Goal: Task Accomplishment & Management: Complete application form

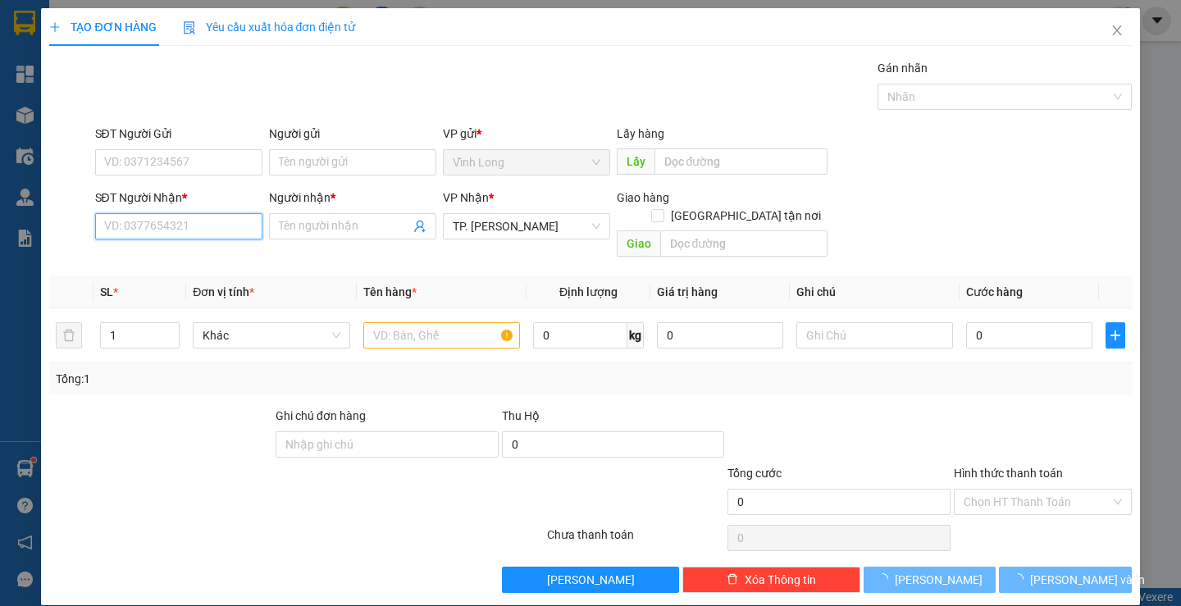
click at [233, 235] on input "SĐT Người Nhận *" at bounding box center [178, 226] width 167 height 26
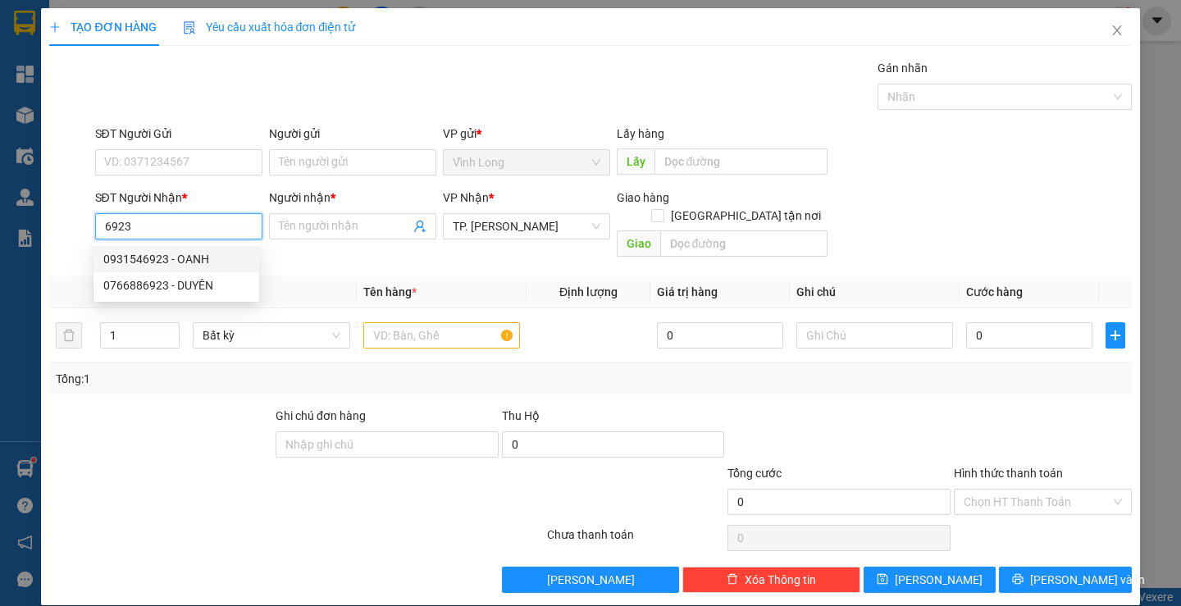
click at [190, 253] on div "0931546923 - OANH" at bounding box center [176, 259] width 146 height 18
type input "0931546923"
type input "OANH"
type input "0931546923"
click at [429, 322] on input "text" at bounding box center [441, 335] width 157 height 26
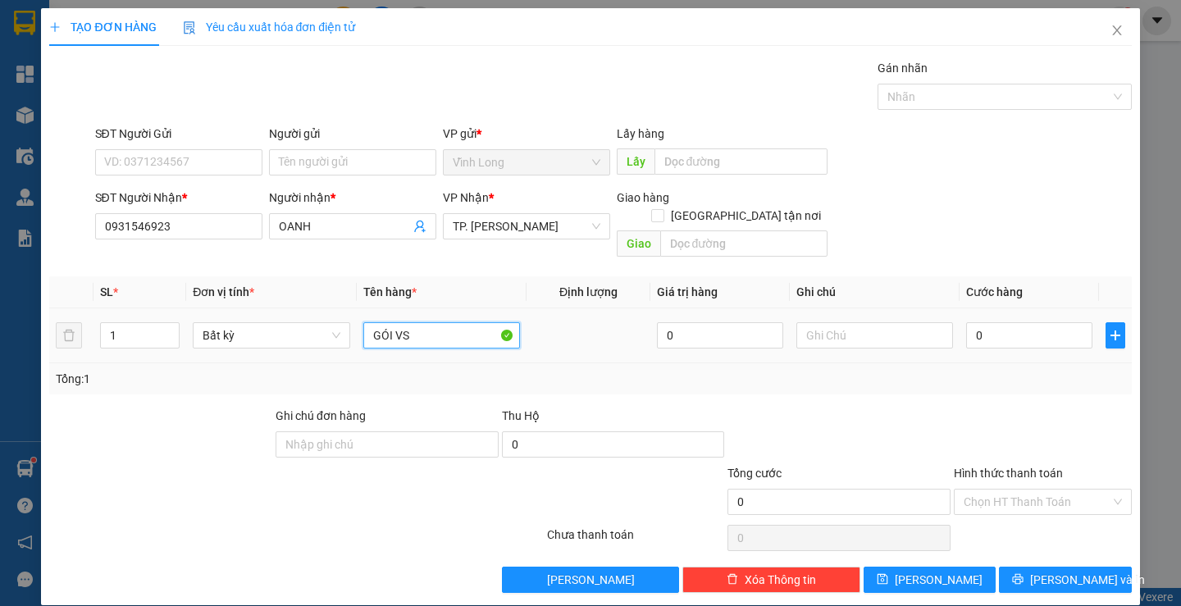
type input "GÓI VS"
type input "TRANG"
type input "3"
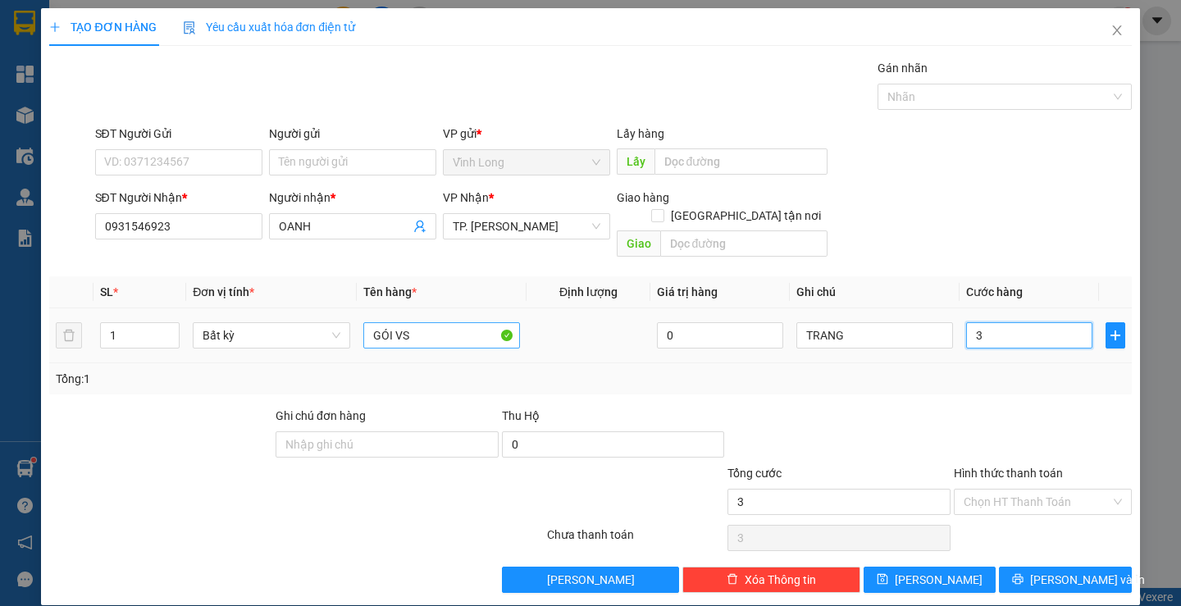
type input "30"
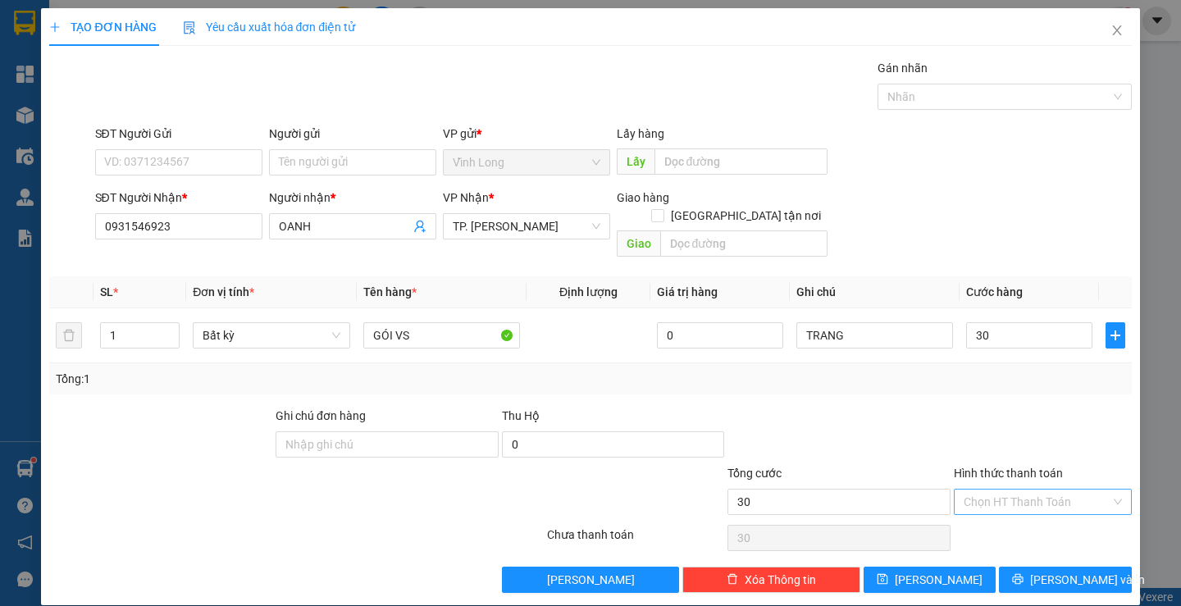
type input "30.000"
drag, startPoint x: 1049, startPoint y: 483, endPoint x: 1040, endPoint y: 497, distance: 16.6
click at [1048, 490] on input "Hình thức thanh toán" at bounding box center [1037, 502] width 147 height 25
click at [1023, 517] on div "Tại văn phòng" at bounding box center [1033, 517] width 176 height 26
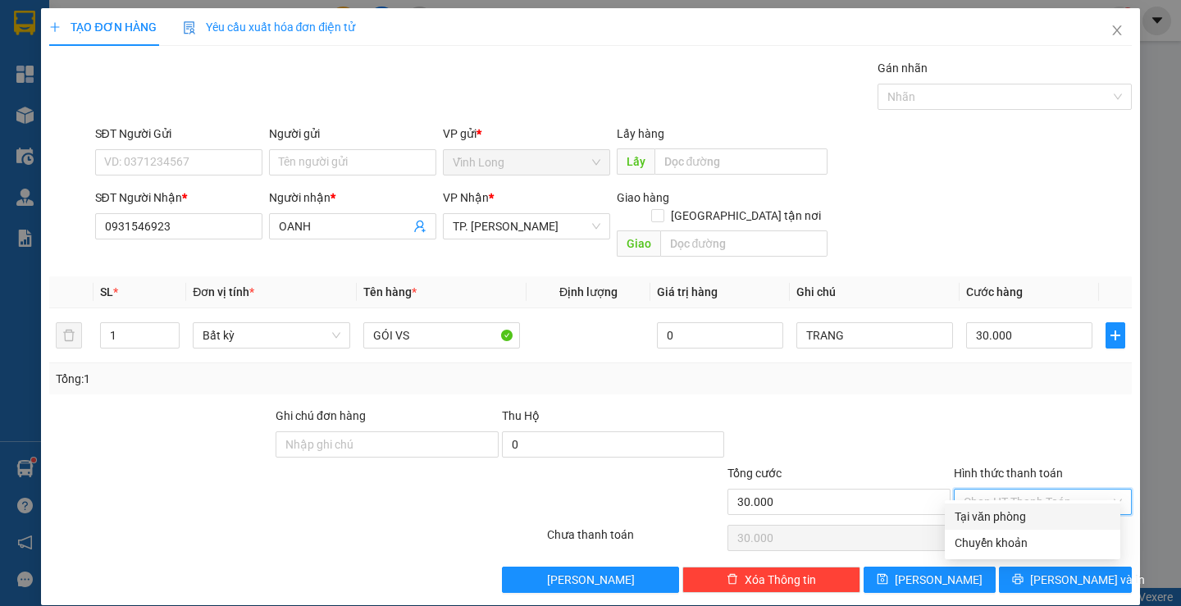
type input "0"
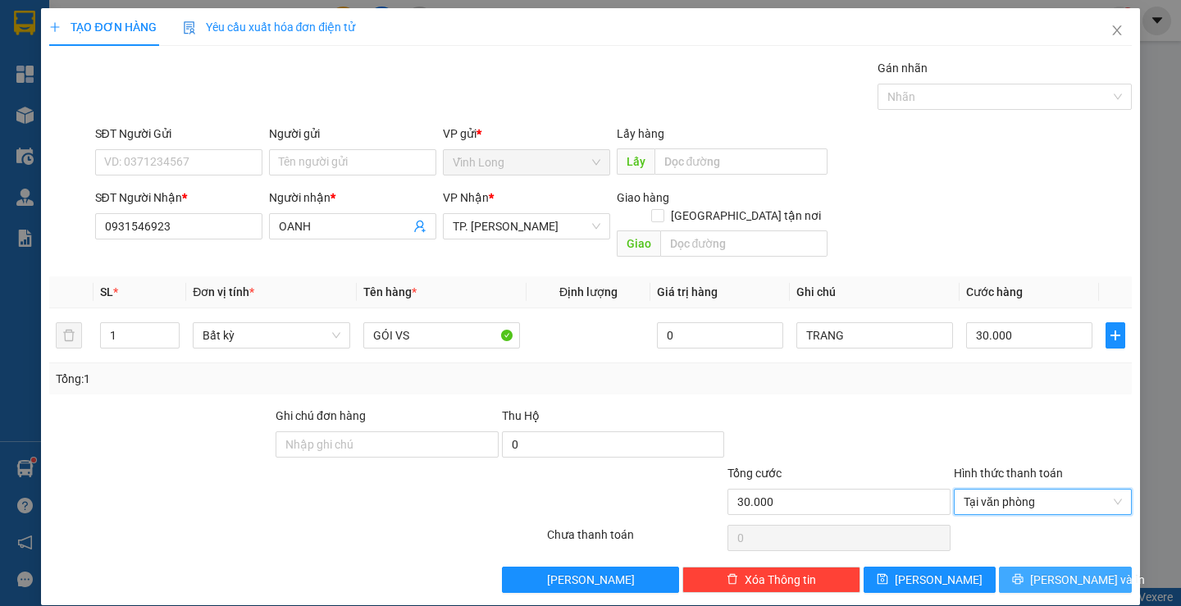
click at [1022, 574] on icon "printer" at bounding box center [1017, 579] width 11 height 11
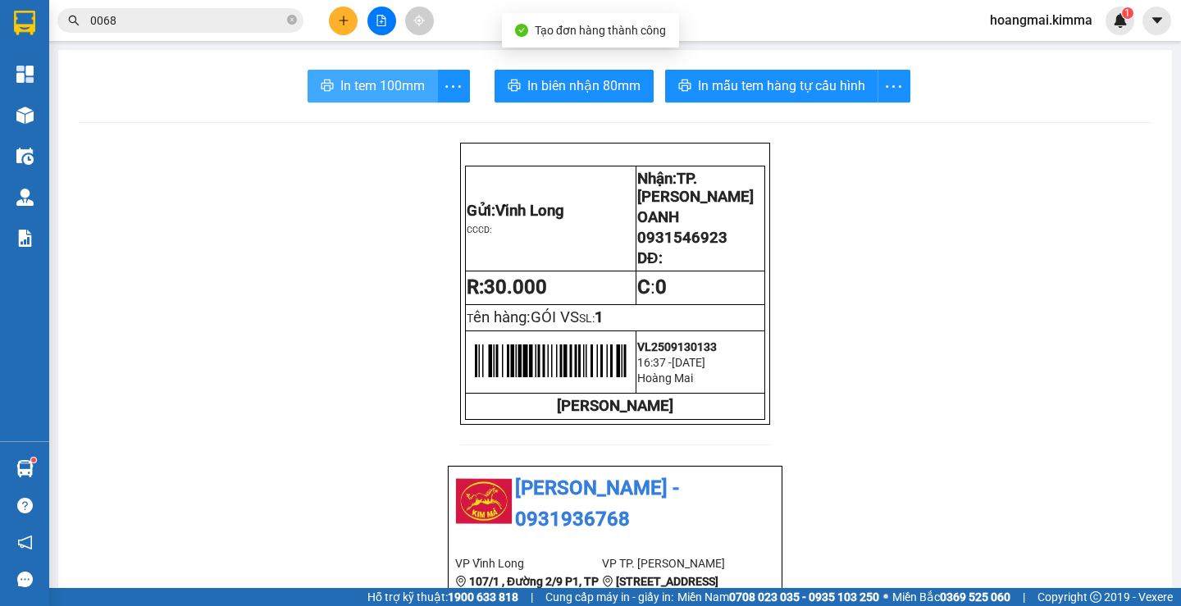
click at [396, 91] on span "In tem 100mm" at bounding box center [382, 85] width 85 height 21
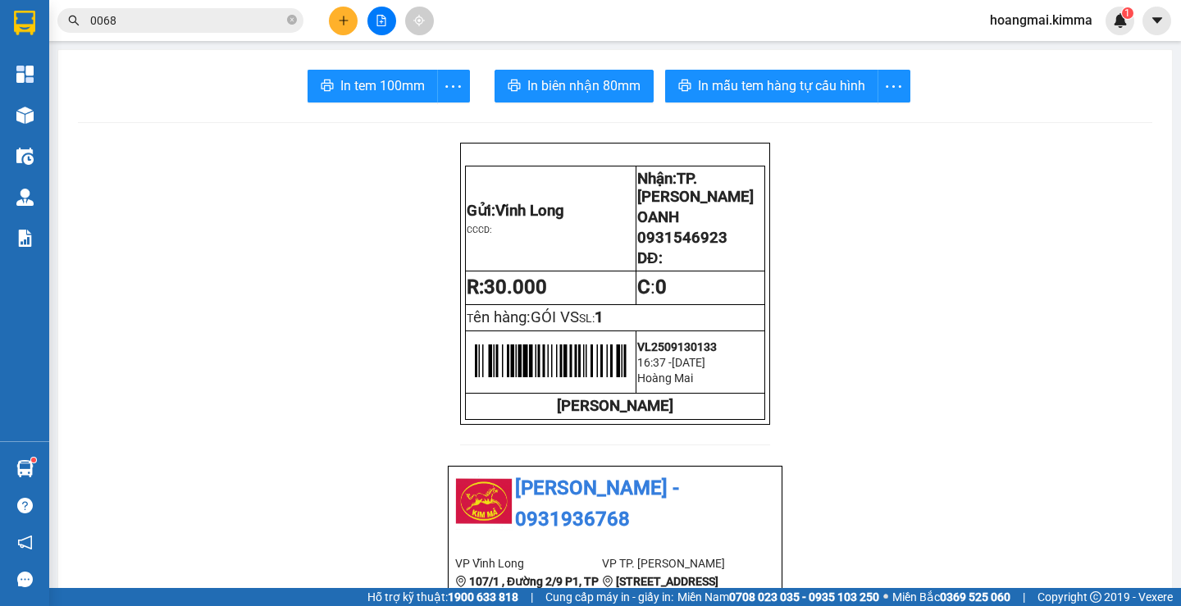
click at [592, 84] on span "In biên nhận 80mm" at bounding box center [584, 85] width 113 height 21
click at [342, 16] on icon "plus" at bounding box center [343, 20] width 11 height 11
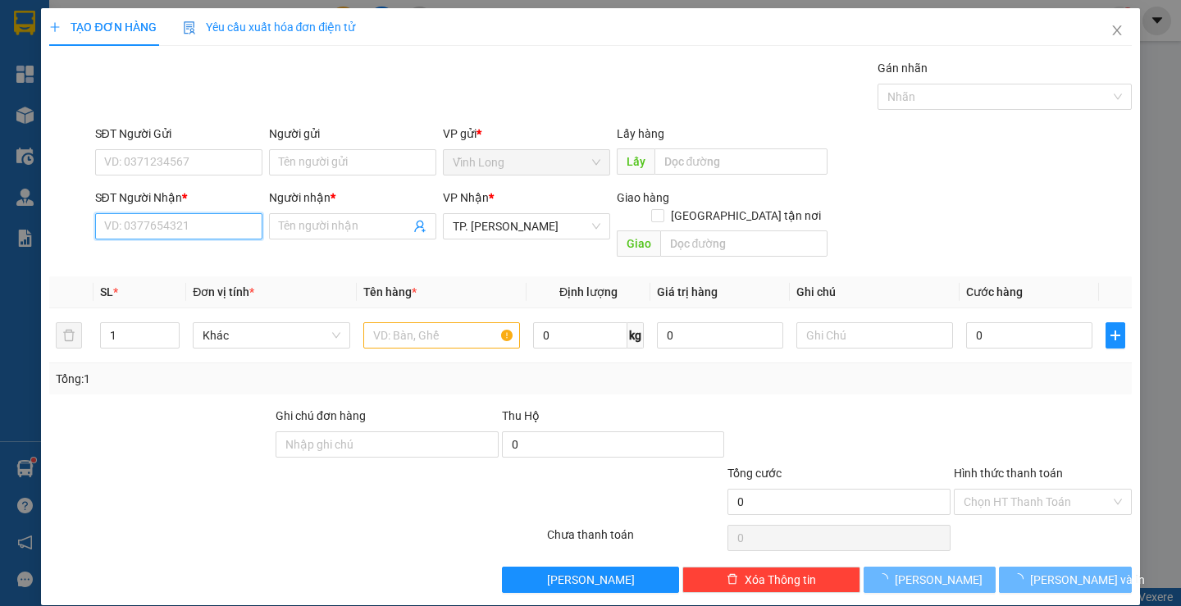
click at [219, 219] on input "SĐT Người Nhận *" at bounding box center [178, 226] width 167 height 26
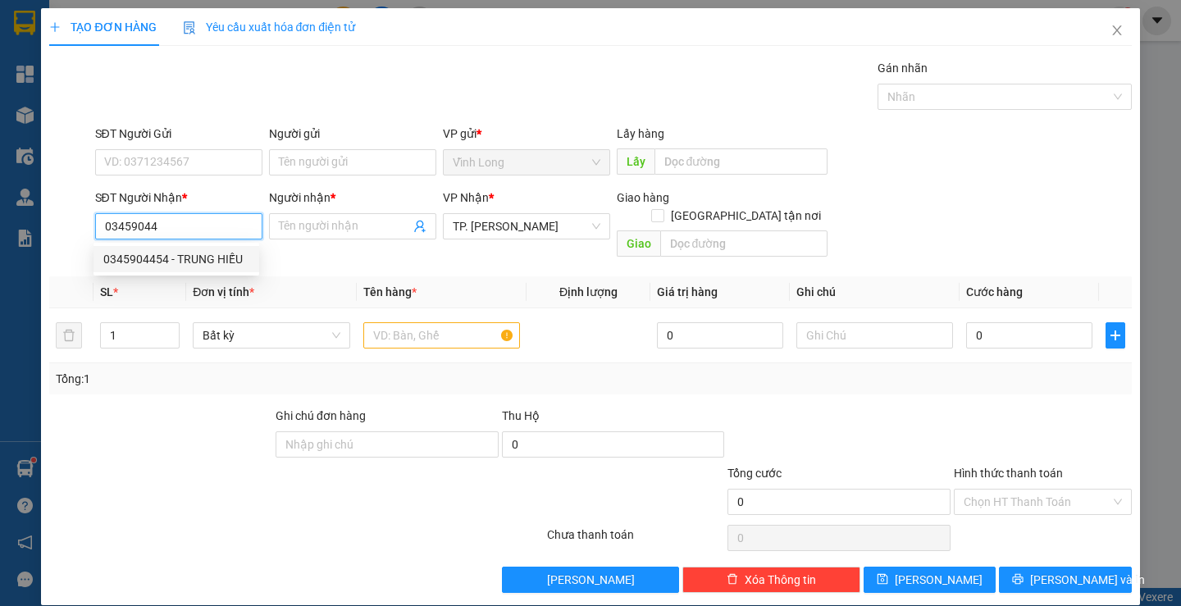
click at [195, 263] on div "0345904454 - TRUNG HIẾU" at bounding box center [176, 259] width 146 height 18
type input "0345904454"
type input "TRUNG HIẾU"
type input "0345904454"
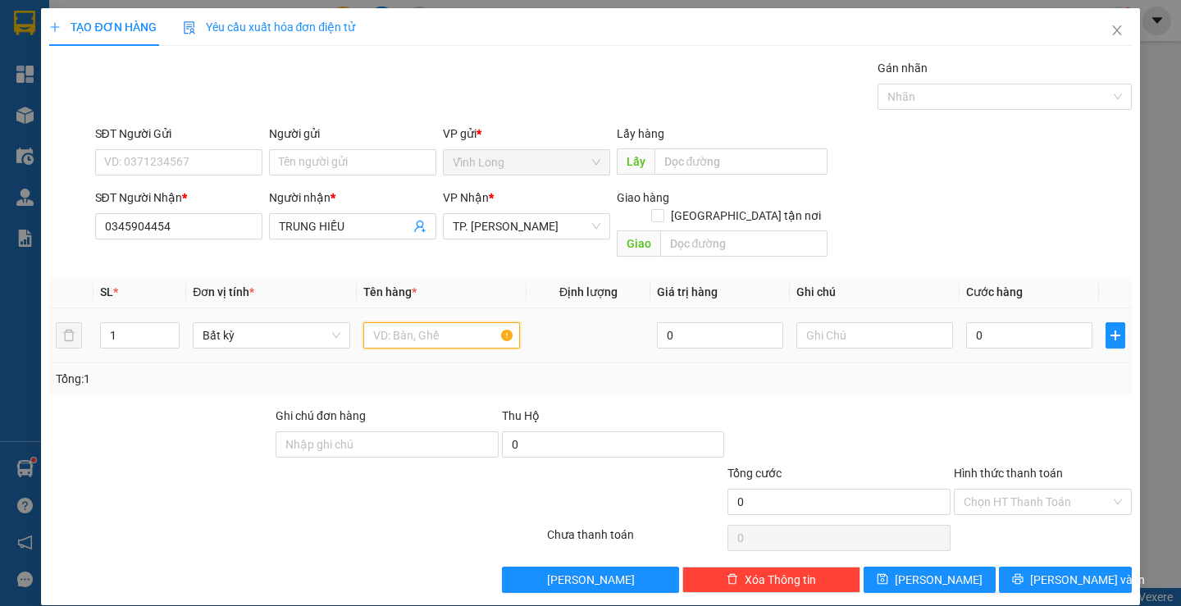
click at [420, 322] on input "text" at bounding box center [441, 335] width 157 height 26
type input "GÓI MÀU VÀNG"
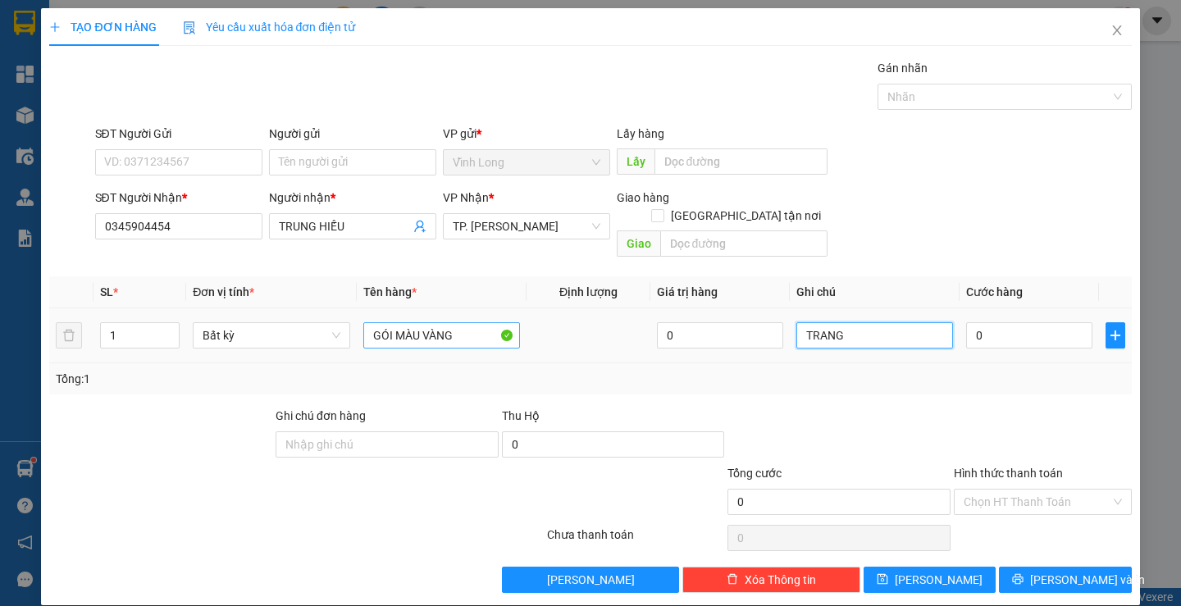
type input "TRANG"
type input "3"
type input "30"
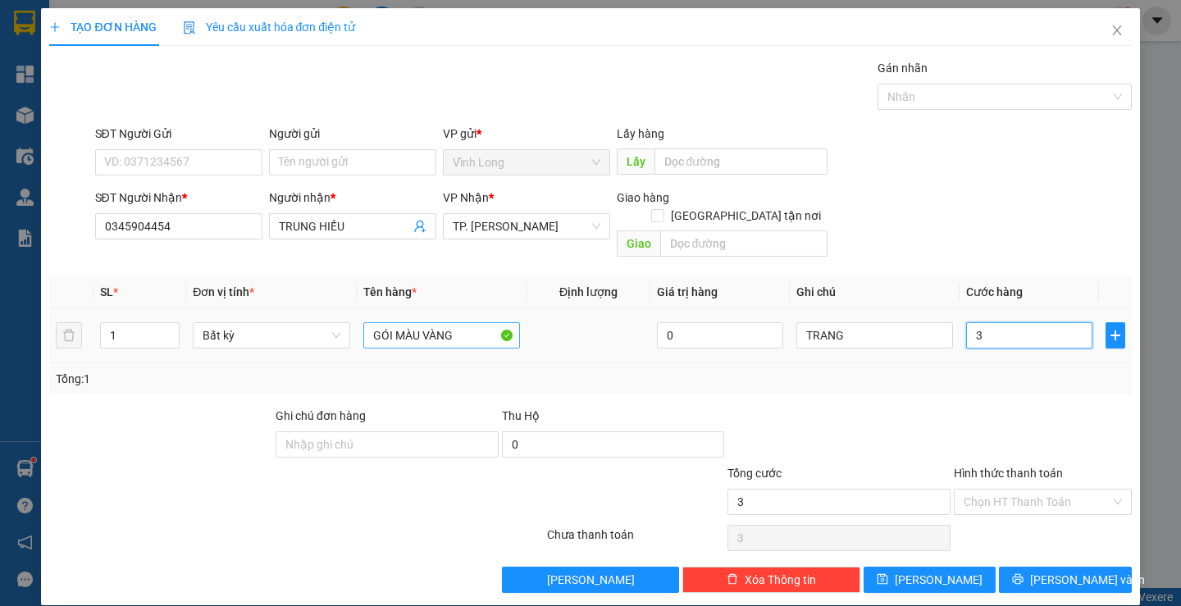
type input "30"
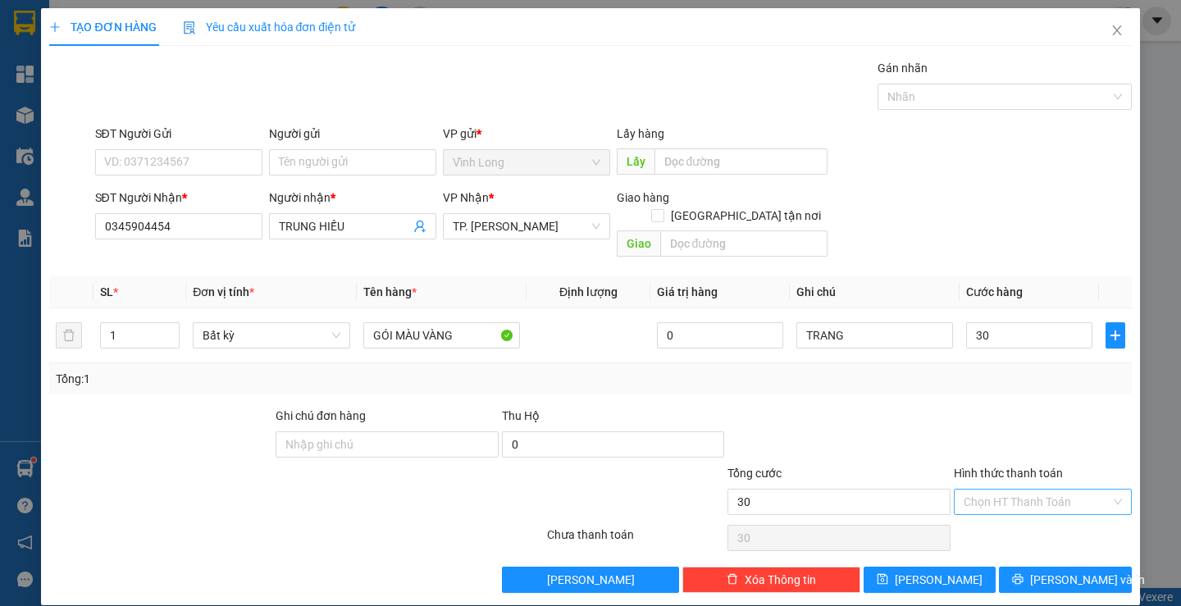
type input "30.000"
click at [976, 490] on input "Hình thức thanh toán" at bounding box center [1037, 502] width 147 height 25
click at [988, 516] on div "Tại văn phòng" at bounding box center [1033, 517] width 156 height 18
type input "0"
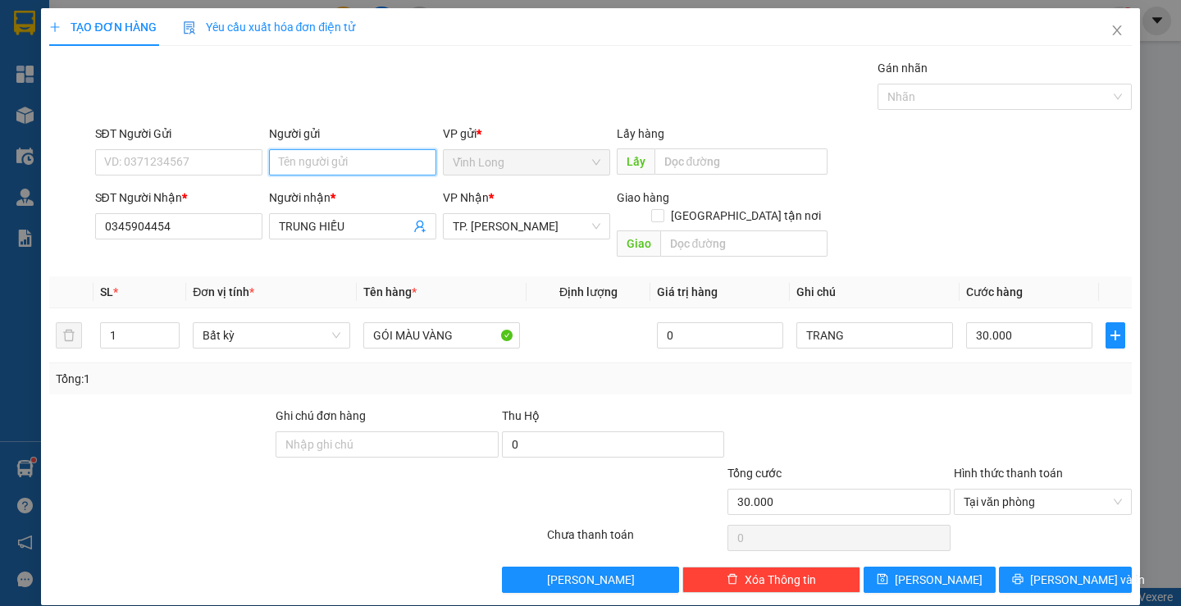
click at [380, 159] on input "Người gửi" at bounding box center [352, 162] width 167 height 26
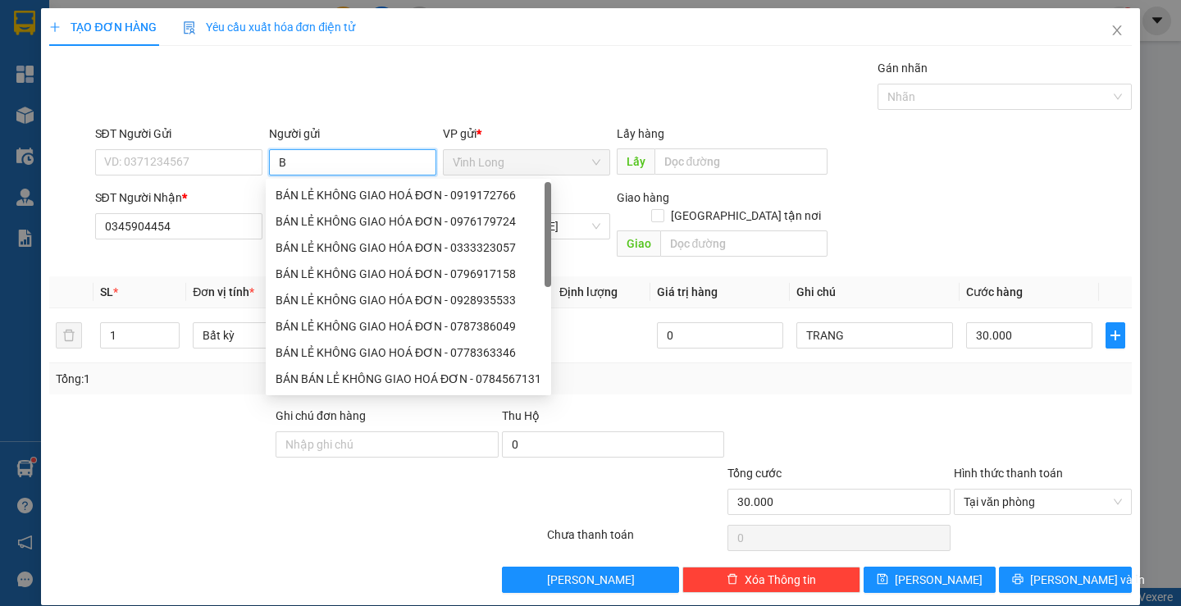
type input "BÁ"
click at [380, 190] on div "BÁN LẺ KHÔNG GIAO HOÁ ĐƠN - 0919172766" at bounding box center [409, 195] width 266 height 18
type input "0919172766"
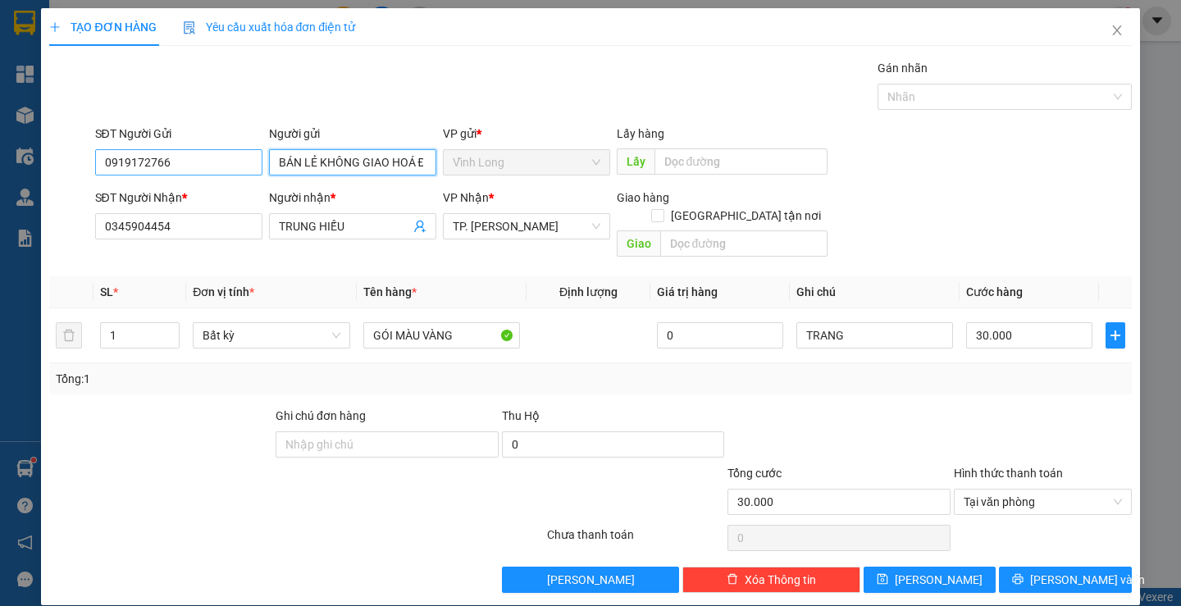
type input "BÁN LẺ KHÔNG GIAO HOÁ ĐƠN"
drag, startPoint x: 189, startPoint y: 166, endPoint x: 0, endPoint y: 172, distance: 188.8
click at [0, 172] on div "TẠO ĐƠN HÀNG Yêu cầu xuất hóa đơn điện tử Transit Pickup Surcharge Ids Transit …" at bounding box center [590, 303] width 1181 height 606
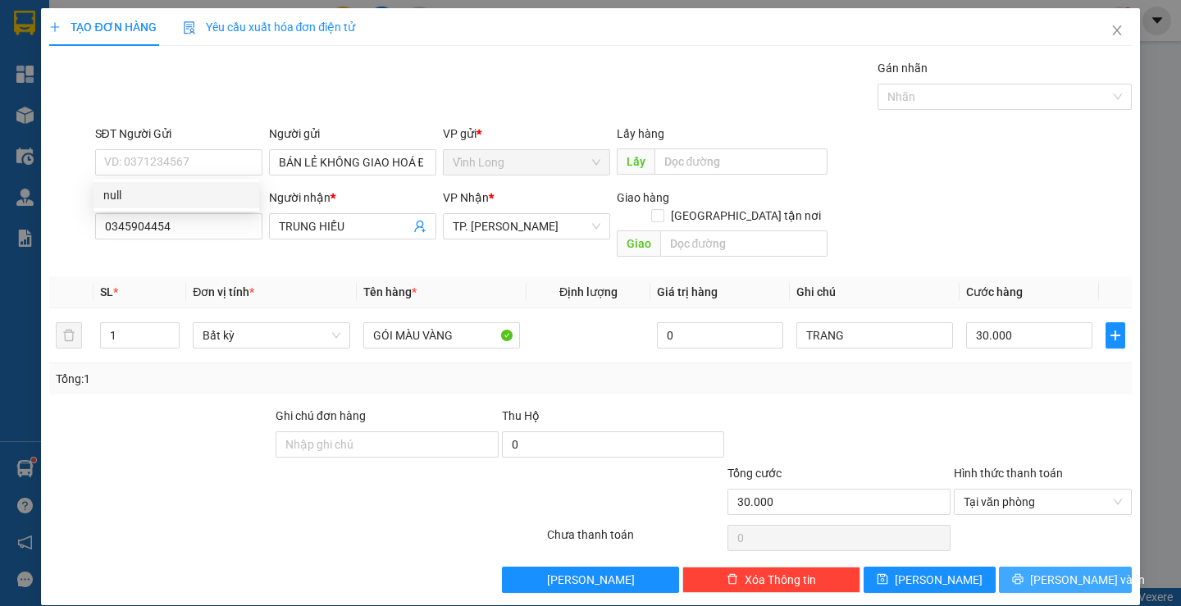
click at [1049, 571] on span "[PERSON_NAME] và In" at bounding box center [1088, 580] width 115 height 18
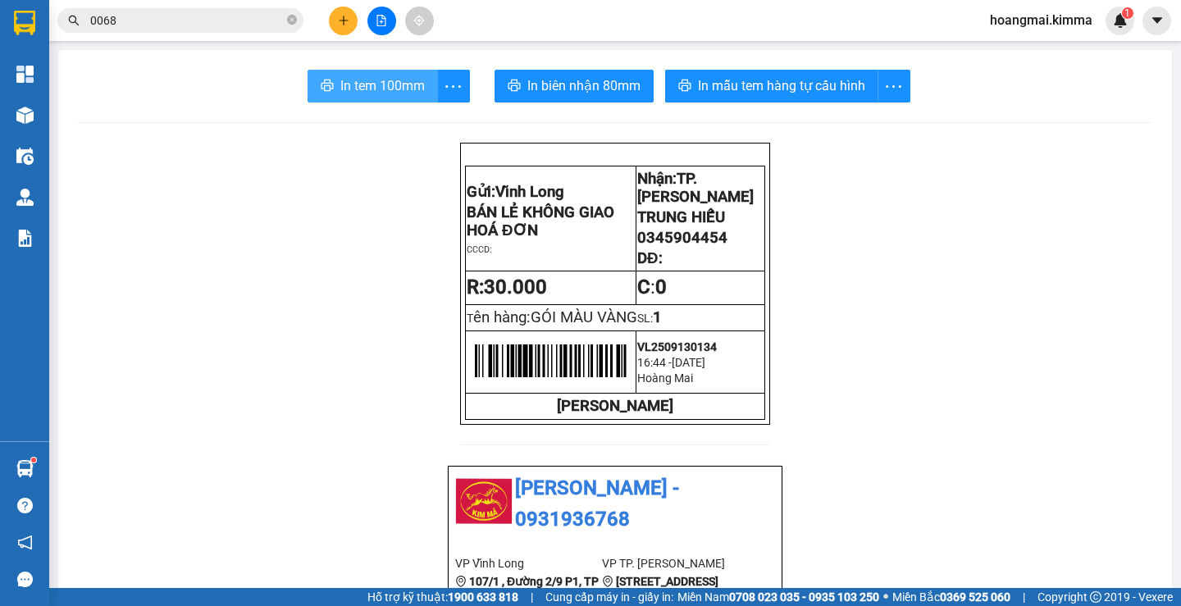
click at [389, 77] on span "In tem 100mm" at bounding box center [382, 85] width 85 height 21
click at [340, 25] on icon "plus" at bounding box center [343, 20] width 11 height 11
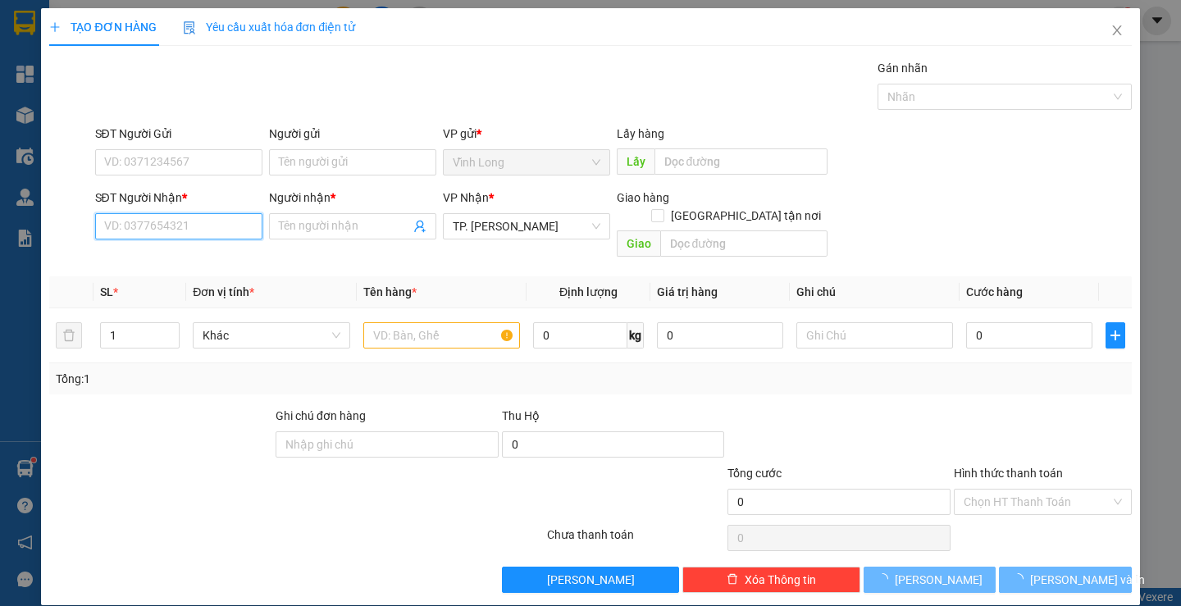
click at [234, 228] on input "SĐT Người Nhận *" at bounding box center [178, 226] width 167 height 26
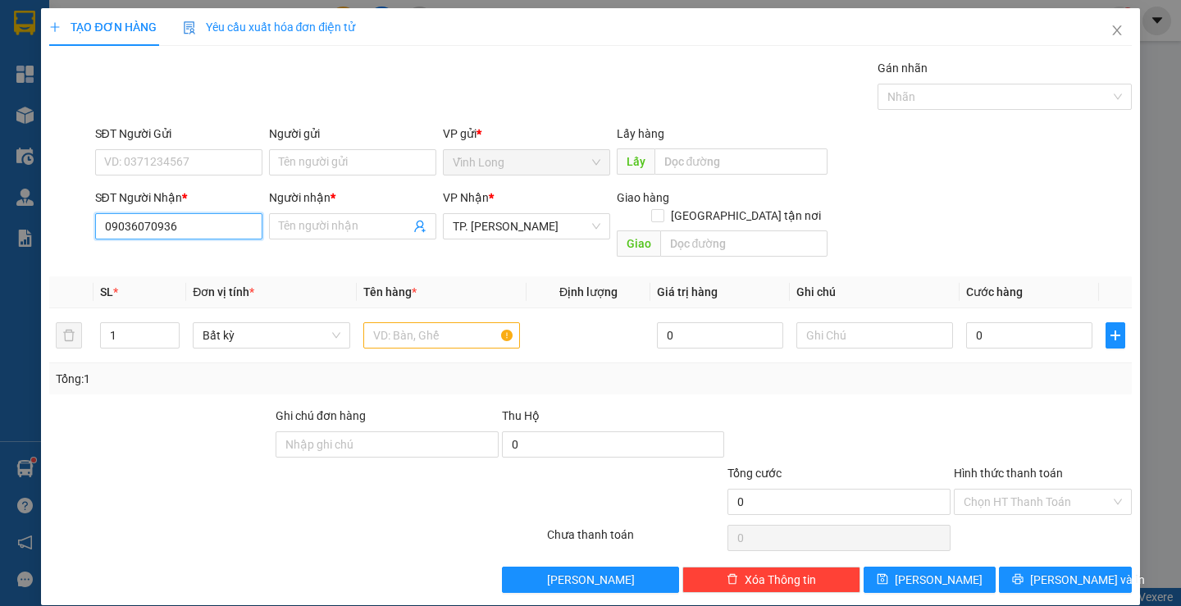
click at [131, 226] on input "09036070936" at bounding box center [178, 226] width 167 height 26
type input "0903070936"
click at [186, 254] on div "0903070936 - TIÊN" at bounding box center [176, 259] width 146 height 18
type input "TIÊN"
type input "0903070936"
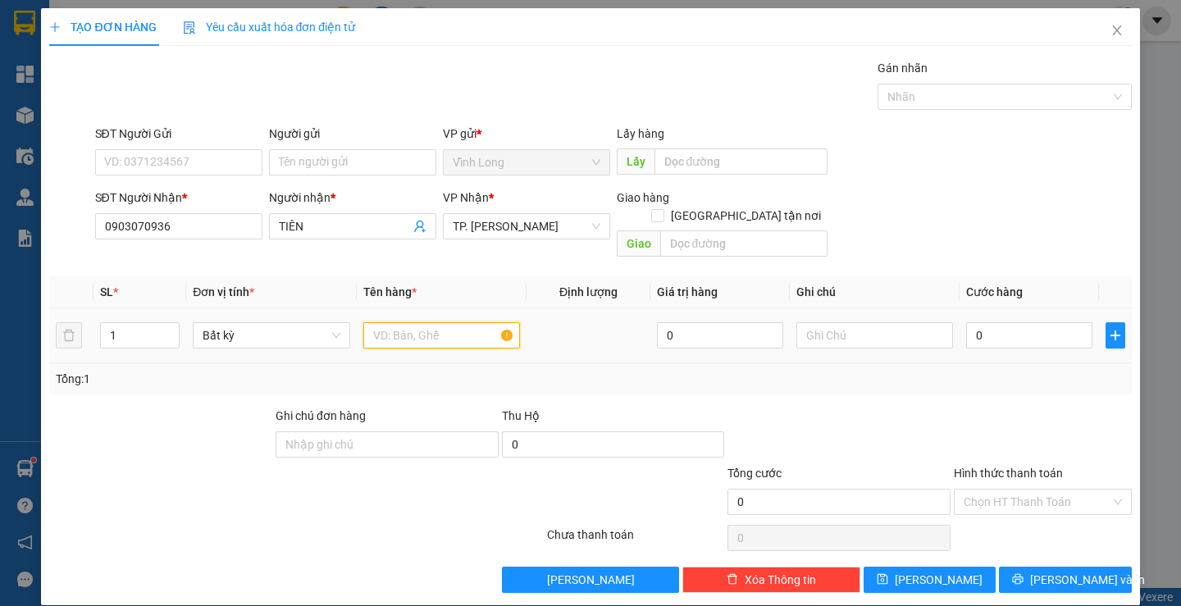
click at [413, 328] on input "text" at bounding box center [441, 335] width 157 height 26
type input "GÓI SIMILI"
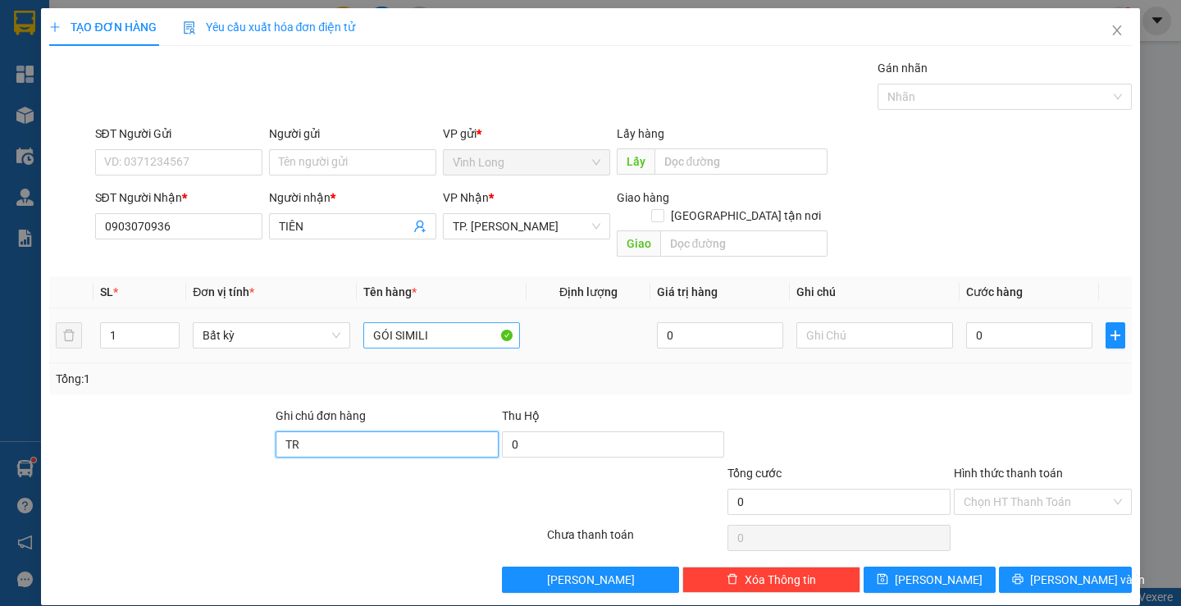
type input "T"
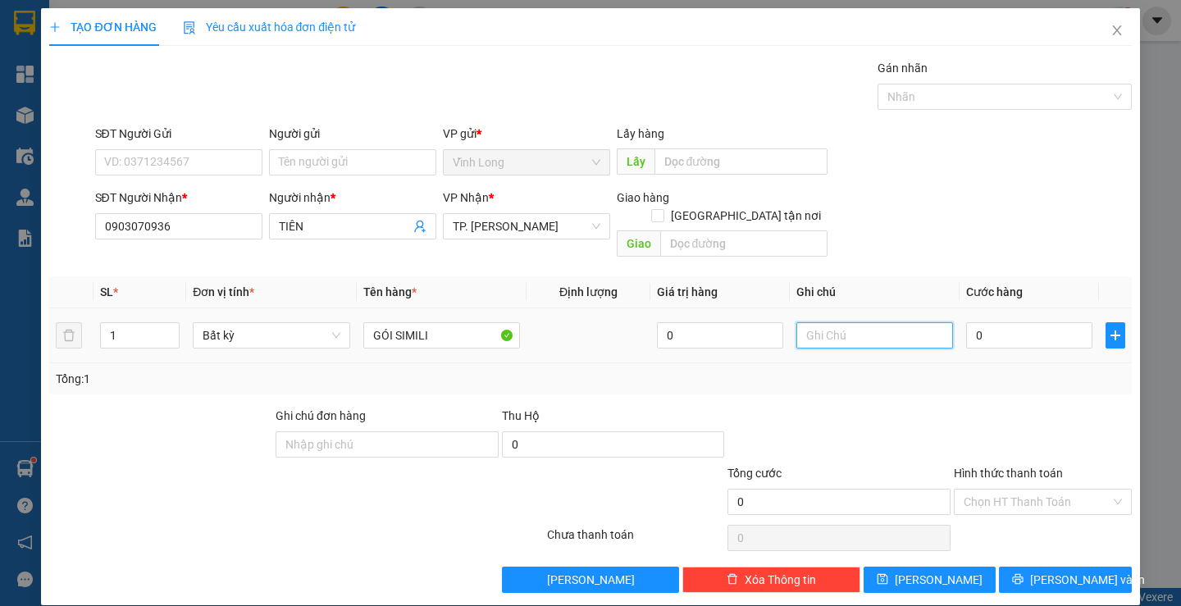
click at [821, 322] on input "text" at bounding box center [875, 335] width 157 height 26
type input "TRANG"
type input "2"
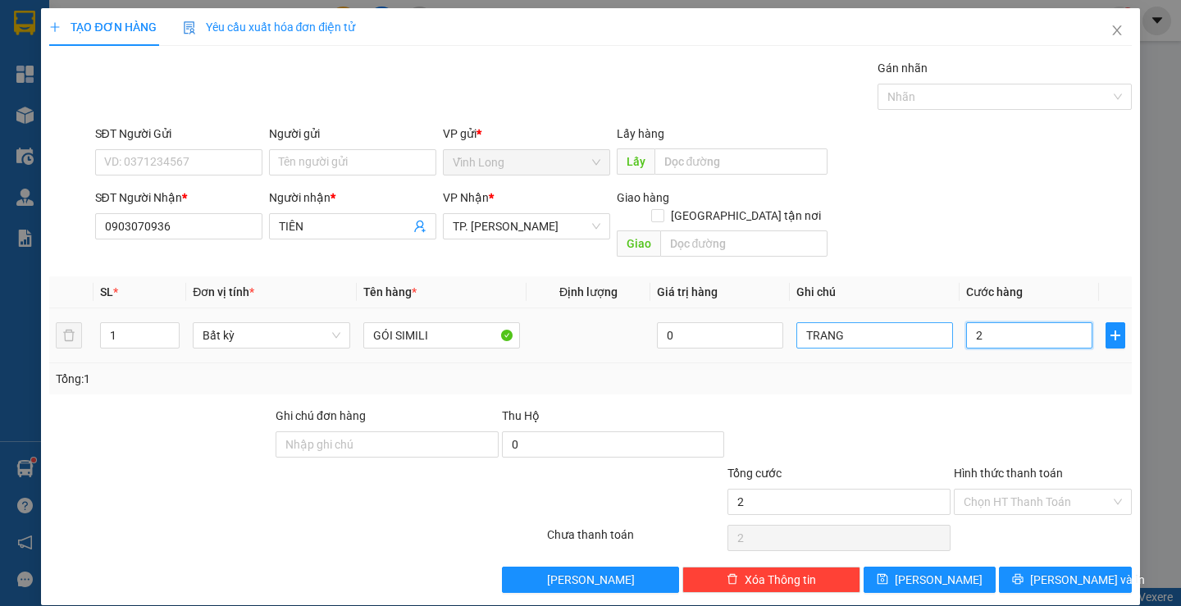
type input "20"
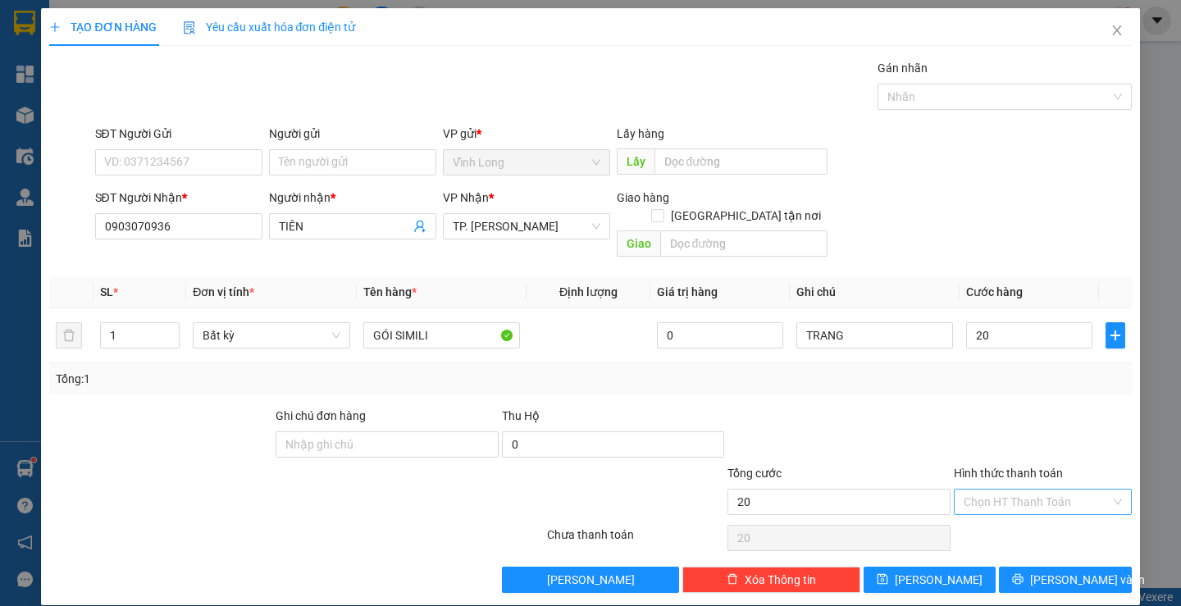
type input "20.000"
click at [1026, 490] on input "Hình thức thanh toán" at bounding box center [1037, 502] width 147 height 25
click at [995, 524] on div "Tại văn phòng" at bounding box center [1033, 517] width 156 height 18
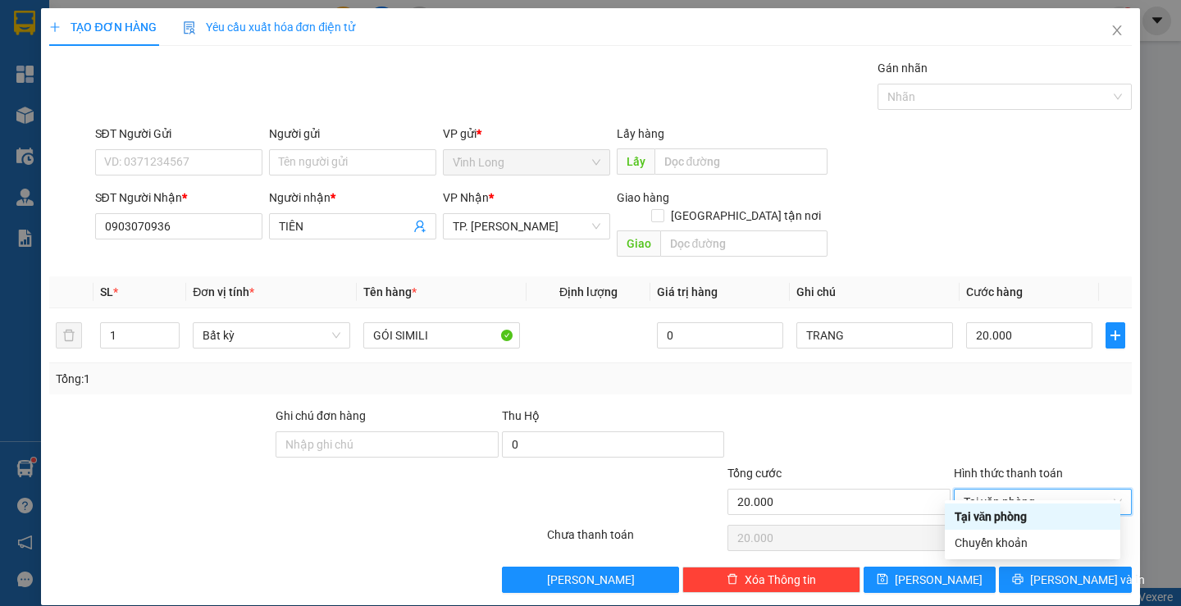
type input "0"
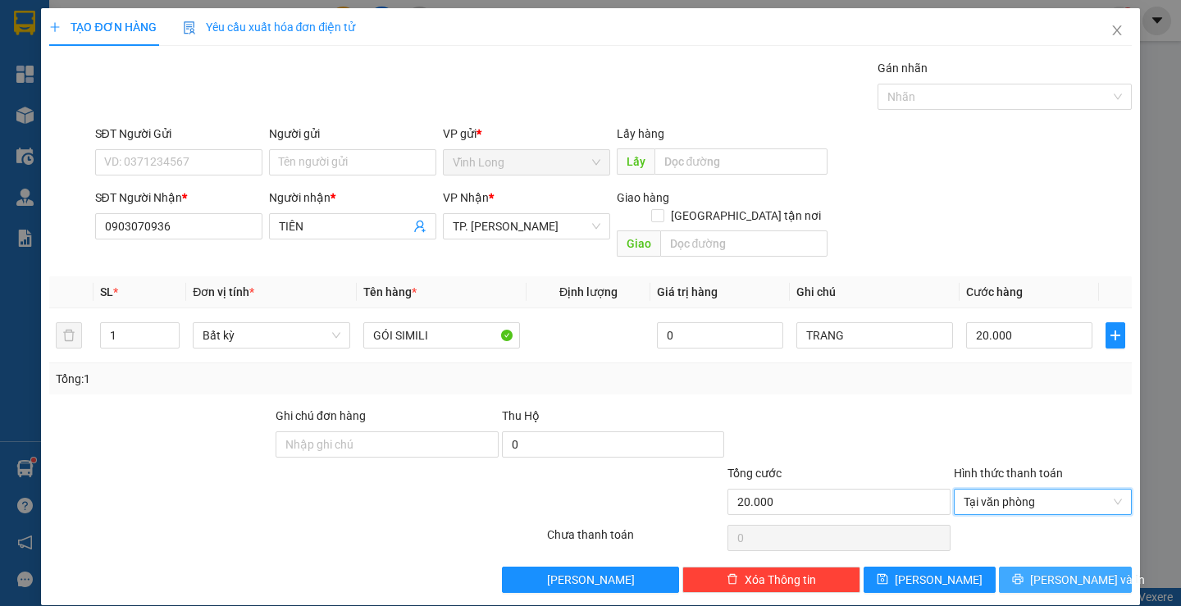
click at [1005, 567] on button "[PERSON_NAME] và In" at bounding box center [1065, 580] width 132 height 26
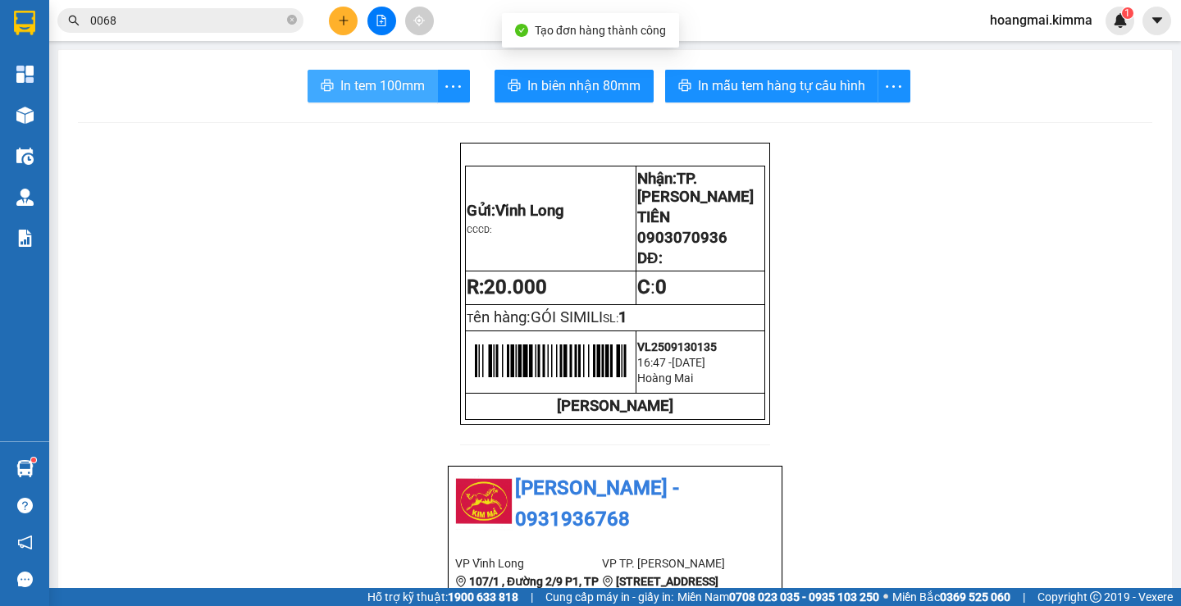
click at [365, 87] on span "In tem 100mm" at bounding box center [382, 85] width 85 height 21
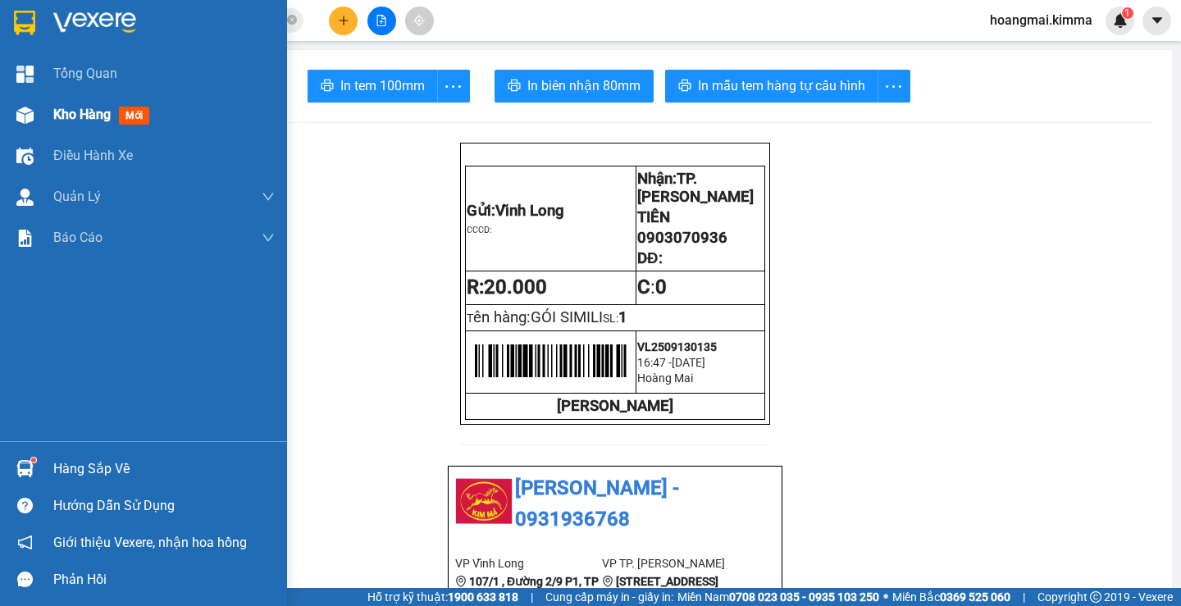
click at [71, 108] on span "Kho hàng" at bounding box center [81, 115] width 57 height 16
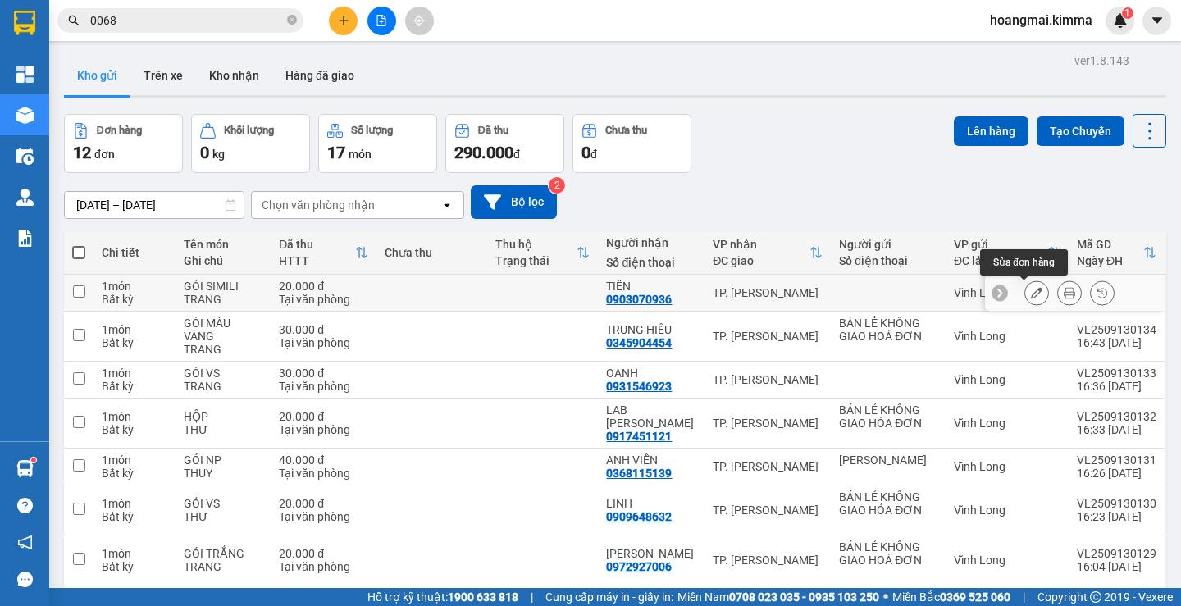
click at [1026, 294] on button at bounding box center [1037, 293] width 23 height 29
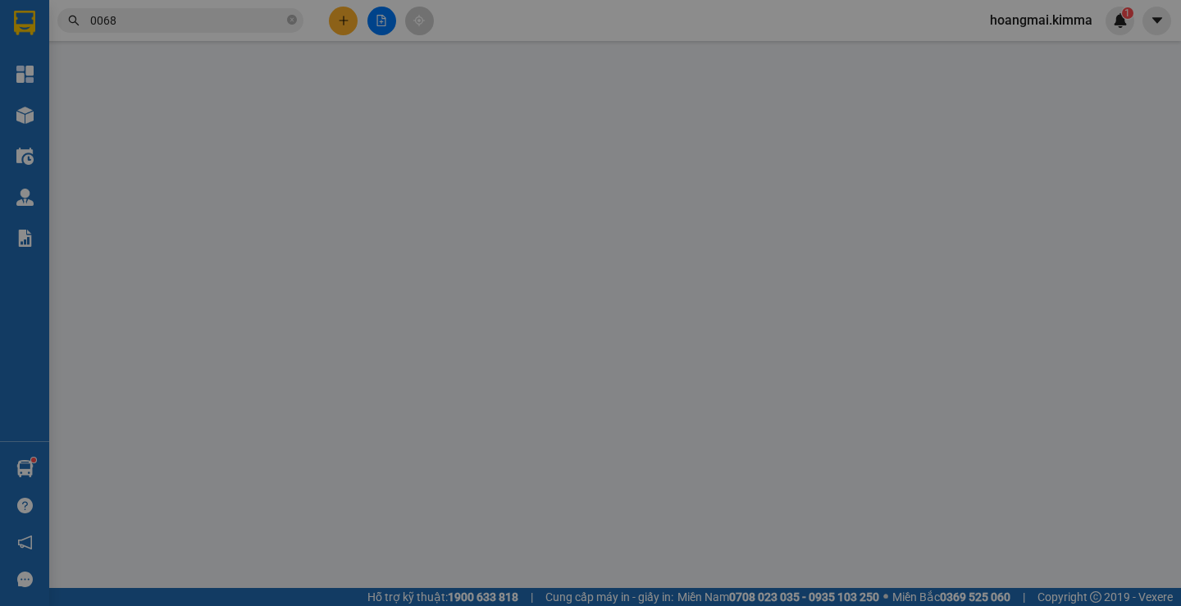
type input "0903070936"
type input "TIÊN"
type input "20.000"
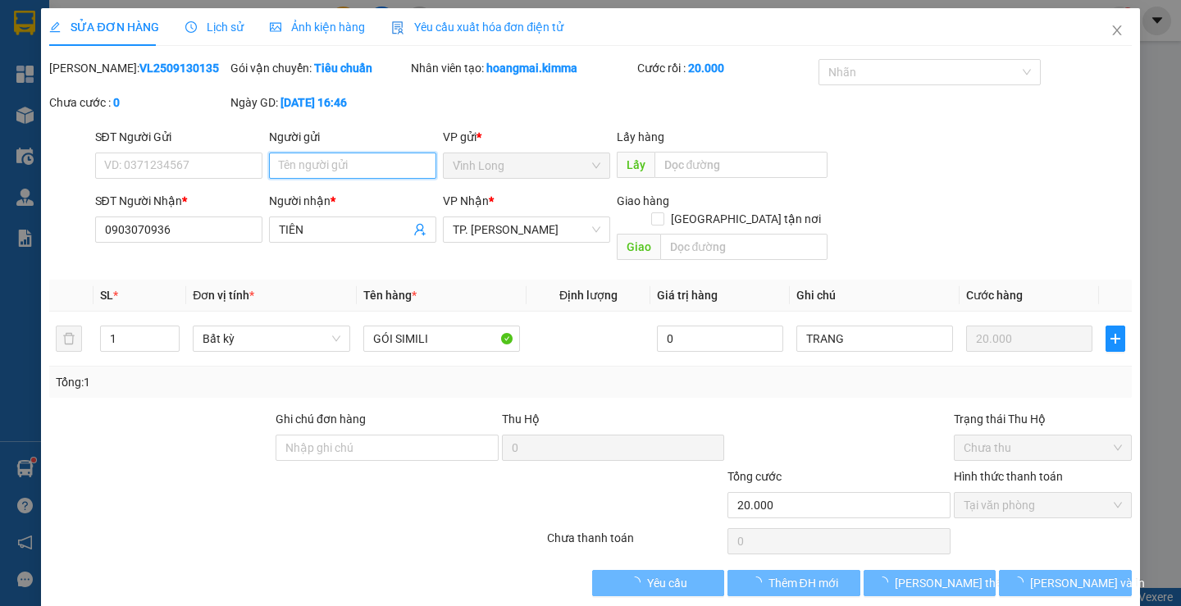
click at [363, 168] on input "Người gửi" at bounding box center [352, 166] width 167 height 26
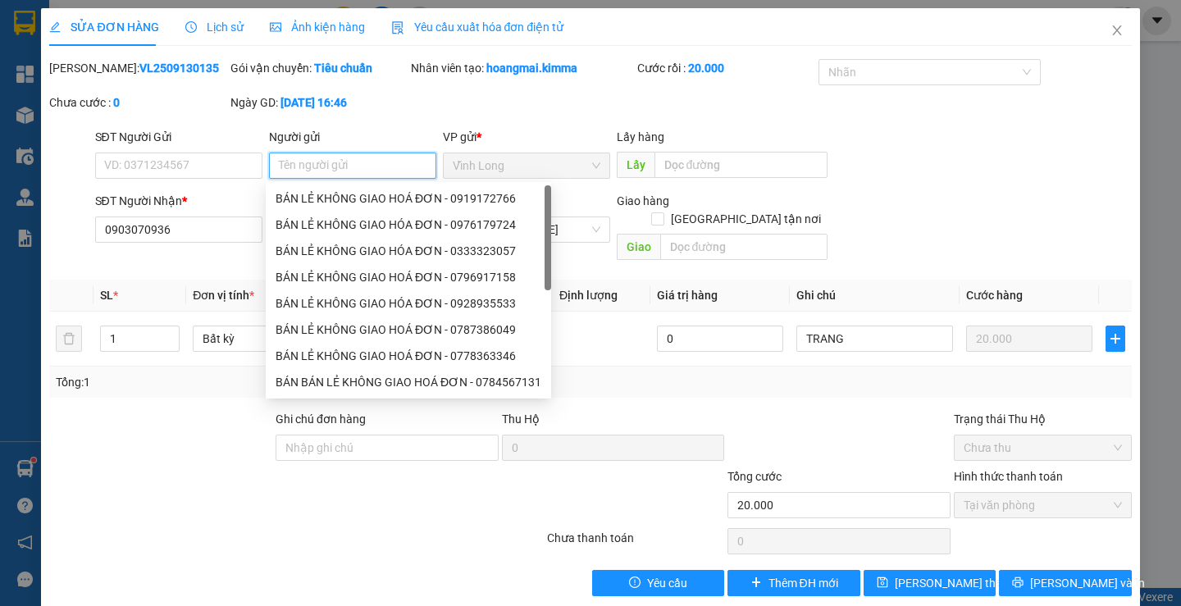
click at [349, 163] on input "Người gửi" at bounding box center [352, 166] width 167 height 26
type input "BÁ"
click at [349, 196] on div "BÁN LẺ KHÔNG GIAO HOÁ ĐƠN - 0919172766" at bounding box center [409, 199] width 266 height 18
type input "0919172766"
type input "BÁN LẺ KHÔNG GIAO HOÁ ĐƠN"
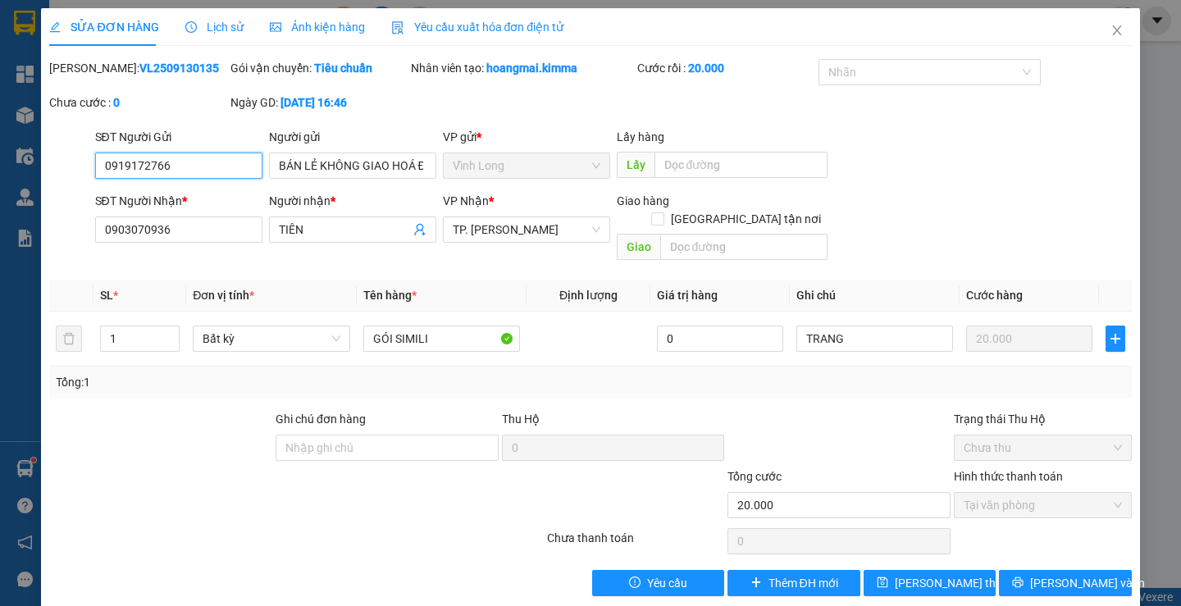
drag, startPoint x: 199, startPoint y: 164, endPoint x: 0, endPoint y: 175, distance: 199.7
click at [0, 172] on div "SỬA ĐƠN HÀNG Lịch sử Ảnh kiện hàng Yêu cầu xuất hóa đơn điện tử Total Paid Fee …" at bounding box center [590, 303] width 1181 height 606
click at [1046, 574] on span "[PERSON_NAME] và In" at bounding box center [1088, 583] width 115 height 18
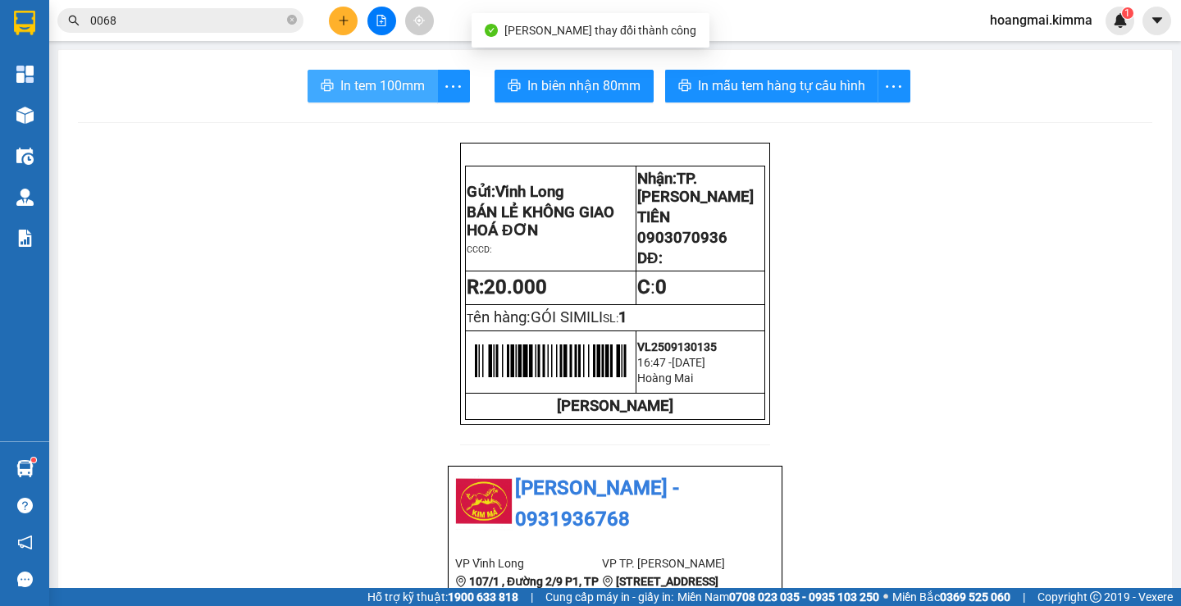
click at [378, 76] on span "In tem 100mm" at bounding box center [382, 85] width 85 height 21
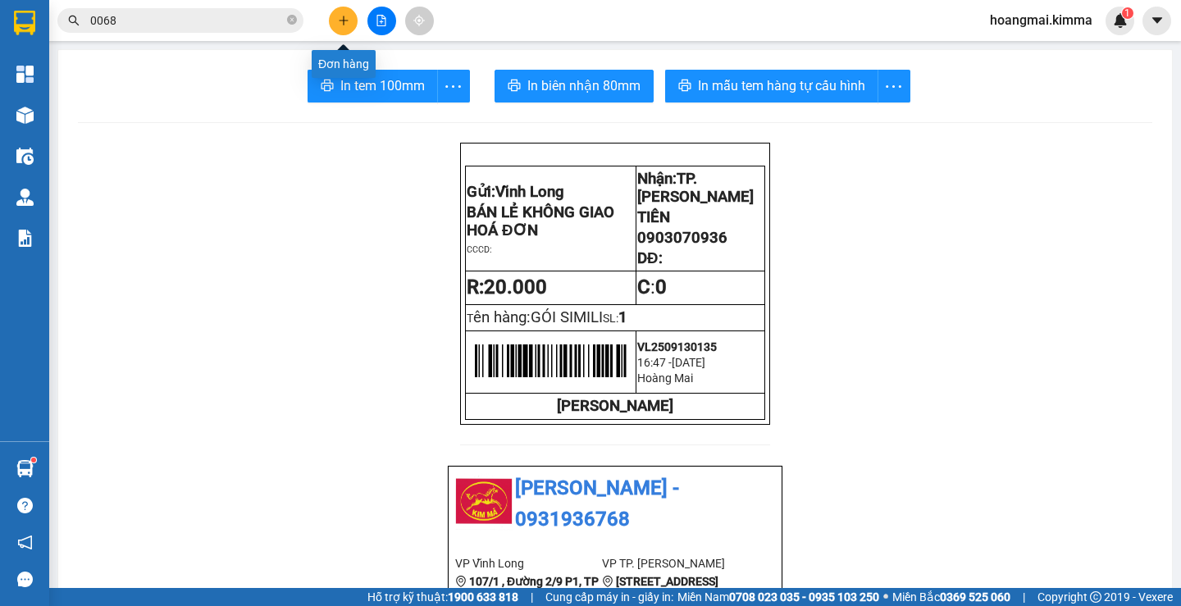
click at [343, 24] on icon "plus" at bounding box center [343, 20] width 11 height 11
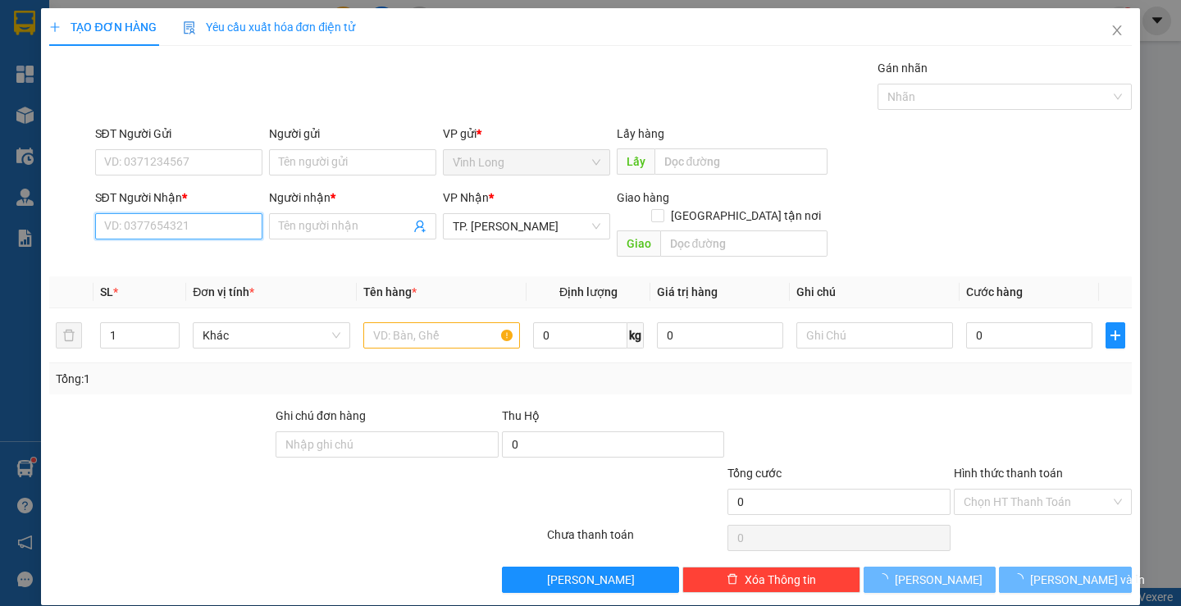
click at [193, 224] on input "SĐT Người Nhận *" at bounding box center [178, 226] width 167 height 26
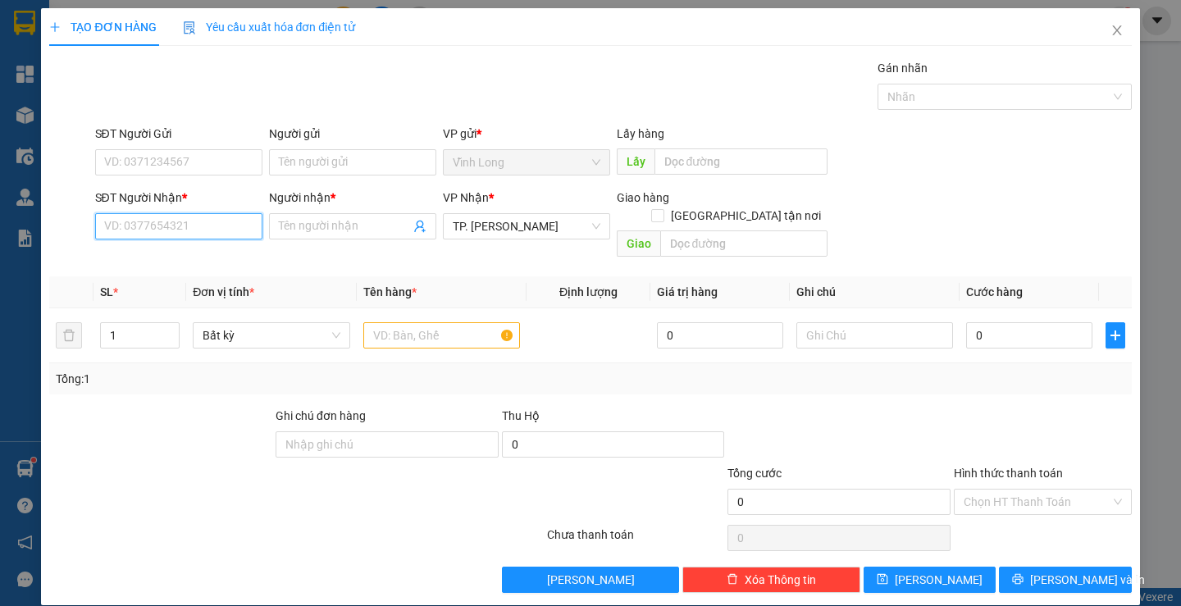
click at [208, 231] on input "SĐT Người Nhận *" at bounding box center [178, 226] width 167 height 26
click at [194, 227] on input "SĐT Người Nhận *" at bounding box center [178, 226] width 167 height 26
click at [185, 253] on div "0705732373 - A HOÀNG" at bounding box center [176, 259] width 146 height 18
type input "0705732373"
type input "A HOÀNG"
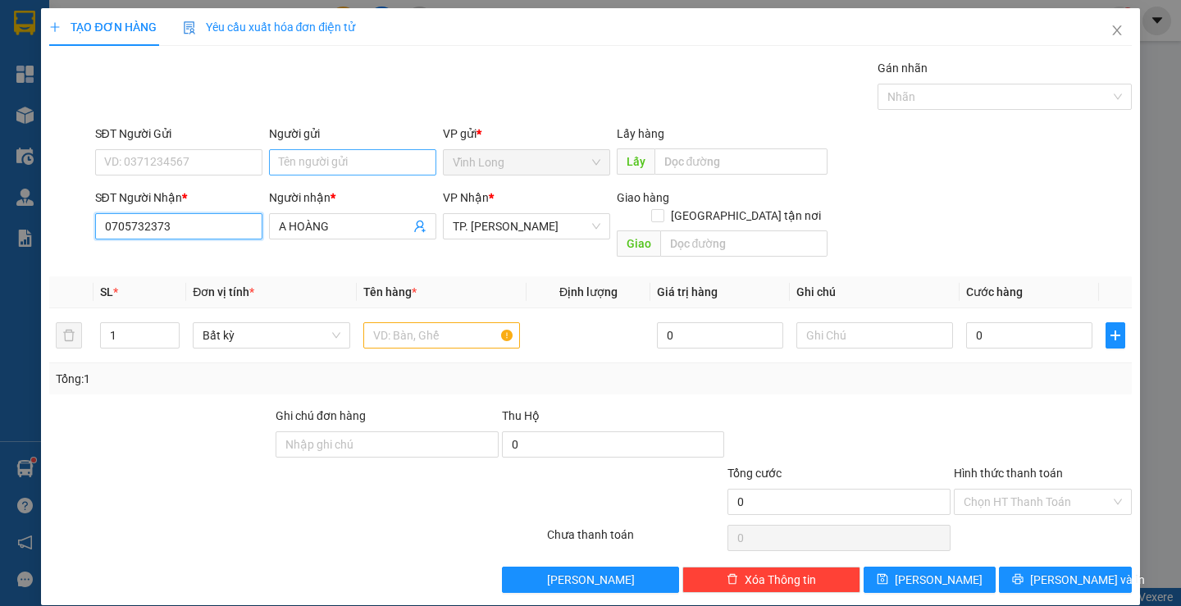
type input "0705732373"
click at [353, 166] on input "Người gửi" at bounding box center [352, 162] width 167 height 26
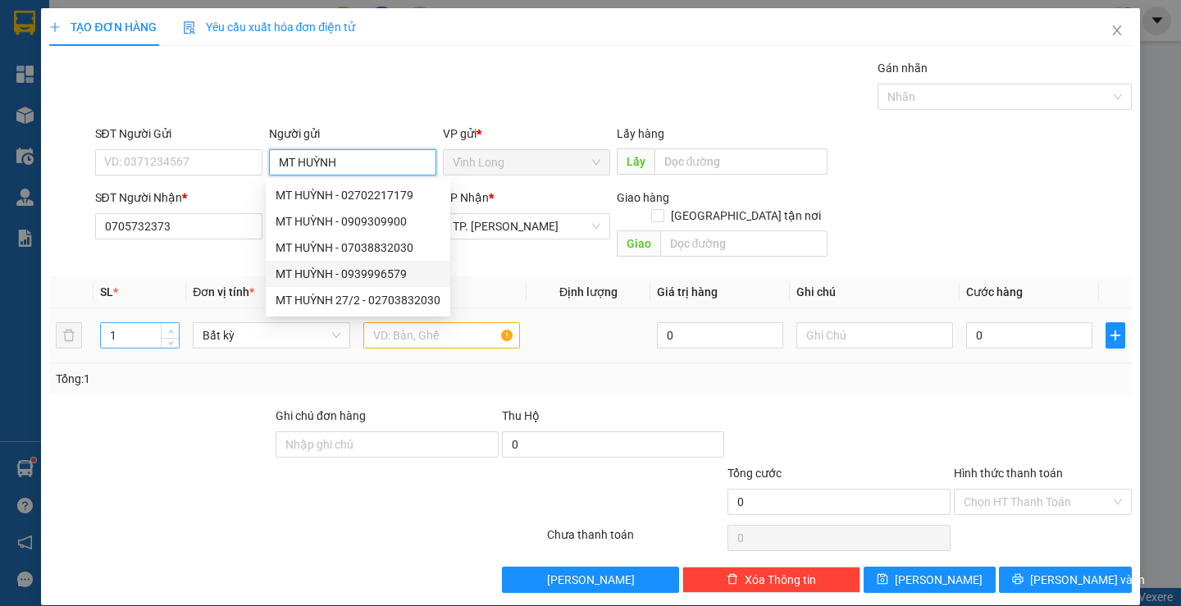
type input "MT HUỲNH"
type input "2"
click at [168, 329] on icon "up" at bounding box center [171, 332] width 6 height 6
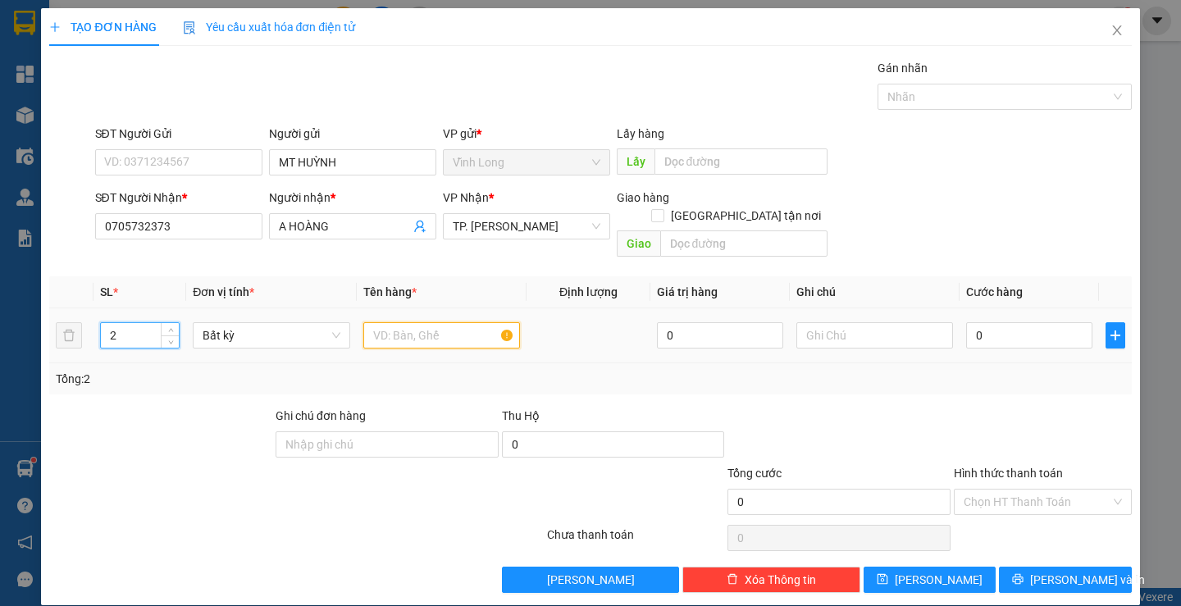
click at [390, 322] on input "text" at bounding box center [441, 335] width 157 height 26
type input "GÓI ĐEN"
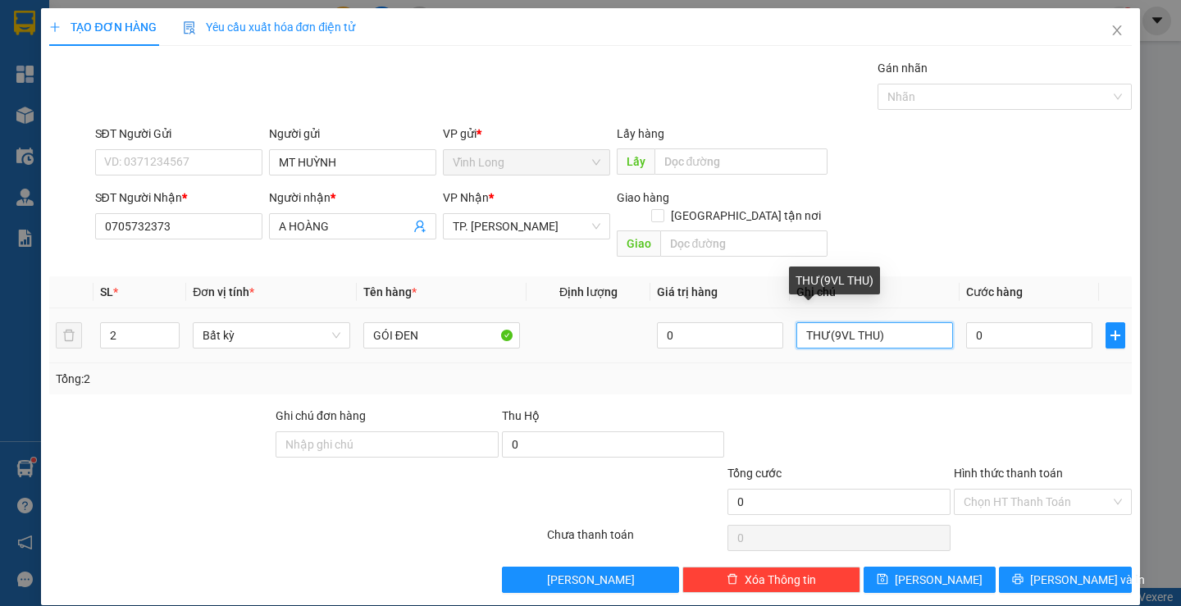
click at [829, 322] on input "THƯ(9VL THU)" at bounding box center [875, 335] width 157 height 26
type input "THƯ(VL THU)"
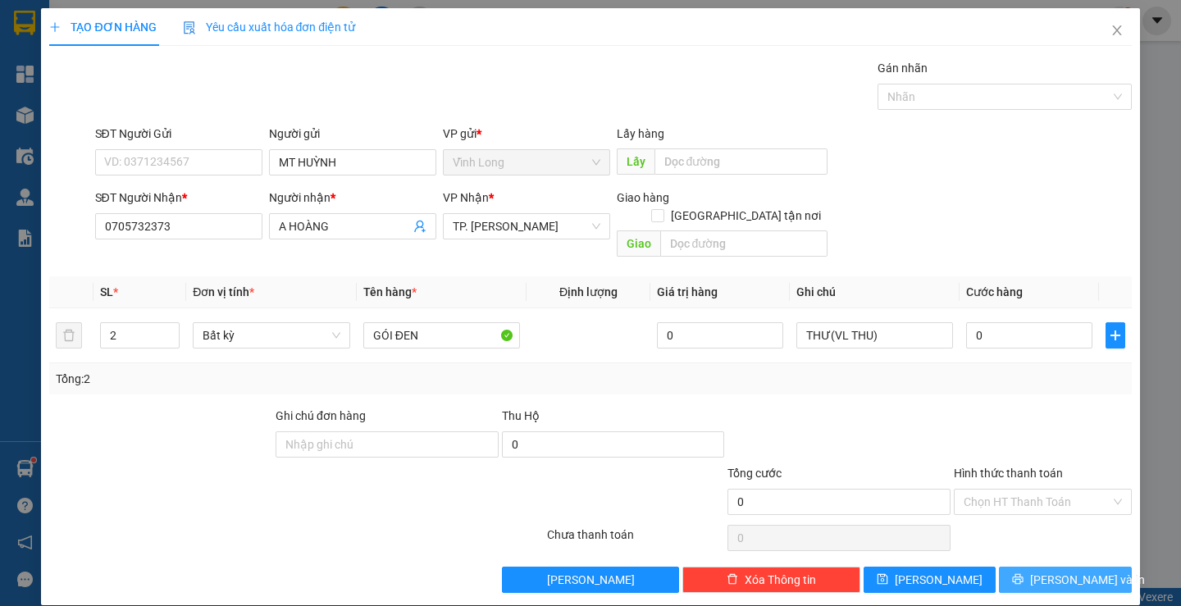
click at [1068, 571] on span "[PERSON_NAME] và In" at bounding box center [1088, 580] width 115 height 18
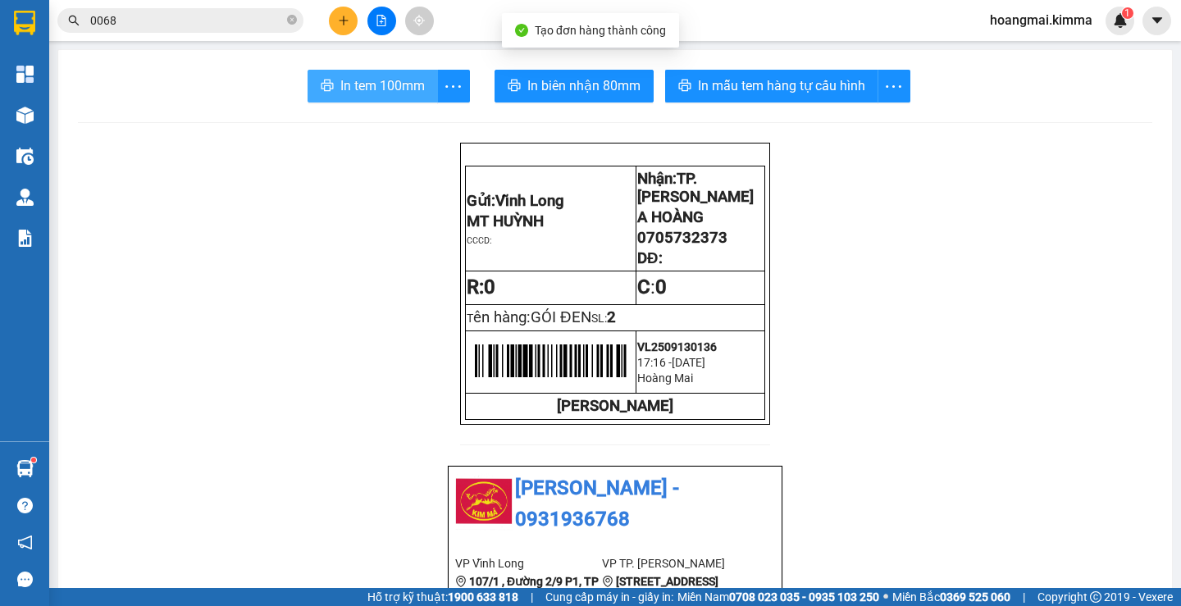
click at [409, 76] on span "In tem 100mm" at bounding box center [382, 85] width 85 height 21
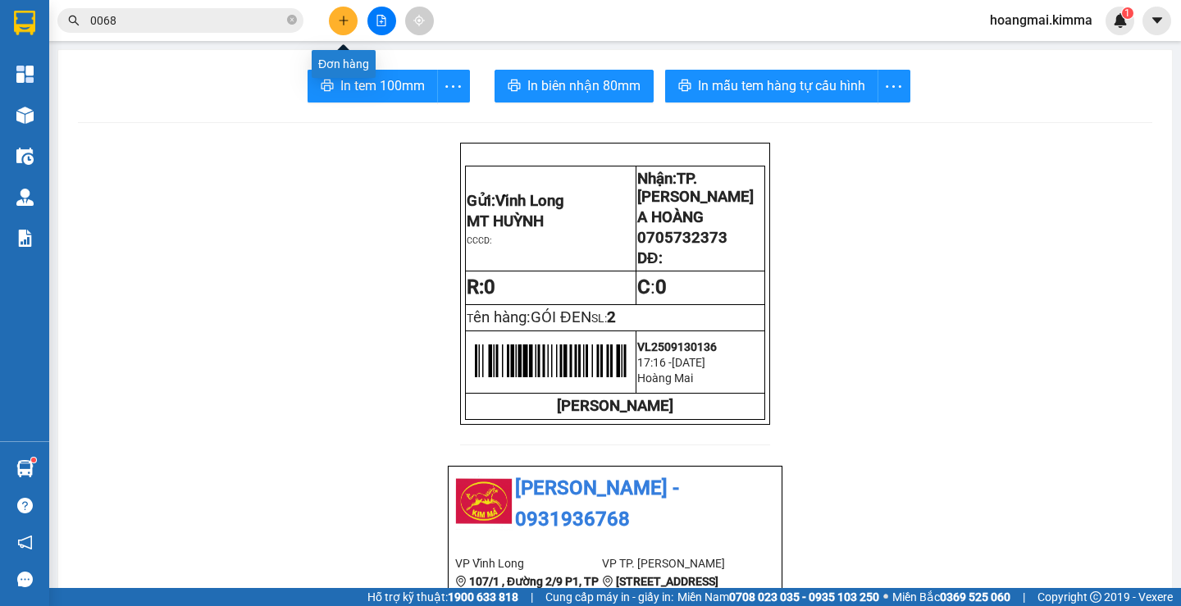
click at [340, 21] on icon "plus" at bounding box center [343, 20] width 11 height 11
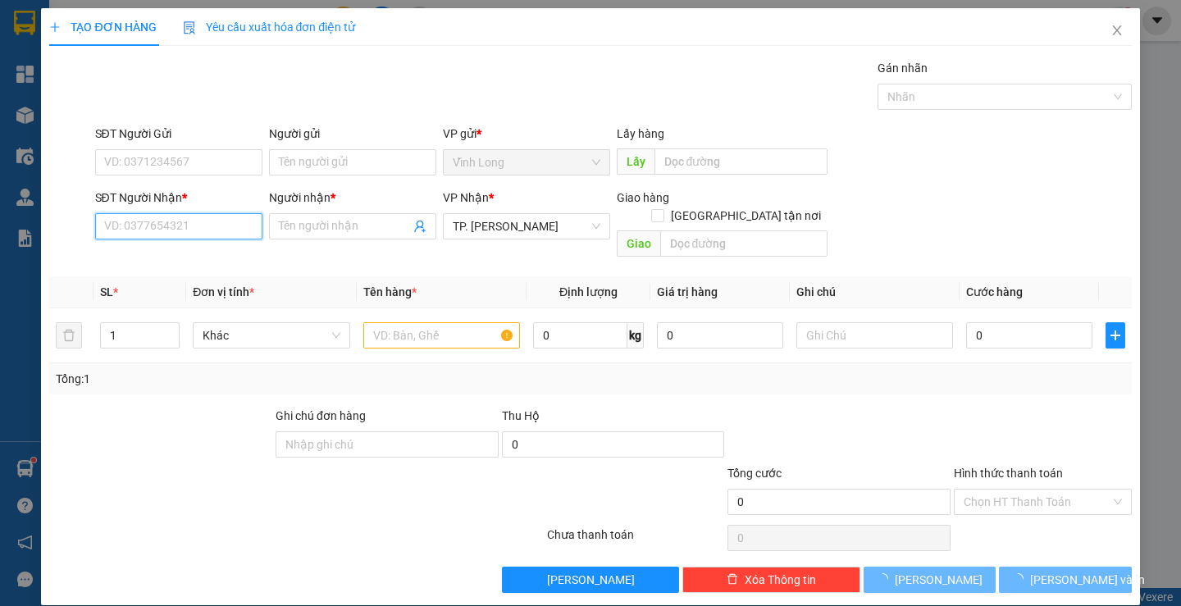
click at [216, 237] on input "SĐT Người Nhận *" at bounding box center [178, 226] width 167 height 26
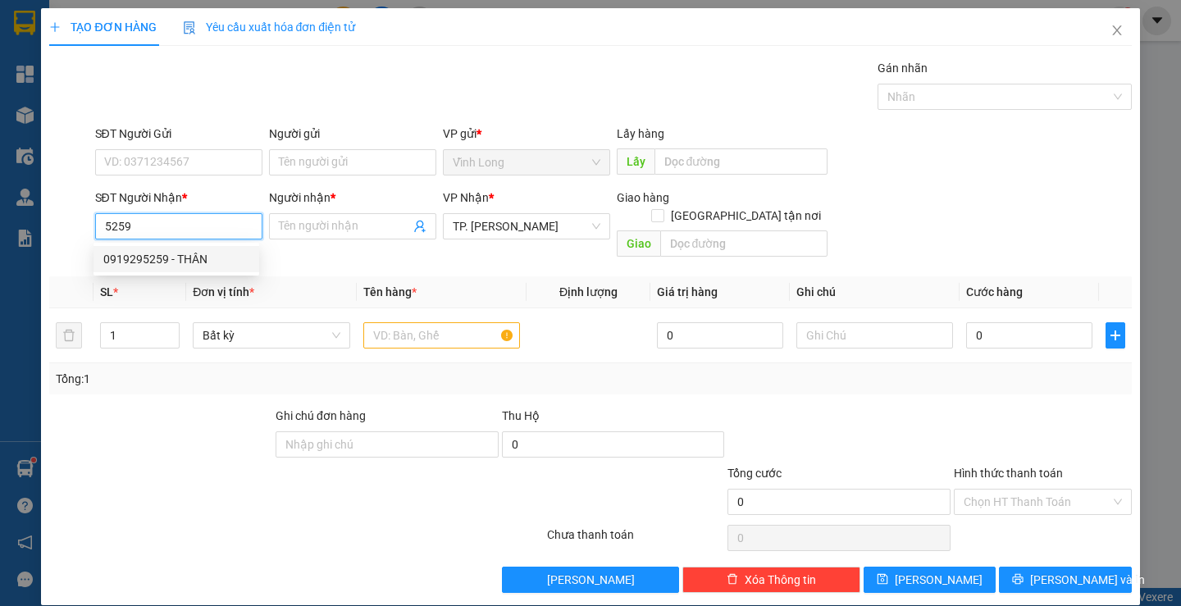
click at [207, 254] on div "0919295259 - THÂN" at bounding box center [176, 259] width 146 height 18
type input "0919295259"
type input "THÂN"
type input "0919295259"
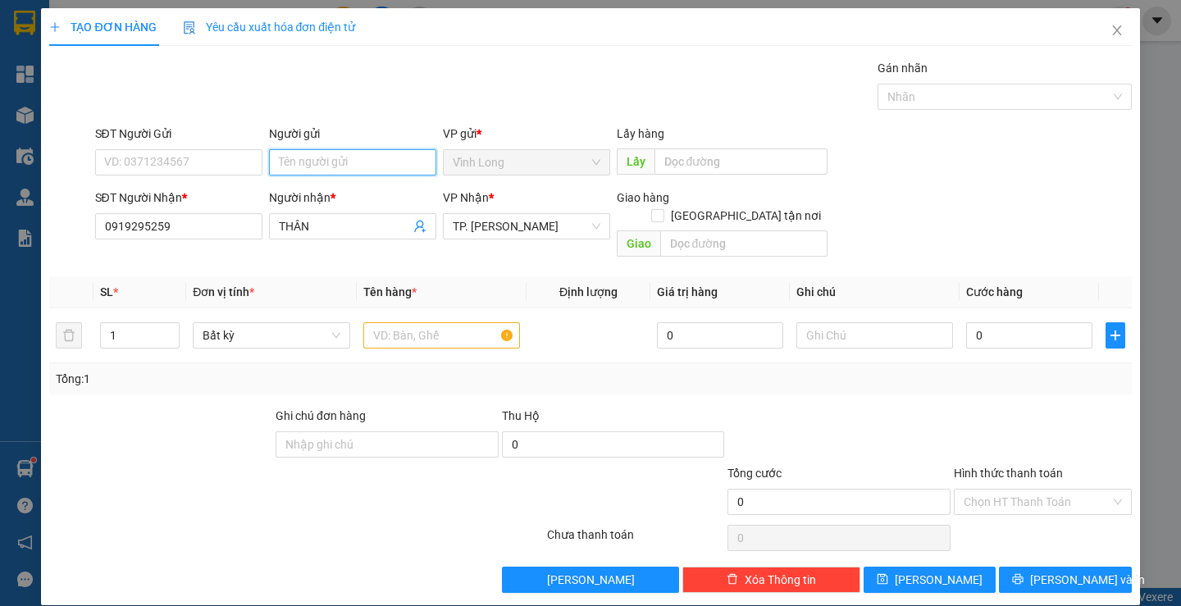
click at [322, 158] on input "Người gửi" at bounding box center [352, 162] width 167 height 26
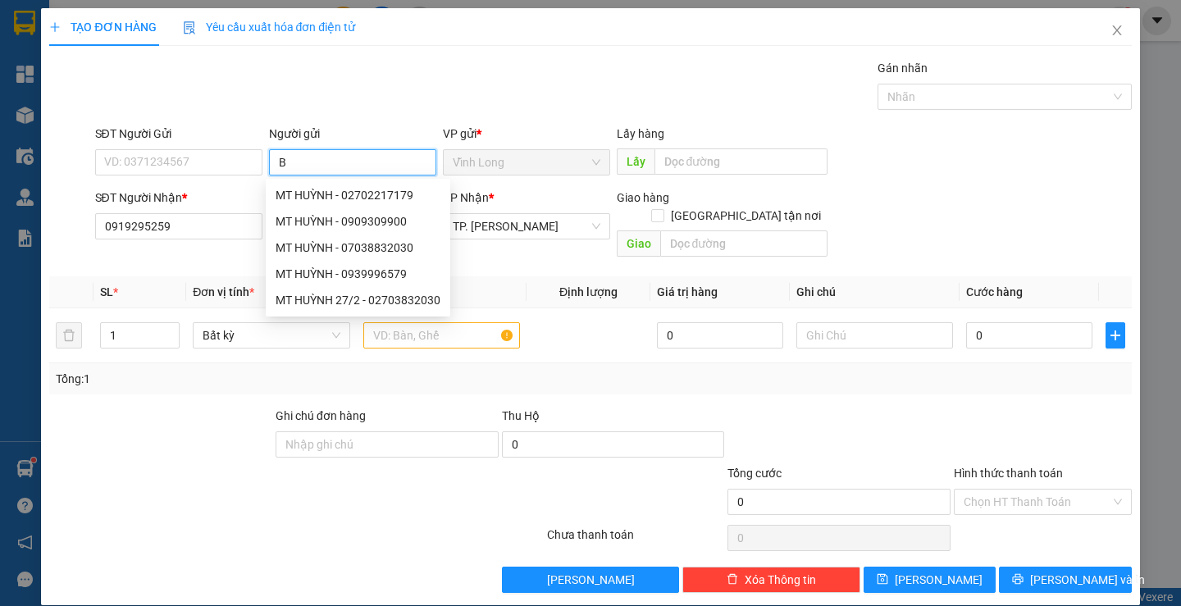
type input "BÁ"
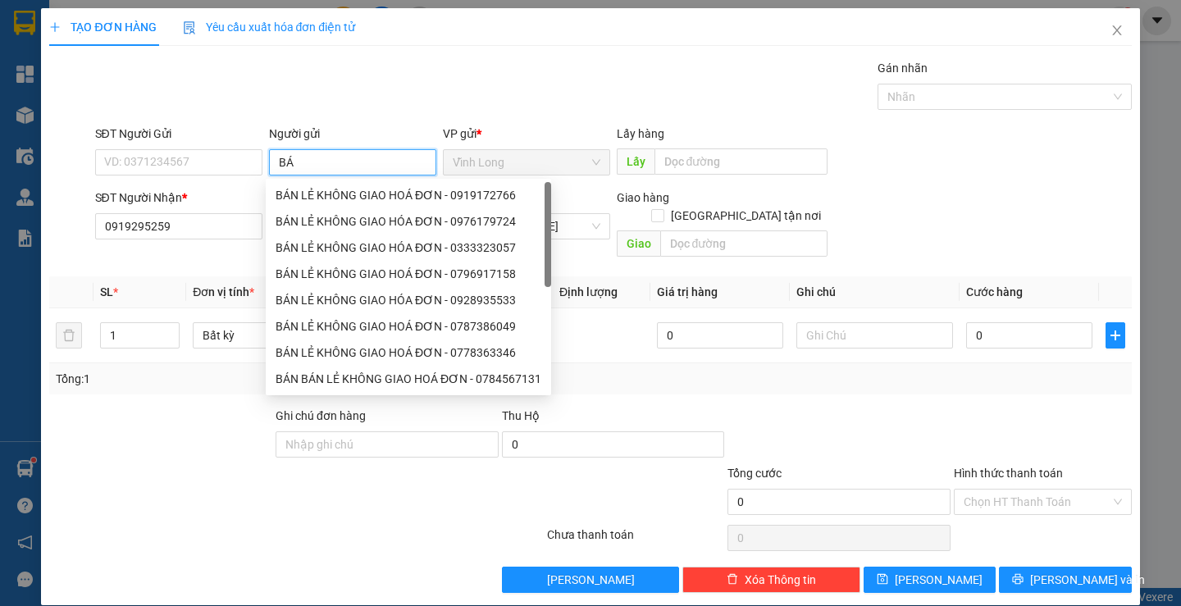
click at [314, 197] on div "BÁN LẺ KHÔNG GIAO HOÁ ĐƠN - 0919172766" at bounding box center [409, 195] width 266 height 18
type input "0919172766"
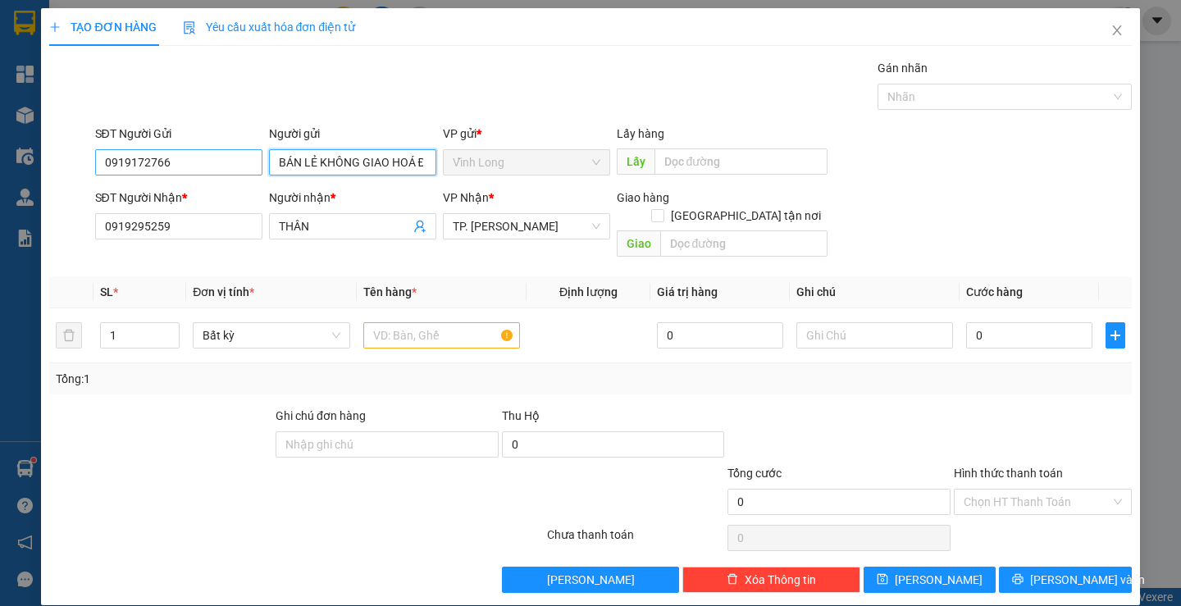
type input "BÁN LẺ KHÔNG GIAO HOÁ ĐƠN"
click at [173, 158] on input "0919172766" at bounding box center [178, 162] width 167 height 26
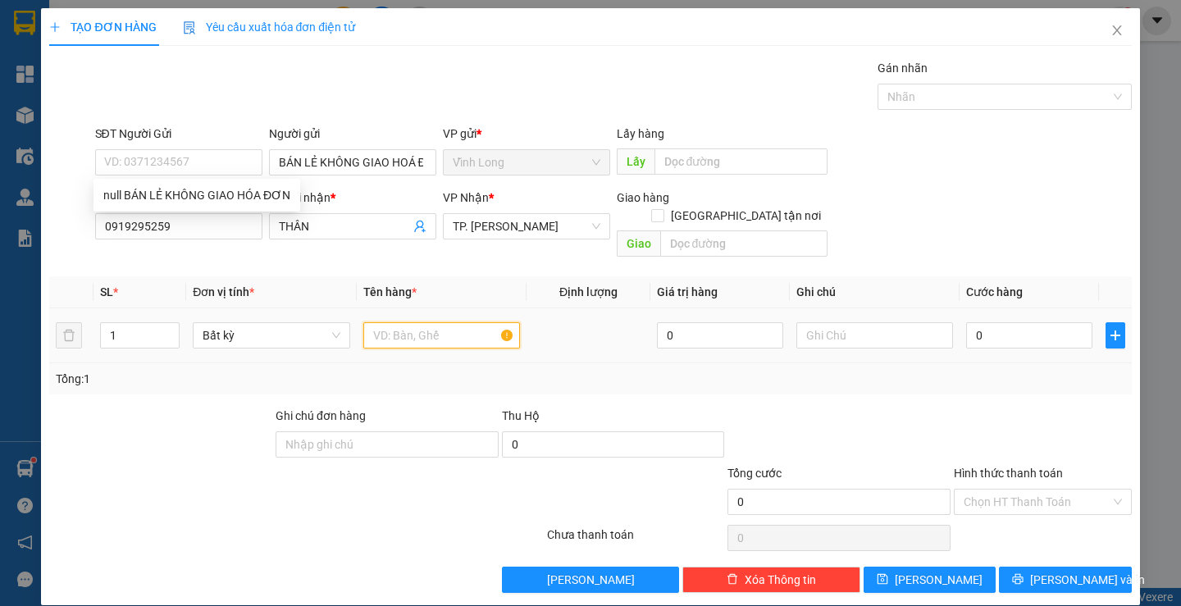
click at [464, 325] on input "text" at bounding box center [441, 335] width 157 height 26
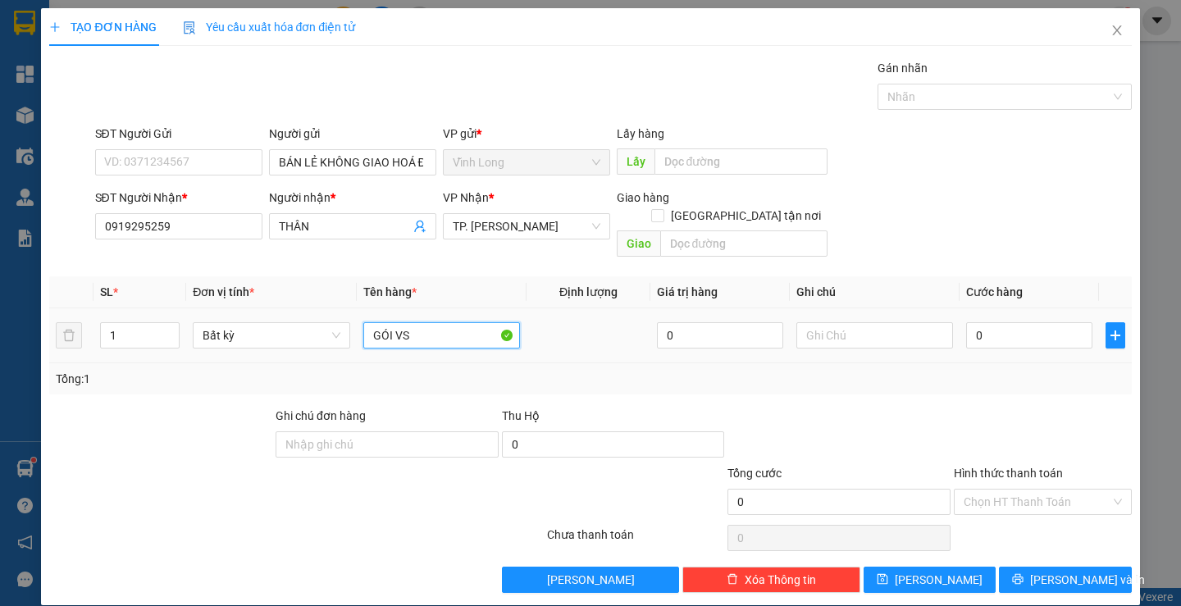
type input "GÓI VS"
type input "THƯ"
type input "2"
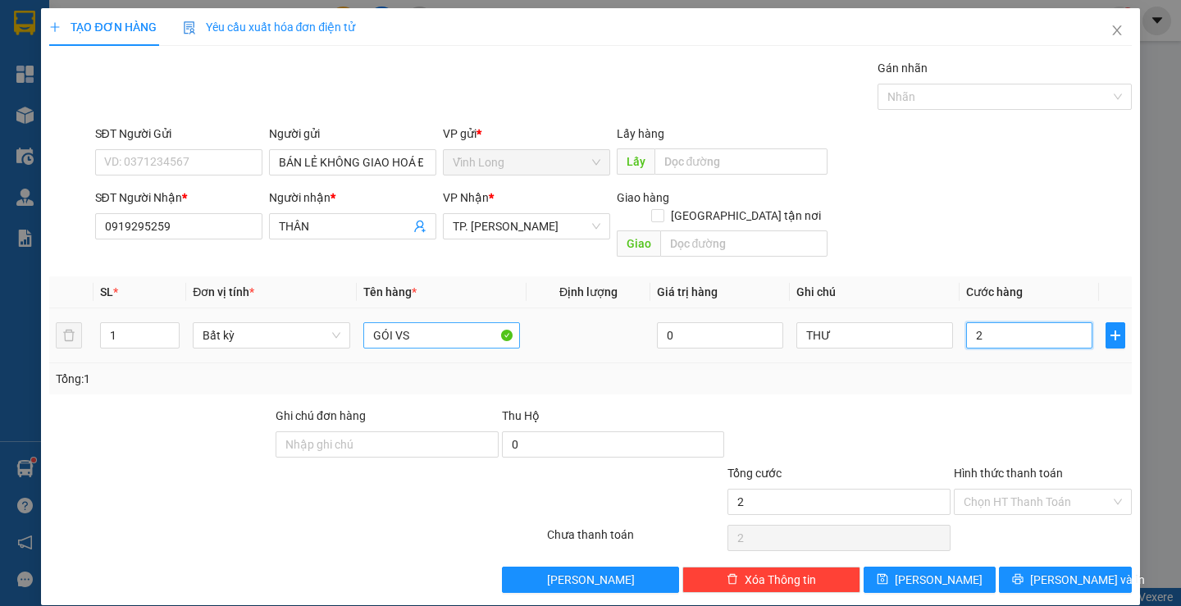
type input "20"
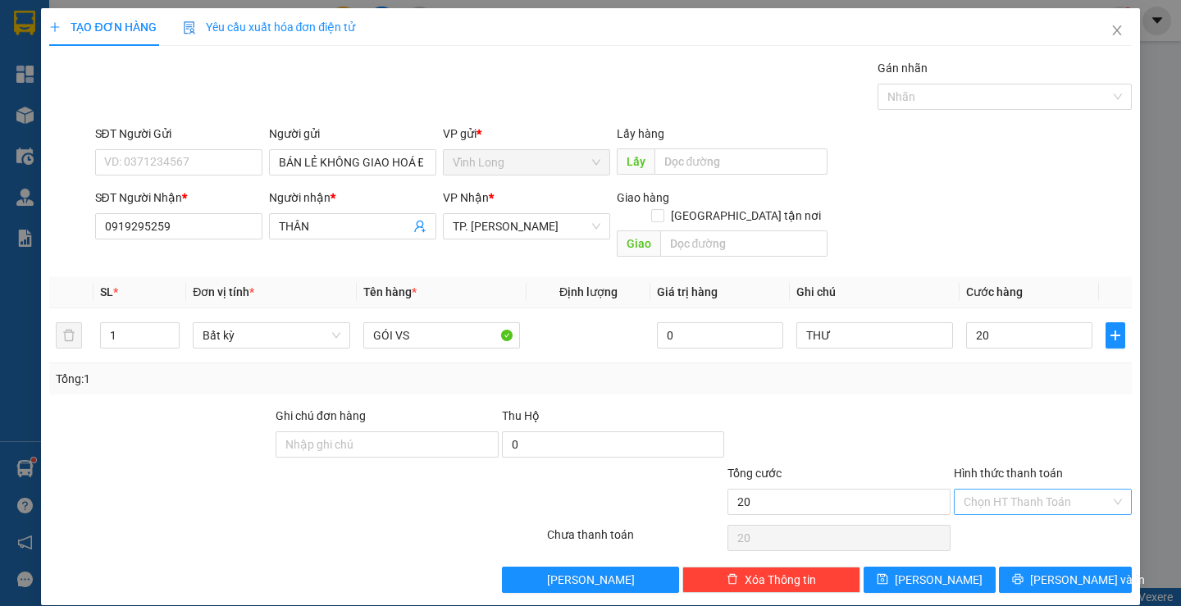
type input "20.000"
drag, startPoint x: 995, startPoint y: 474, endPoint x: 1018, endPoint y: 499, distance: 33.7
click at [996, 490] on input "Hình thức thanh toán" at bounding box center [1037, 502] width 147 height 25
click at [1037, 512] on div "Tại văn phòng" at bounding box center [1033, 517] width 156 height 18
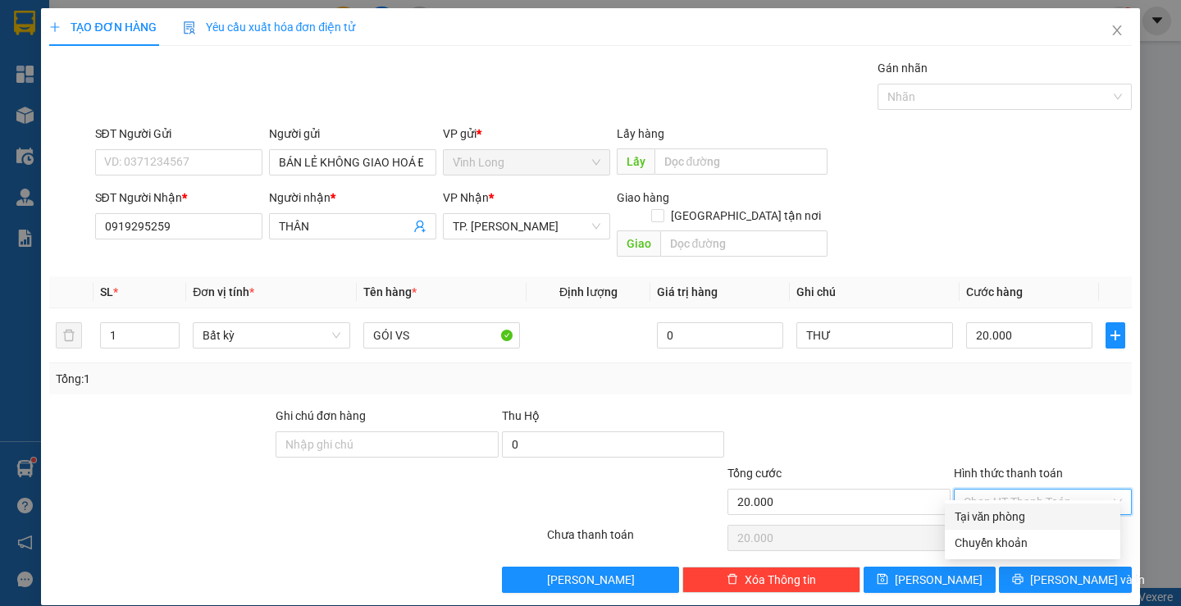
type input "0"
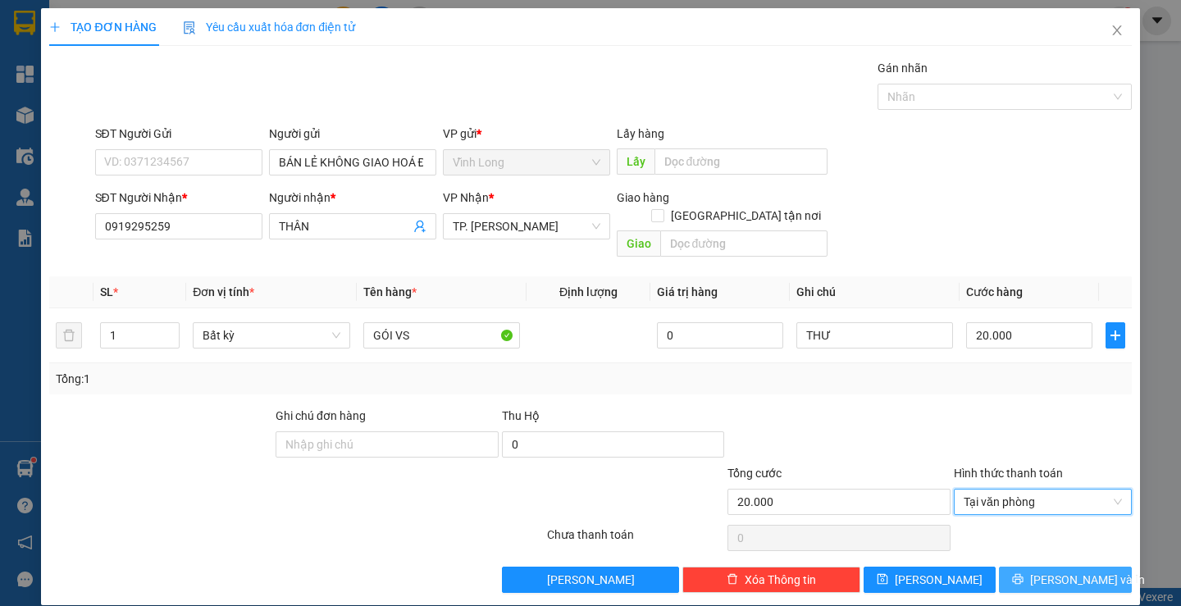
click at [1048, 571] on span "[PERSON_NAME] và In" at bounding box center [1088, 580] width 115 height 18
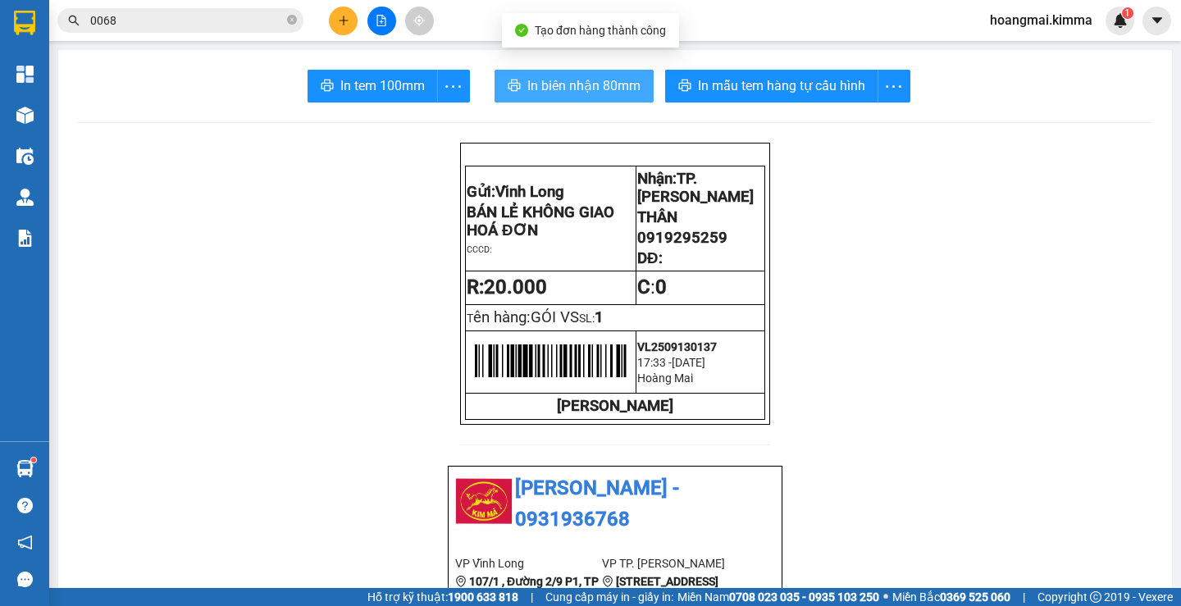
click at [514, 85] on icon "printer" at bounding box center [514, 85] width 12 height 11
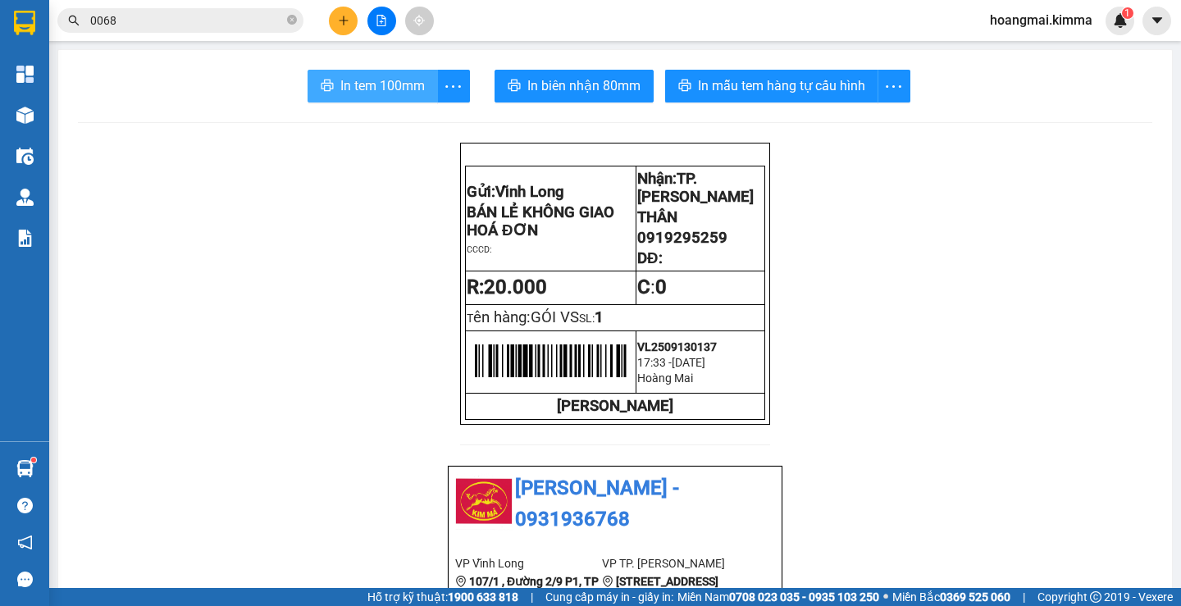
click at [385, 86] on span "In tem 100mm" at bounding box center [382, 85] width 85 height 21
click at [338, 29] on button at bounding box center [343, 21] width 29 height 29
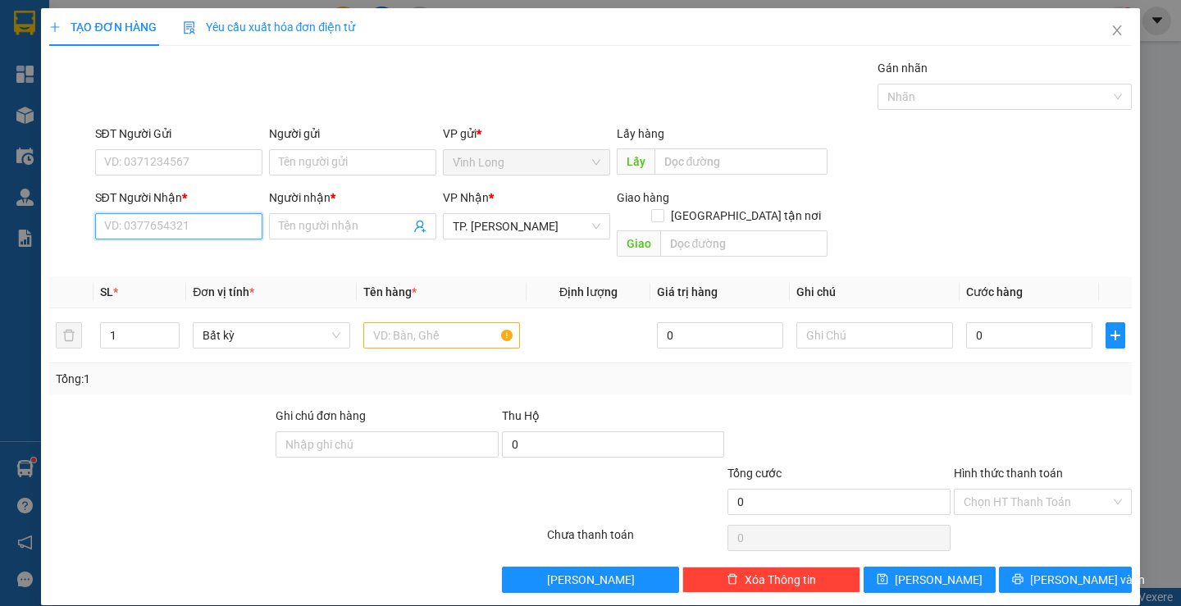
click at [225, 231] on input "SĐT Người Nhận *" at bounding box center [178, 226] width 167 height 26
click at [413, 322] on input "text" at bounding box center [441, 335] width 157 height 26
type input "GÓI"
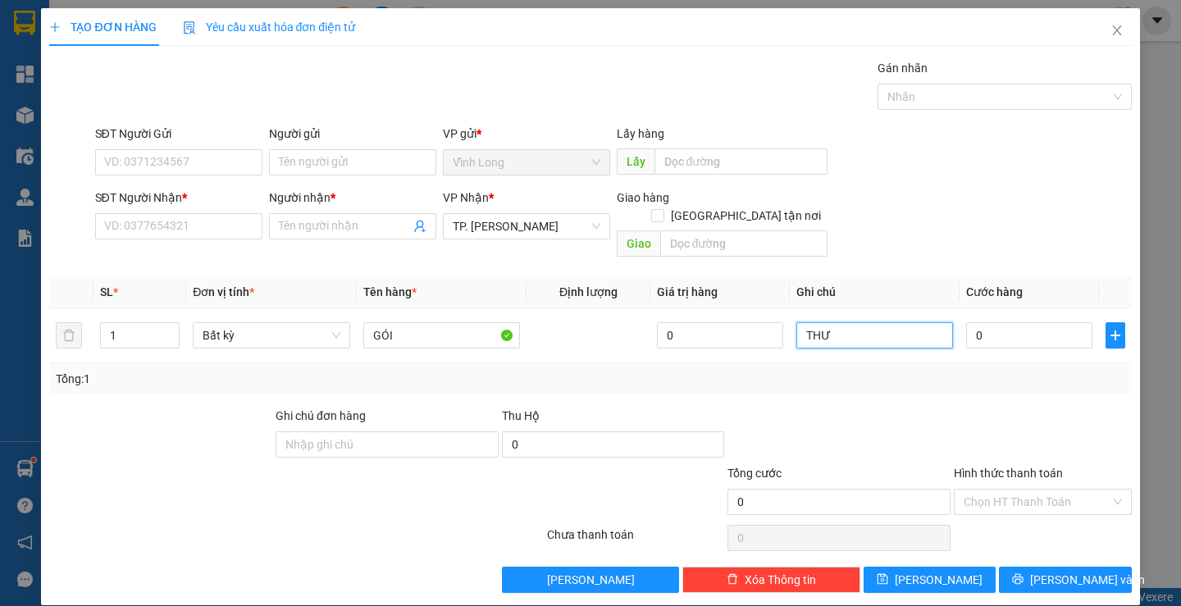
type input "THƯ"
type input "2"
type input "20"
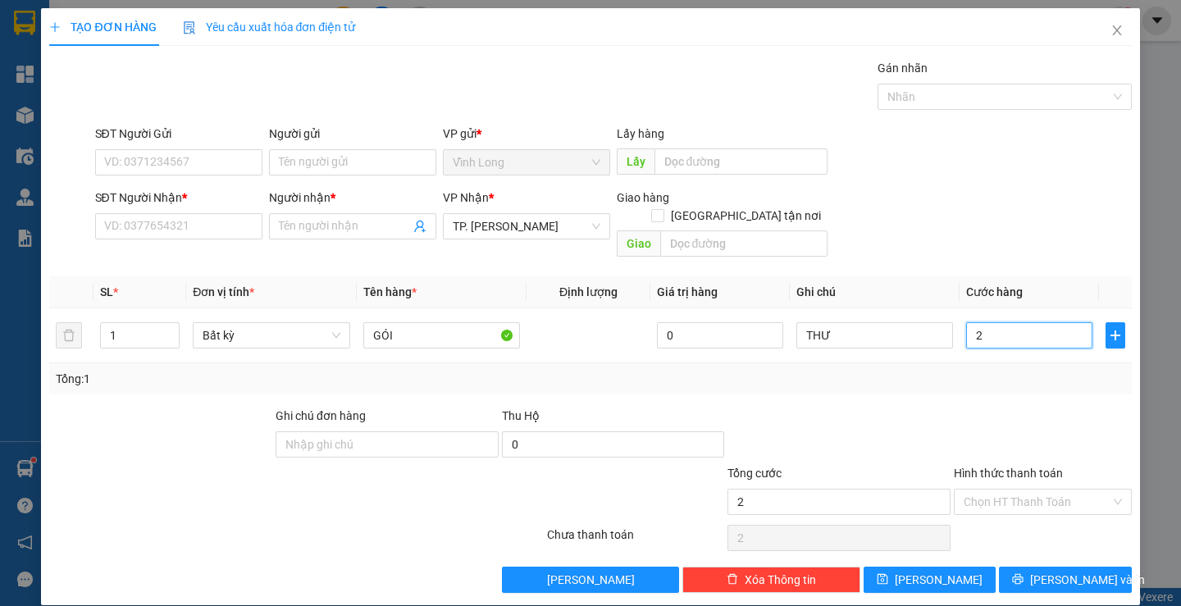
type input "20"
type input "20.000"
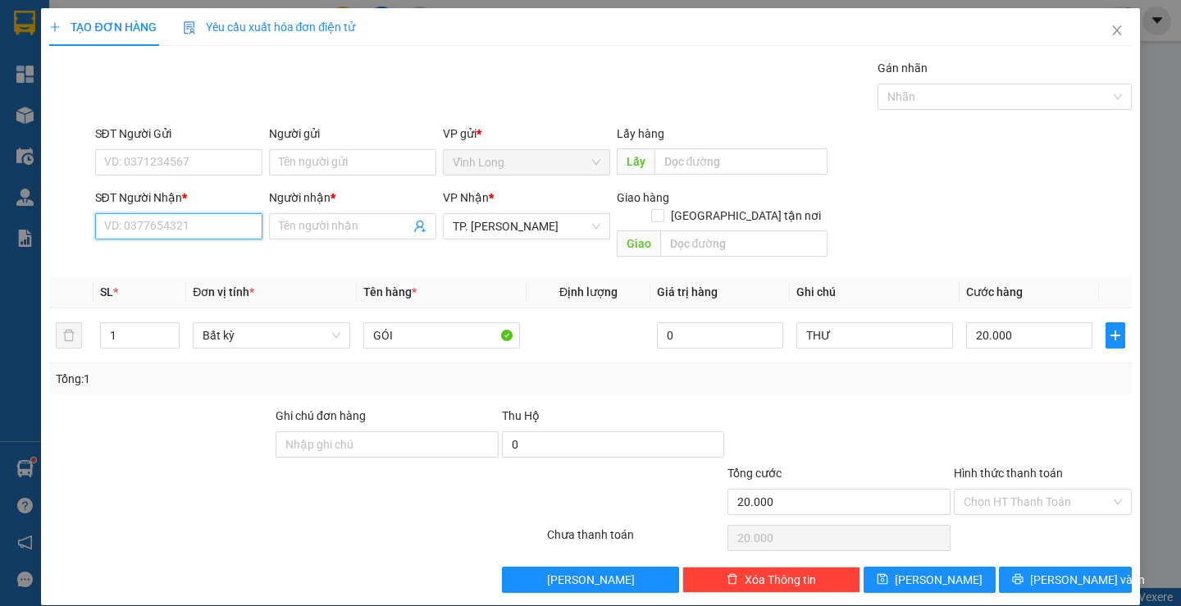
click at [156, 222] on input "SĐT Người Nhận *" at bounding box center [178, 226] width 167 height 26
type input "0339368752"
click at [310, 223] on input "Người nhận *" at bounding box center [344, 226] width 131 height 18
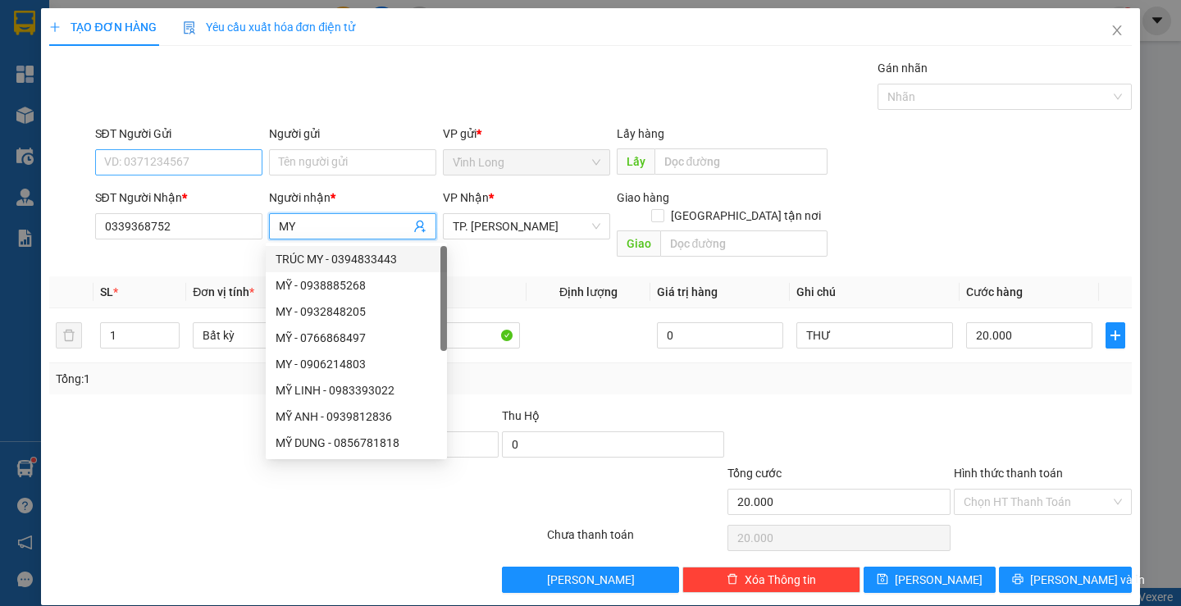
type input "MY"
click at [223, 159] on input "SĐT Người Gửi" at bounding box center [178, 162] width 167 height 26
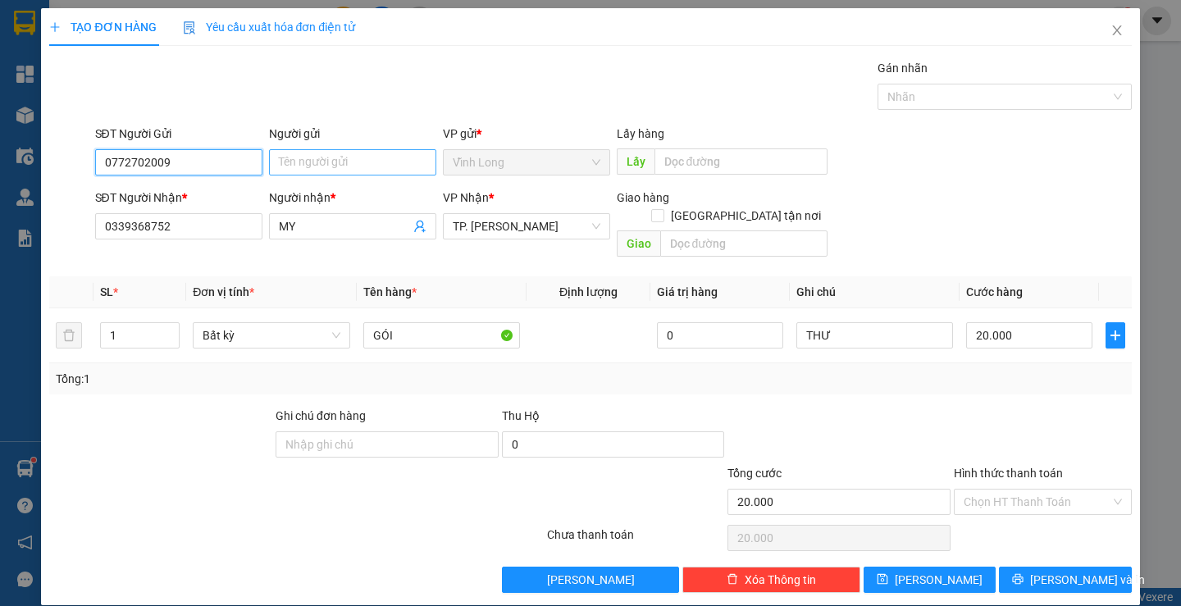
type input "0772702009"
click at [359, 156] on input "Người gửi" at bounding box center [352, 162] width 167 height 26
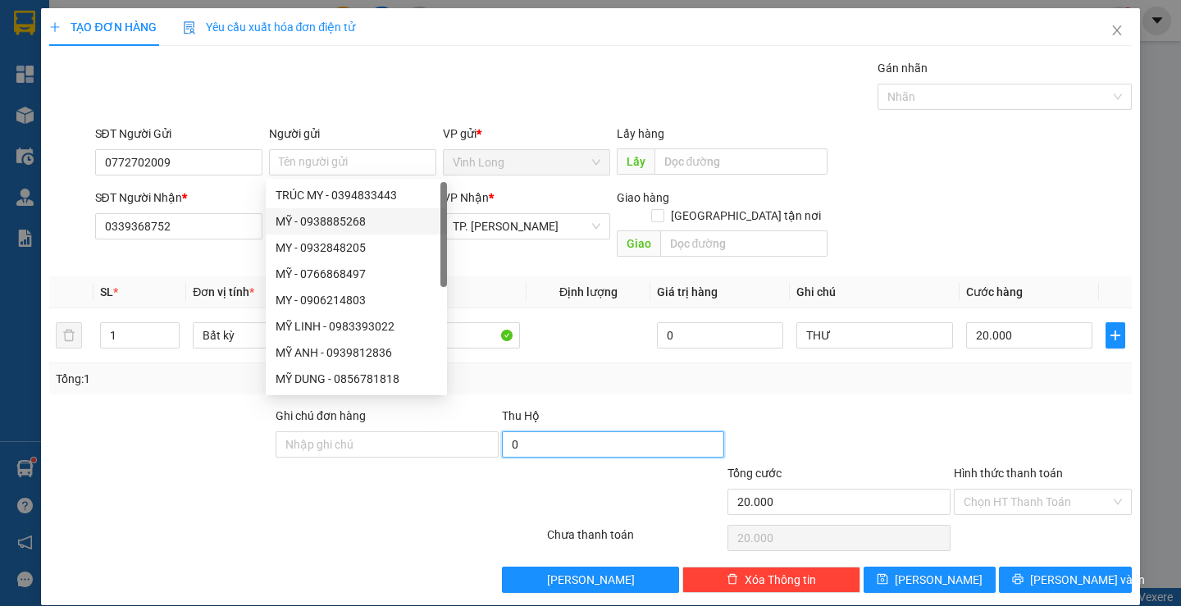
click at [606, 432] on input "0" at bounding box center [613, 445] width 223 height 26
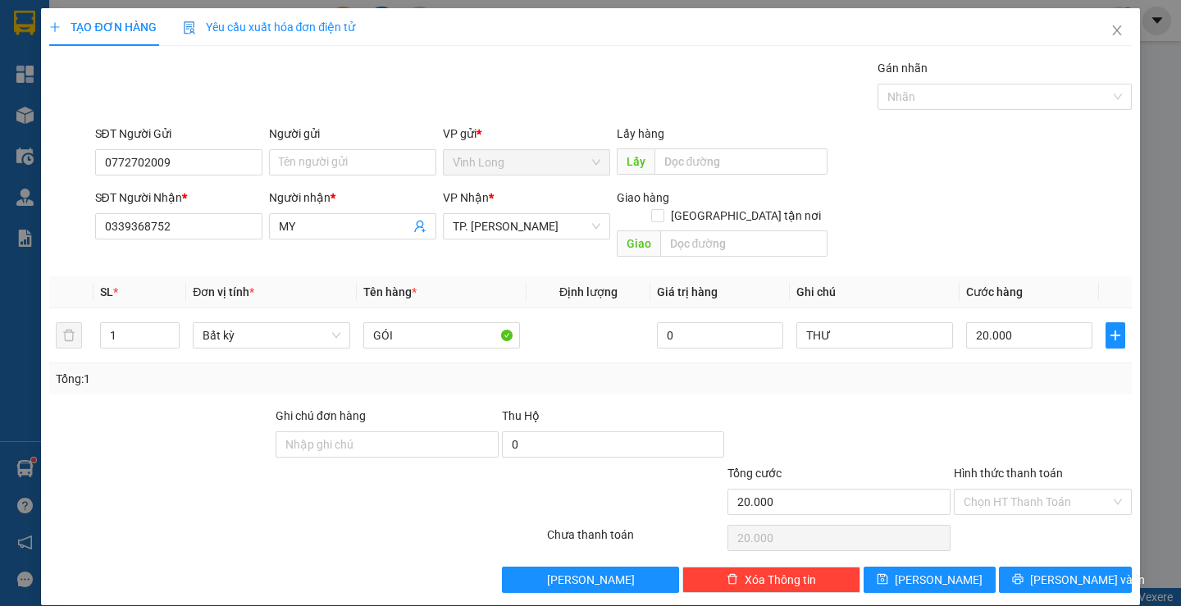
click at [552, 363] on div "Tổng: 1" at bounding box center [590, 378] width 1082 height 31
click at [733, 231] on input "text" at bounding box center [743, 244] width 167 height 26
type input "TX GIAO"
click at [1033, 468] on div "Hình thức thanh toán" at bounding box center [1043, 476] width 178 height 25
click at [1029, 490] on input "Hình thức thanh toán" at bounding box center [1037, 502] width 147 height 25
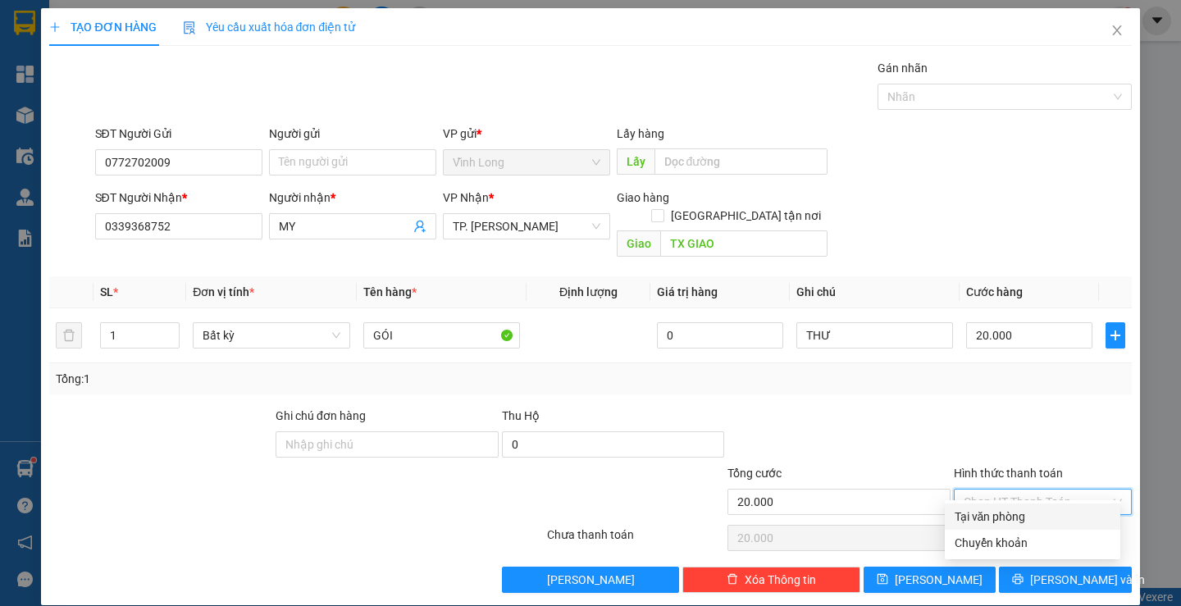
click at [1025, 510] on div "Tại văn phòng" at bounding box center [1033, 517] width 156 height 18
type input "0"
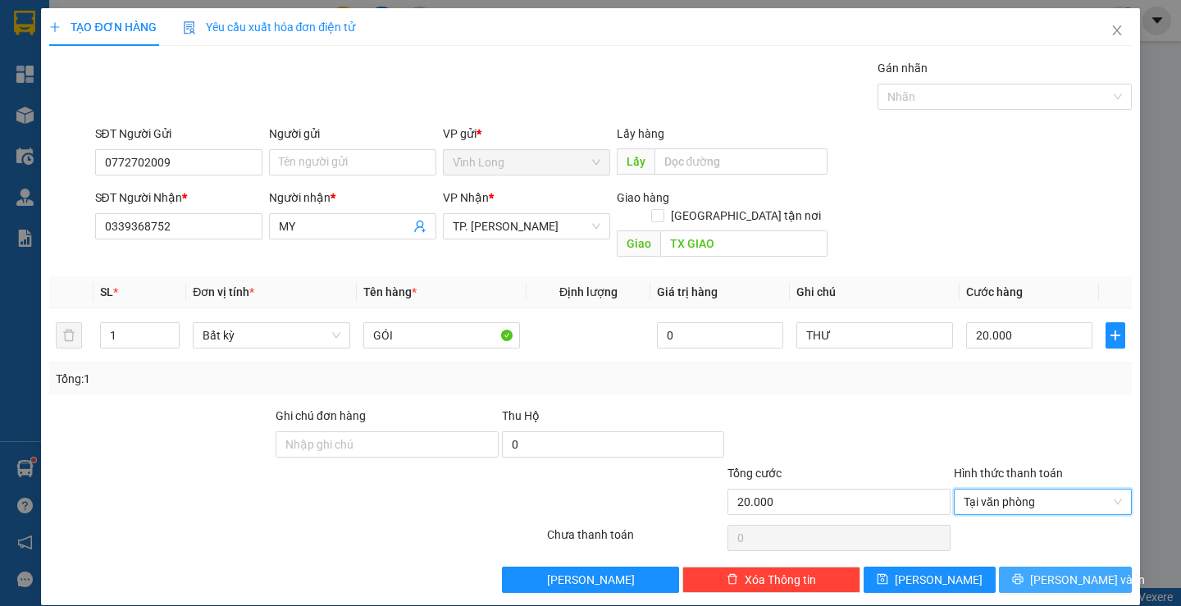
click at [1078, 571] on span "[PERSON_NAME] và In" at bounding box center [1088, 580] width 115 height 18
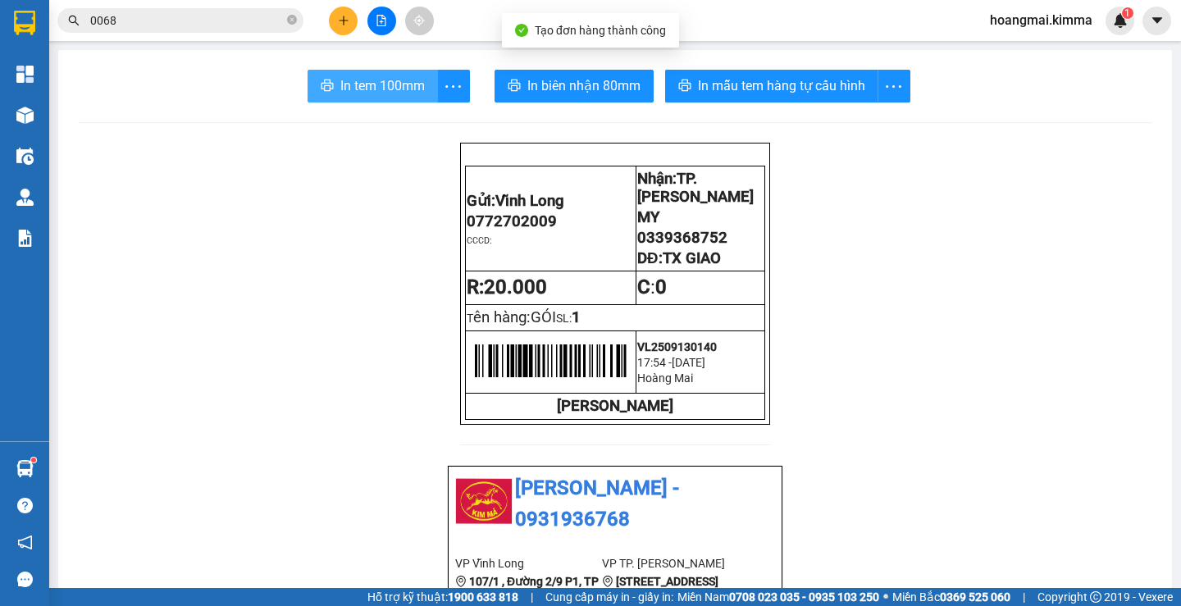
click at [401, 80] on span "In tem 100mm" at bounding box center [382, 85] width 85 height 21
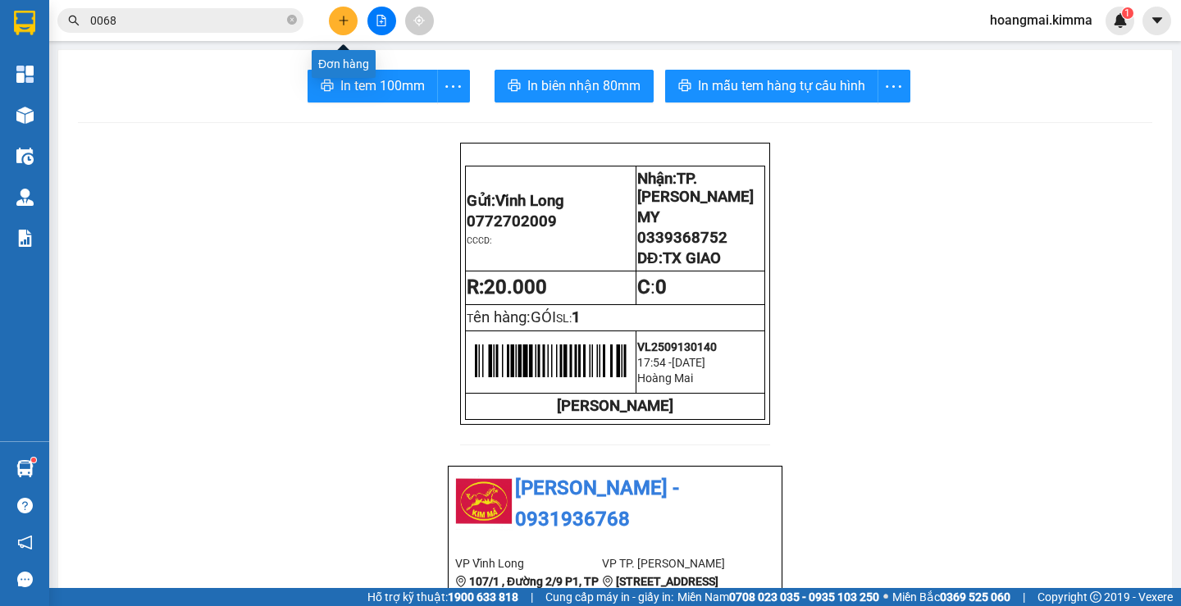
click at [351, 21] on button at bounding box center [343, 21] width 29 height 29
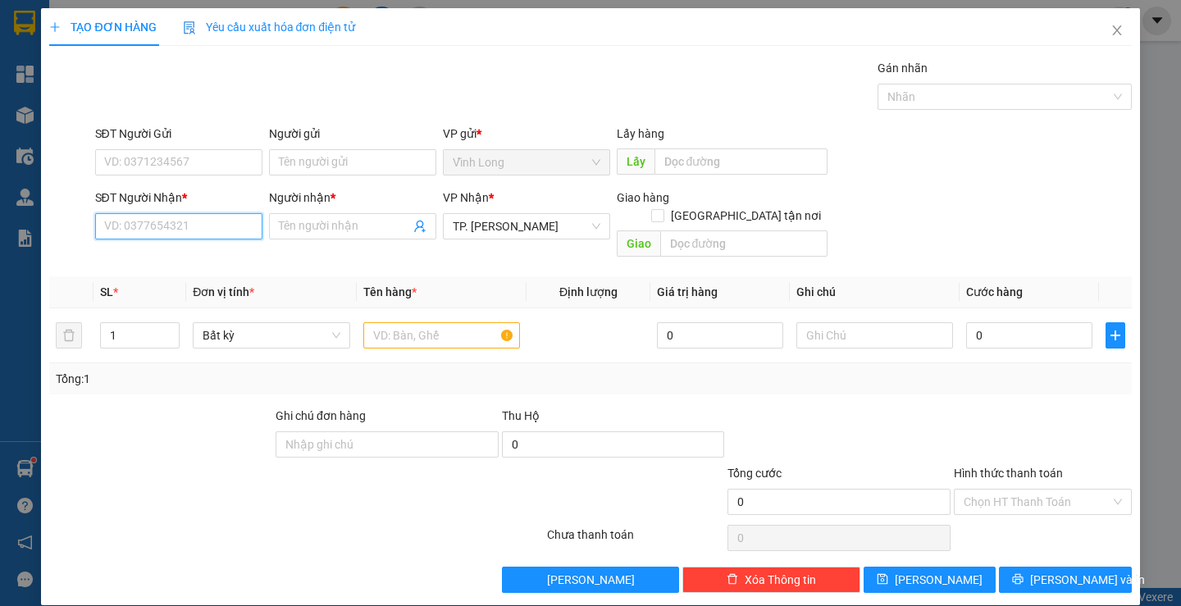
drag, startPoint x: 230, startPoint y: 233, endPoint x: 229, endPoint y: 222, distance: 11.5
click at [230, 232] on input "SĐT Người Nhận *" at bounding box center [178, 226] width 167 height 26
type input "0886880818"
click at [204, 258] on div "0886880818 - CHỊ NHIÊN" at bounding box center [176, 259] width 146 height 18
type input "CHỊ NHIÊN"
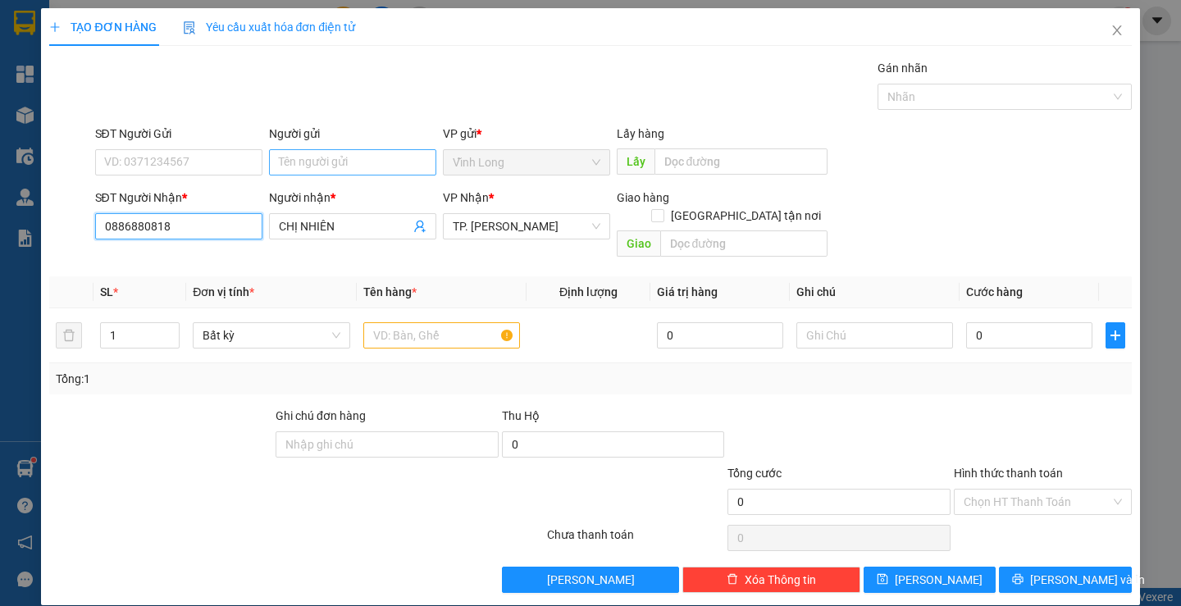
type input "0886880818"
click at [350, 169] on input "Người gửi" at bounding box center [352, 162] width 167 height 26
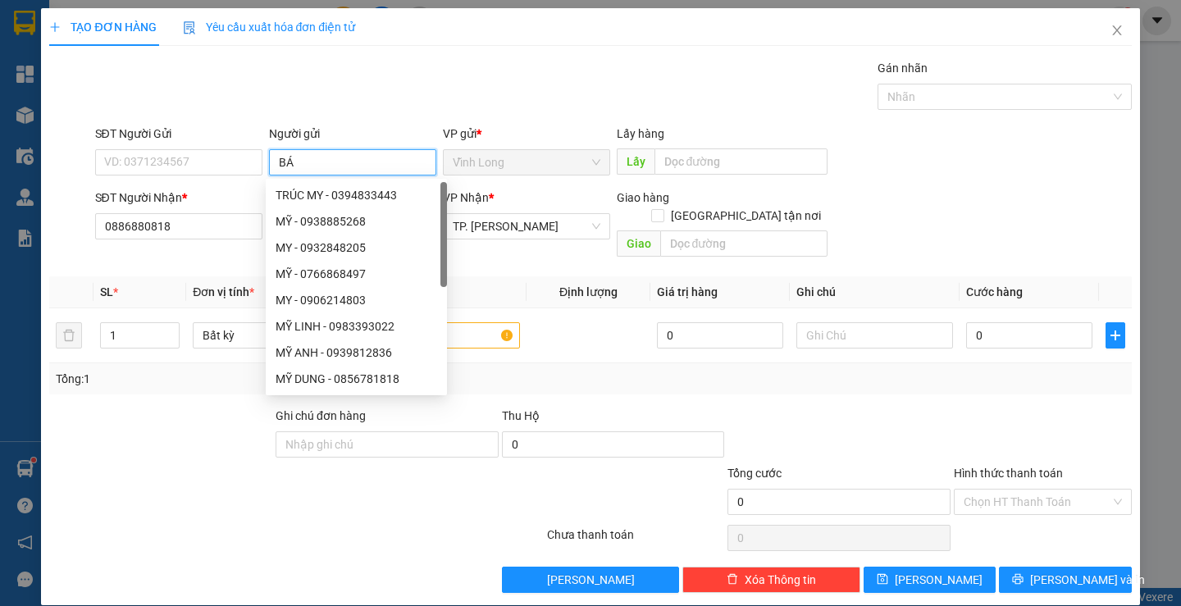
type input "BÁN"
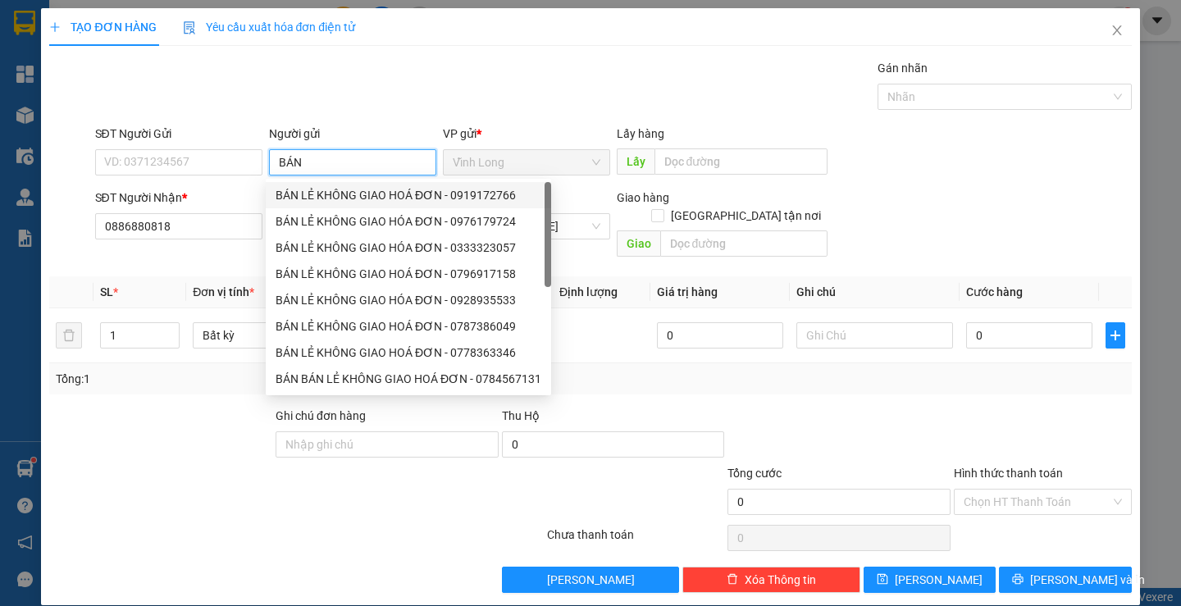
click at [318, 199] on div "BÁN LẺ KHÔNG GIAO HOÁ ĐƠN - 0919172766" at bounding box center [409, 195] width 266 height 18
type input "0919172766"
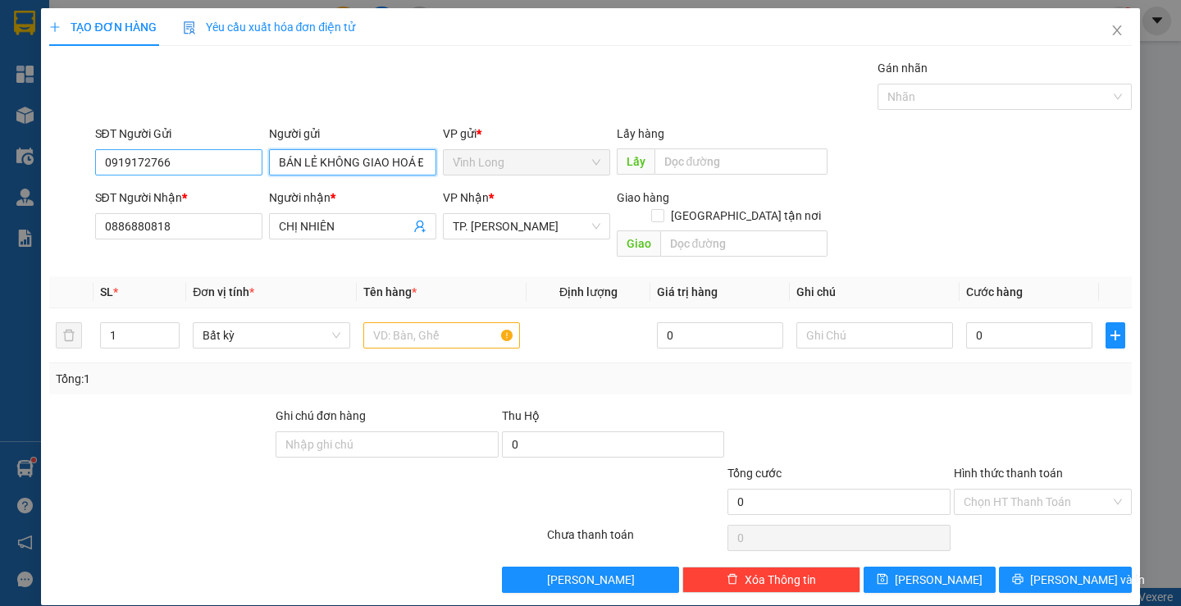
type input "BÁN LẺ KHÔNG GIAO HOÁ ĐƠN"
click at [222, 158] on input "0919172766" at bounding box center [178, 162] width 167 height 26
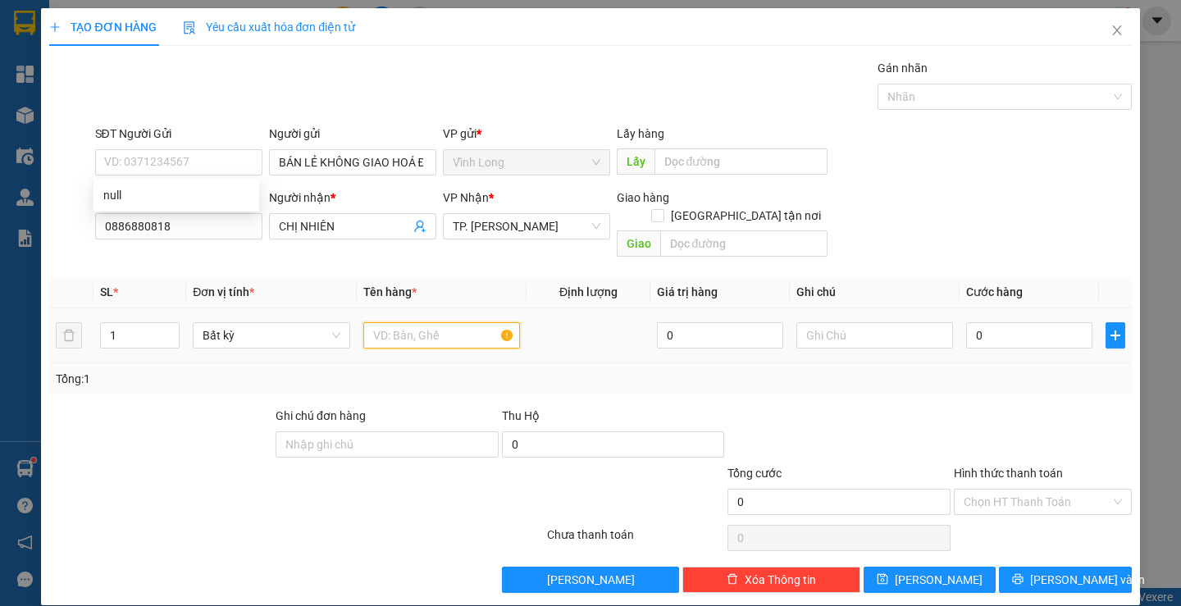
click at [429, 323] on input "text" at bounding box center [441, 335] width 157 height 26
type input "GÓI HÔNG"
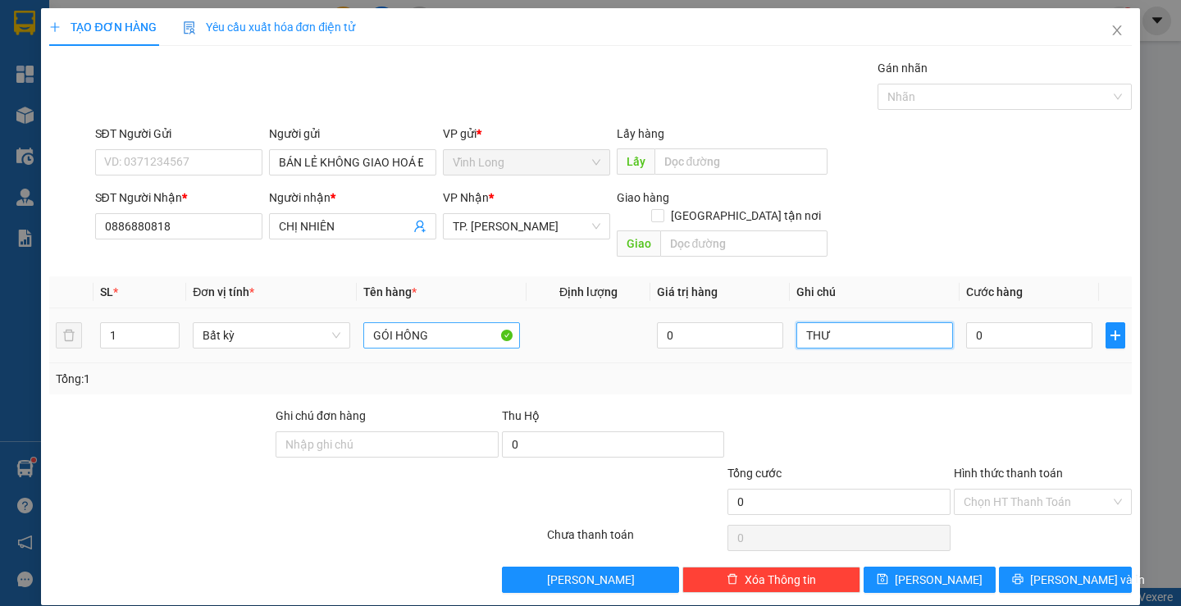
type input "THƯ"
type input "2"
type input "20"
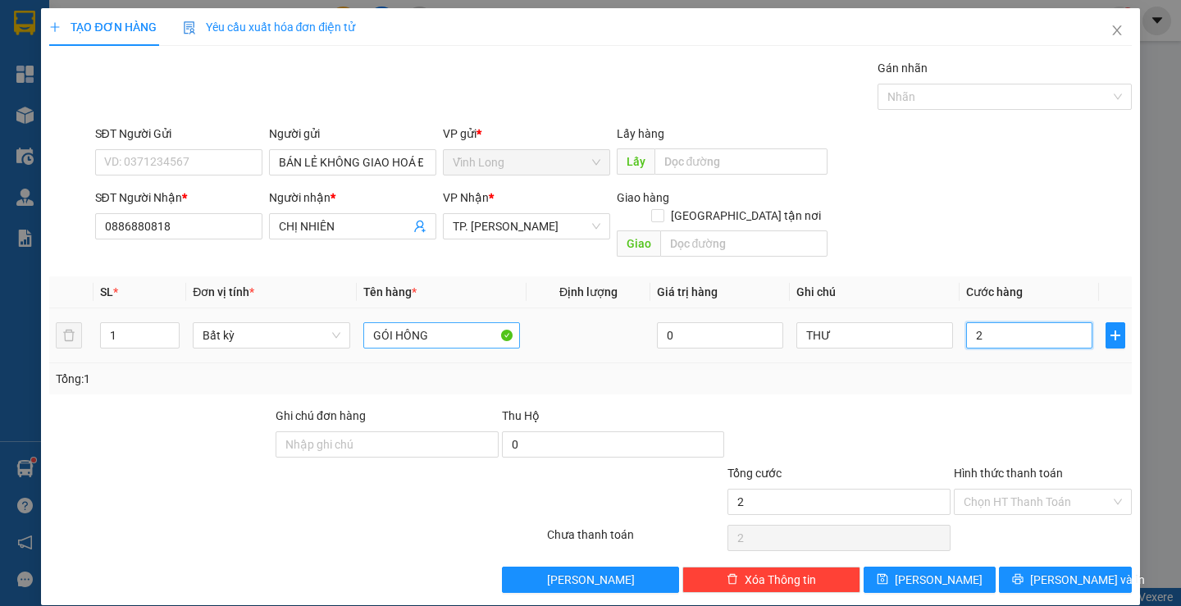
type input "20"
type input "20.000"
click at [429, 323] on input "GÓI HÔNG" at bounding box center [441, 335] width 157 height 26
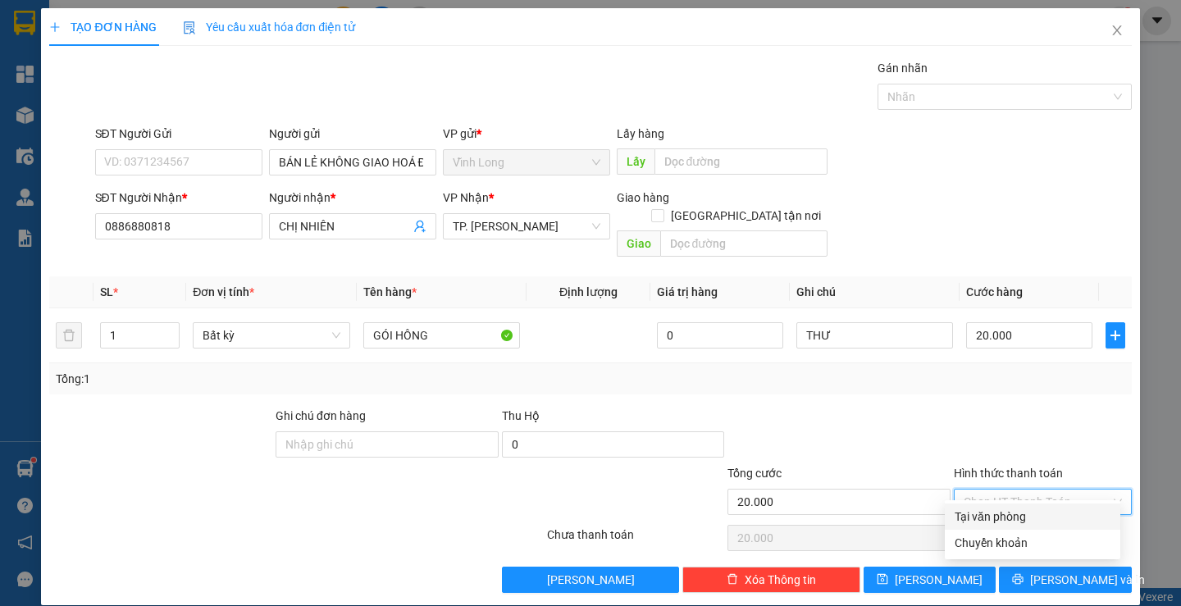
click at [1003, 490] on input "Hình thức thanh toán" at bounding box center [1037, 502] width 147 height 25
click at [998, 514] on div "Tại văn phòng" at bounding box center [1033, 517] width 156 height 18
type input "0"
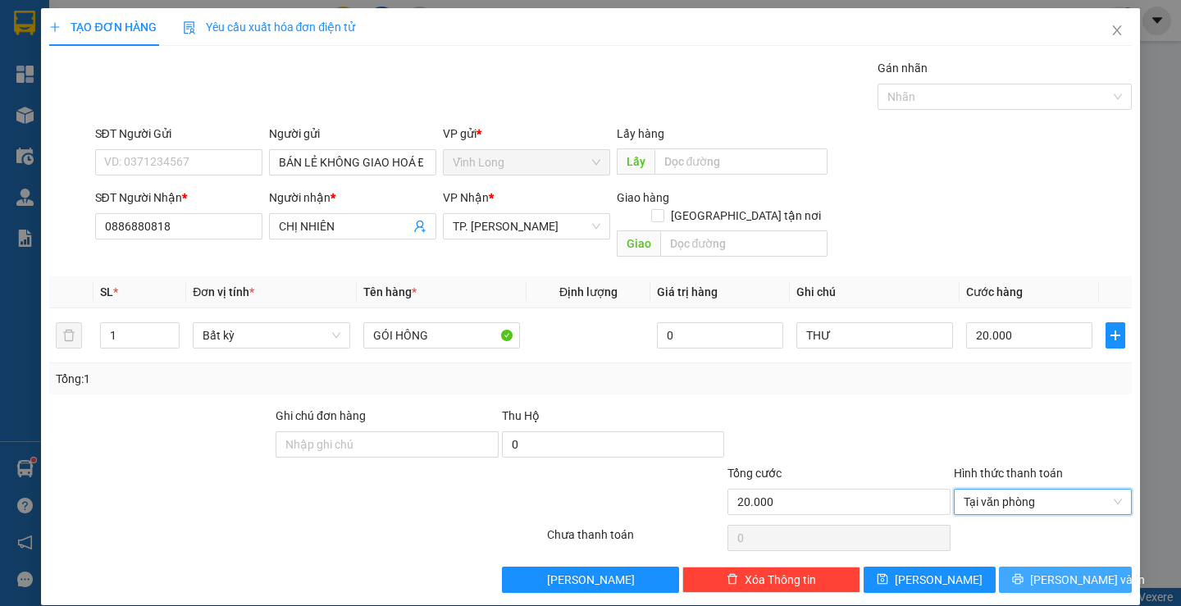
click at [1041, 571] on span "[PERSON_NAME] và In" at bounding box center [1088, 580] width 115 height 18
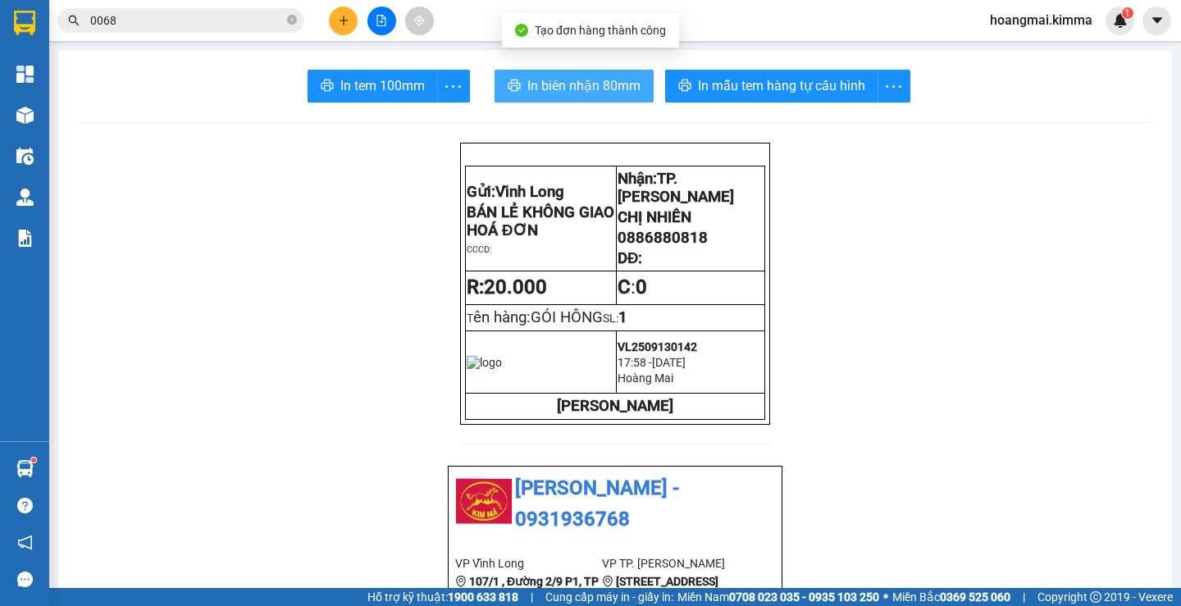
click at [556, 85] on span "In biên nhận 80mm" at bounding box center [584, 85] width 113 height 21
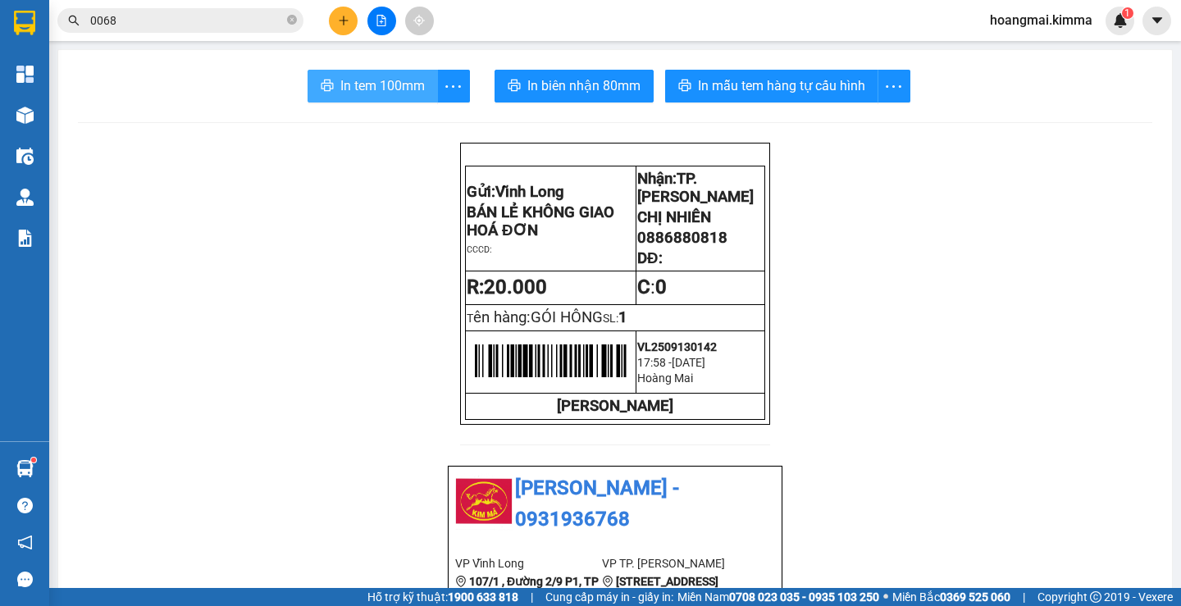
click at [385, 91] on span "In tem 100mm" at bounding box center [382, 85] width 85 height 21
click at [205, 33] on div "Kết quả tìm kiếm ( 922 ) Bộ lọc Ngày tạo đơn gần nhất Mã ĐH Trạng thái Món hàng…" at bounding box center [160, 21] width 320 height 29
click at [345, 21] on icon "plus" at bounding box center [343, 20] width 11 height 11
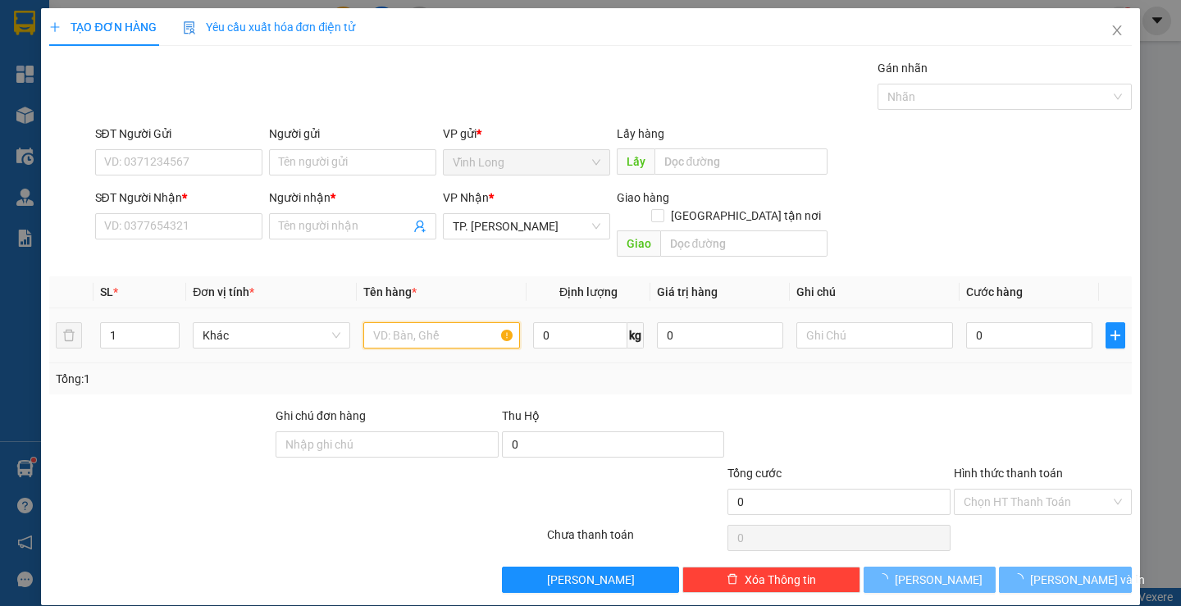
click at [393, 323] on input "text" at bounding box center [441, 335] width 157 height 26
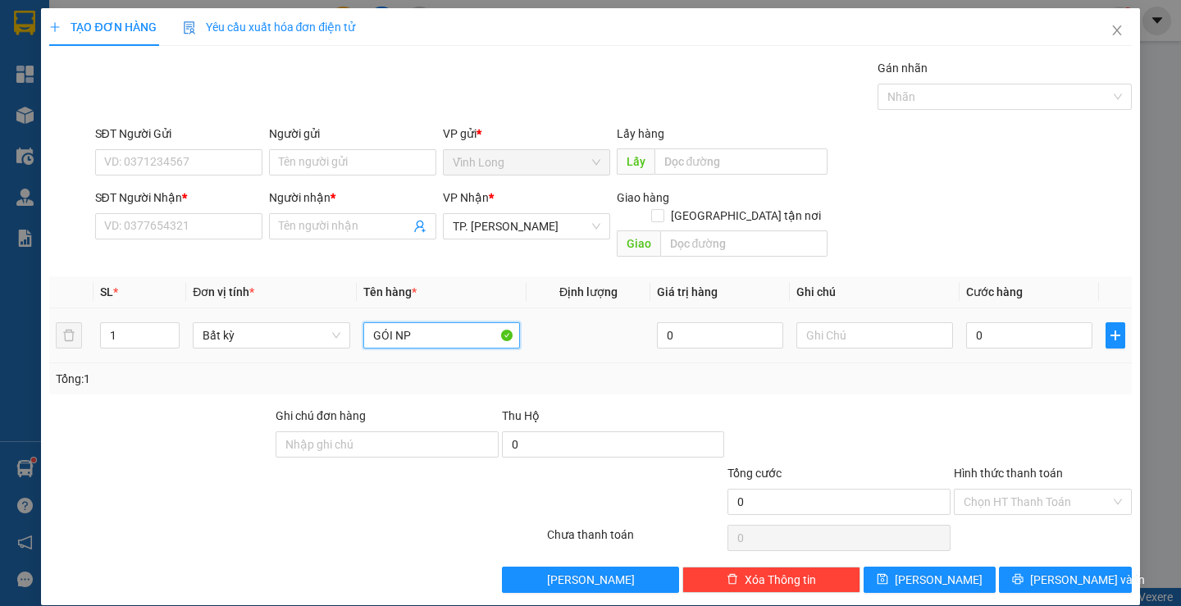
type input "GÓI NP"
type input "THƯ"
type input "4"
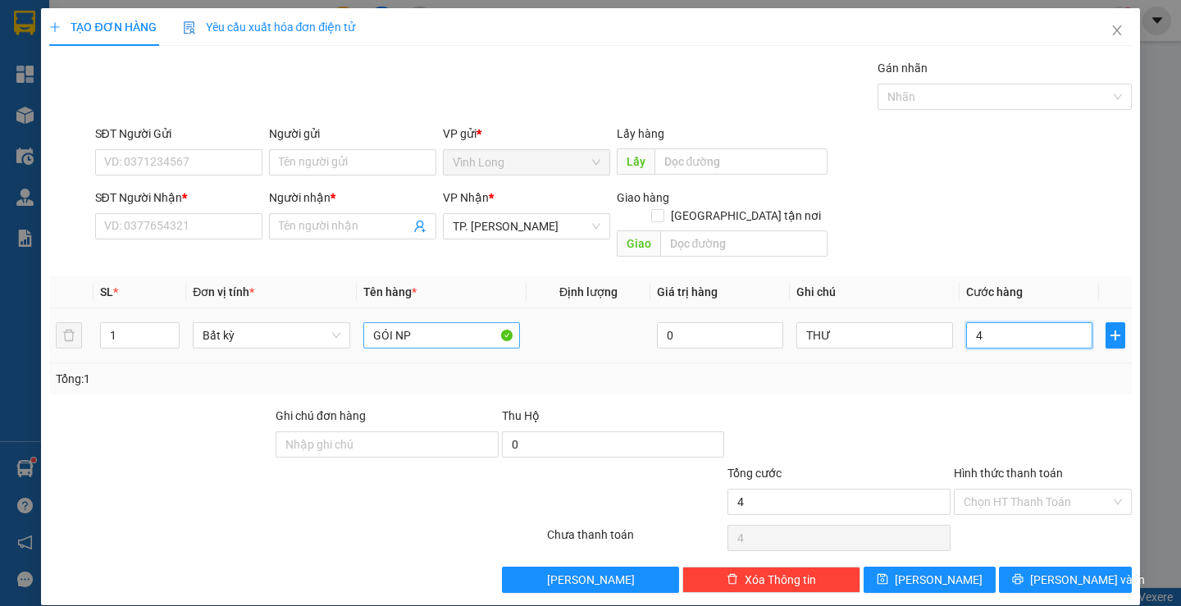
type input "40"
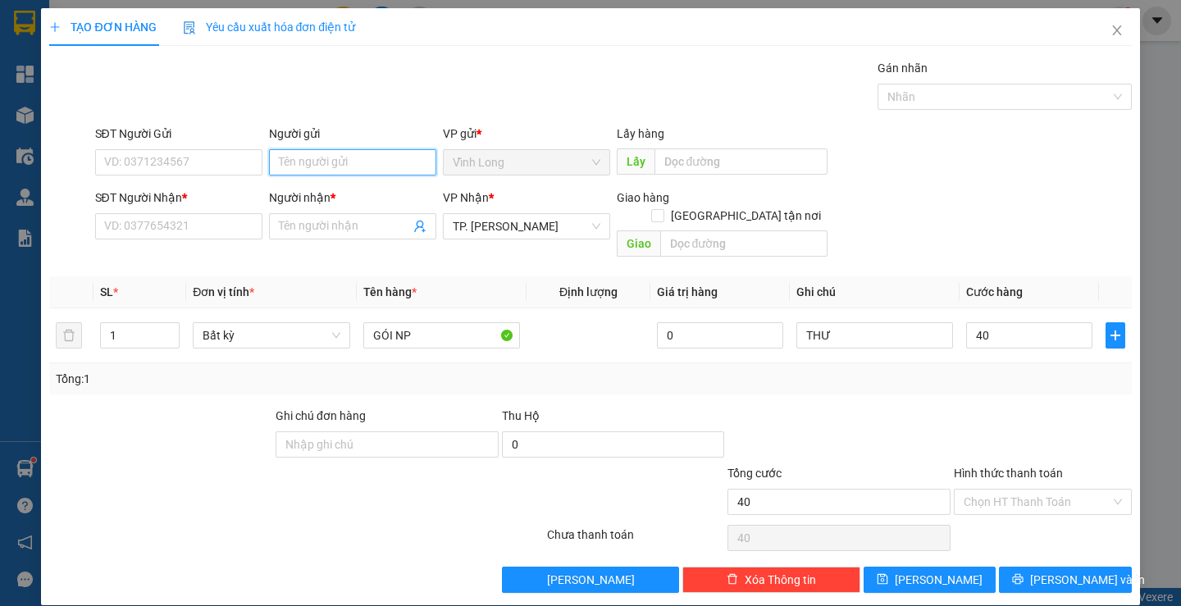
type input "40.000"
click at [319, 171] on input "Người gửi" at bounding box center [352, 162] width 167 height 26
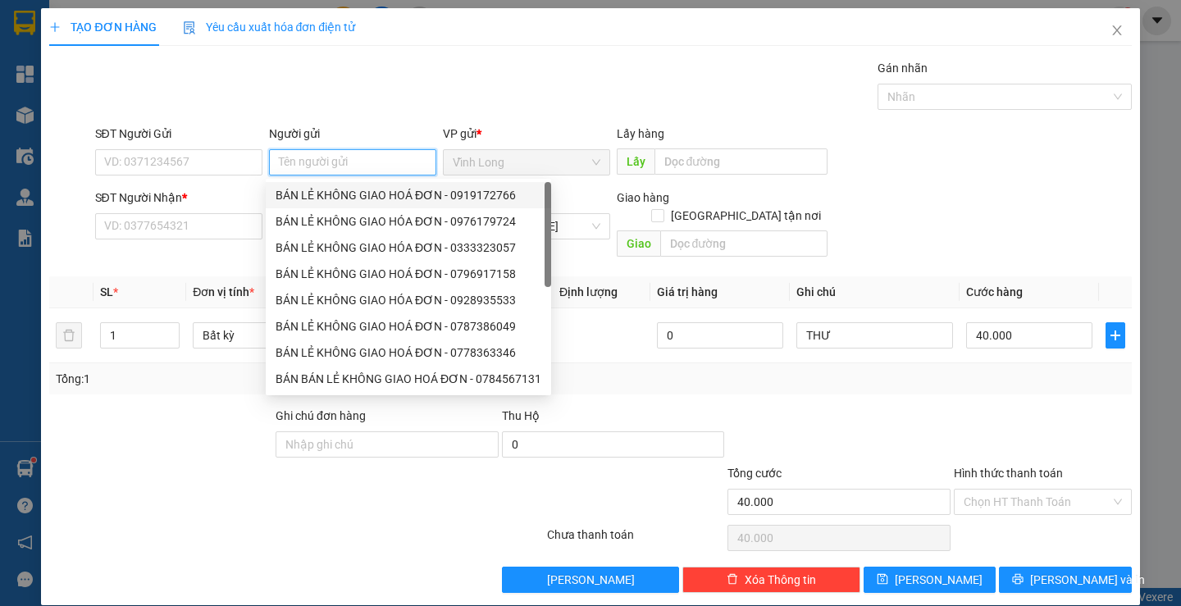
click at [338, 190] on div "BÁN LẺ KHÔNG GIAO HOÁ ĐƠN - 0919172766" at bounding box center [409, 195] width 266 height 18
type input "0919172766"
type input "BÁN LẺ KHÔNG GIAO HOÁ ĐƠN"
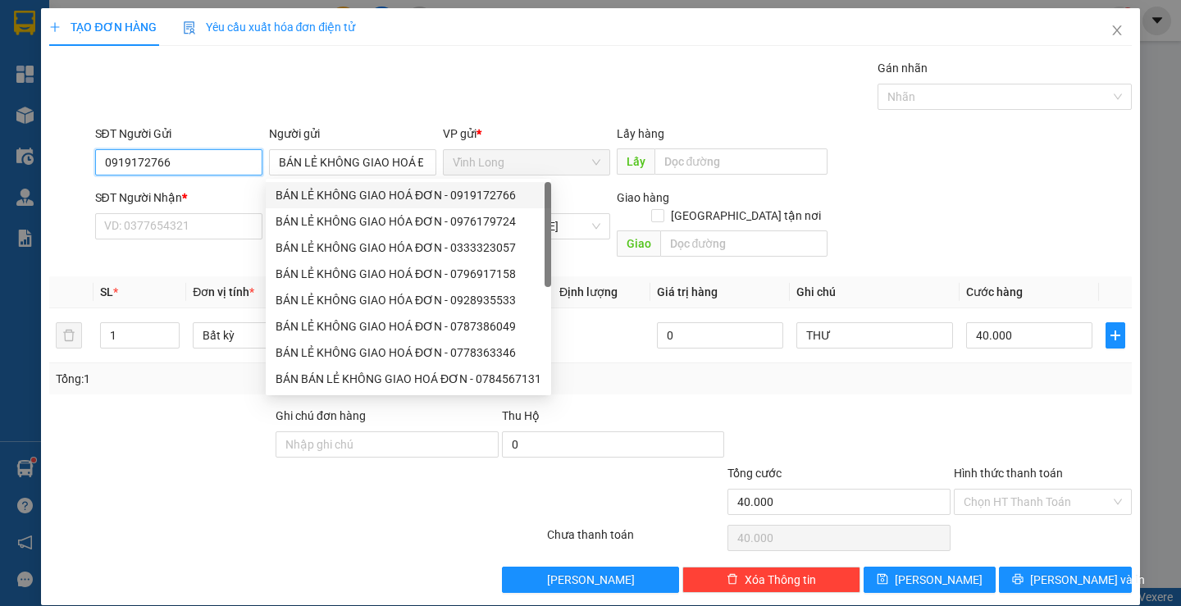
click at [241, 153] on input "0919172766" at bounding box center [178, 162] width 167 height 26
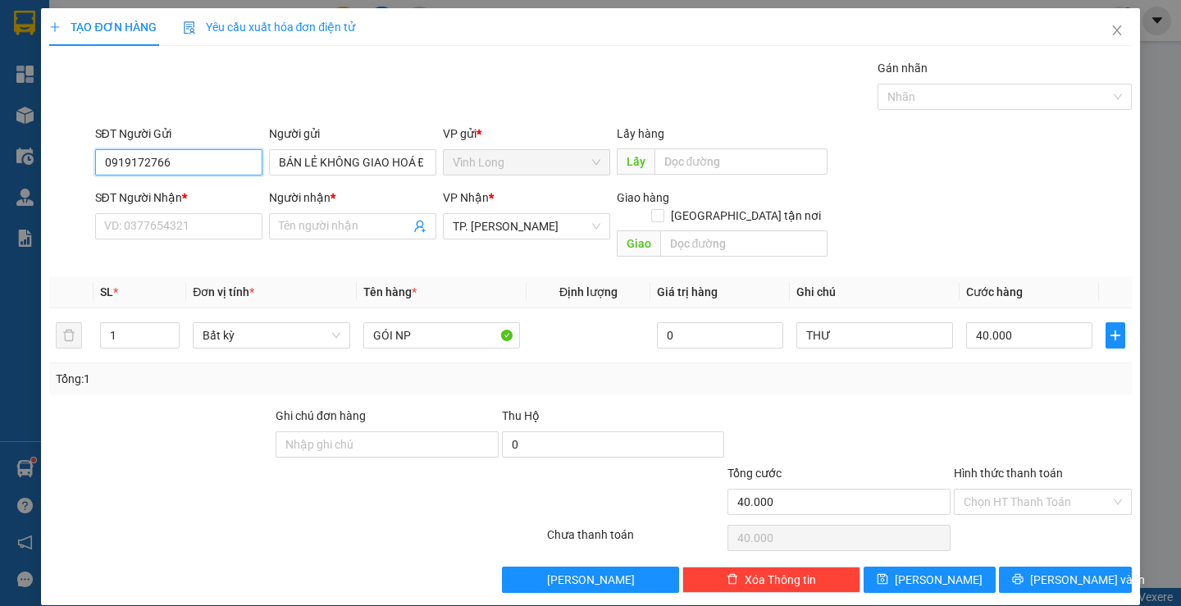
click at [241, 153] on input "0919172766" at bounding box center [178, 162] width 167 height 26
click at [228, 231] on input "SĐT Người Nhận *" at bounding box center [178, 226] width 167 height 26
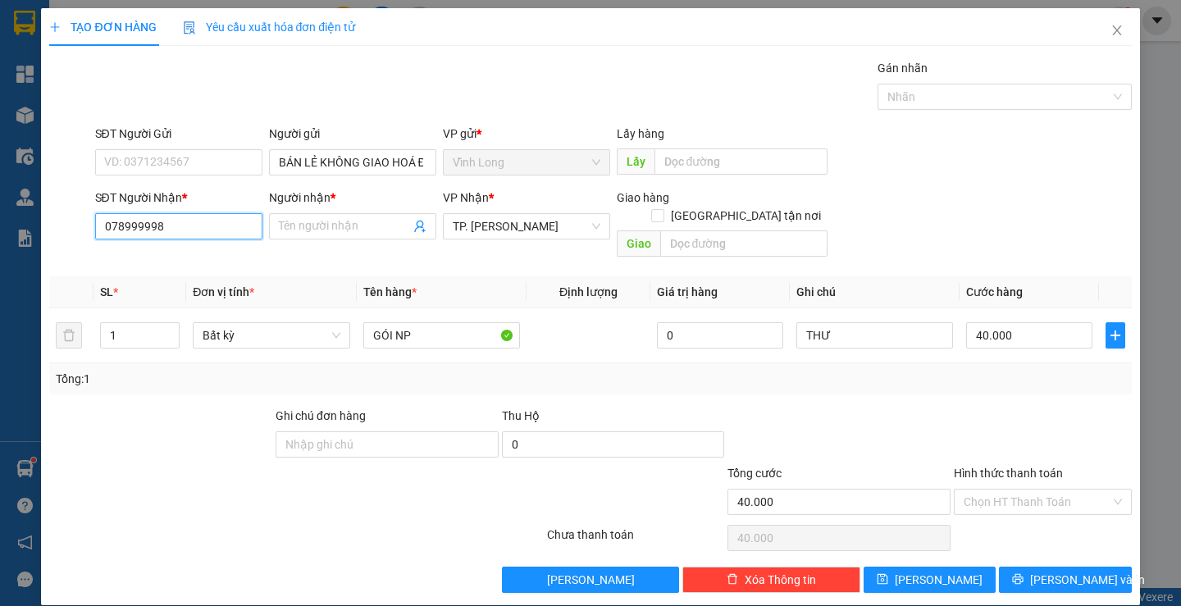
type input "0789999986"
click at [213, 259] on div "0789999986 - THẢO" at bounding box center [176, 259] width 146 height 18
type input "THẢO"
type input "0789999986"
click at [1042, 409] on div at bounding box center [1043, 435] width 181 height 57
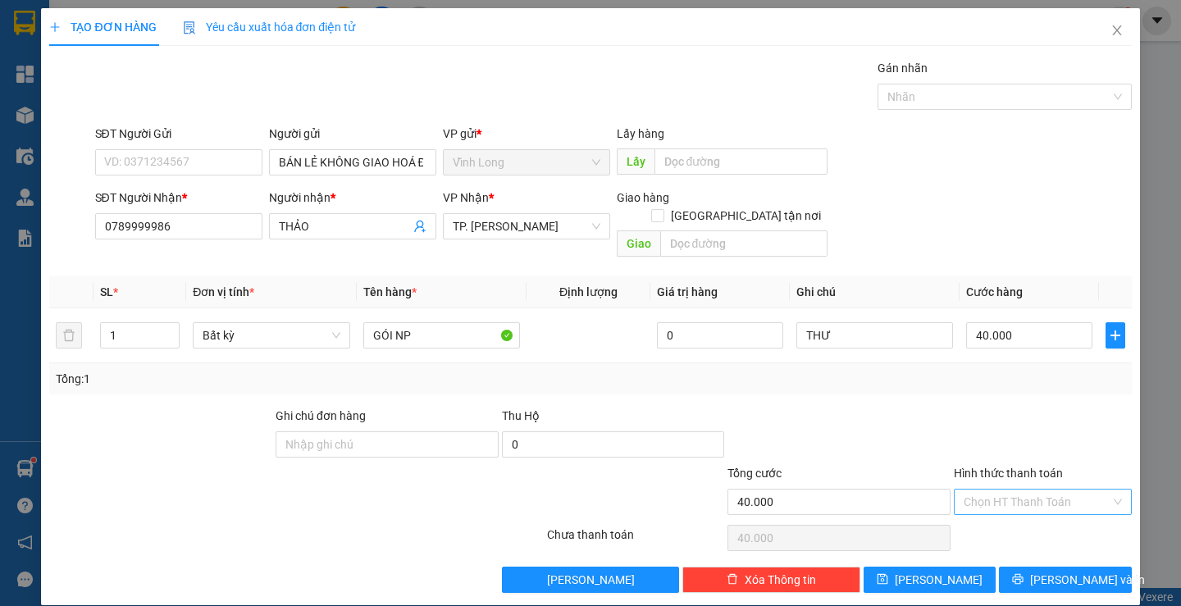
click at [1053, 490] on input "Hình thức thanh toán" at bounding box center [1037, 502] width 147 height 25
click at [1035, 513] on div "Tại văn phòng" at bounding box center [1033, 517] width 156 height 18
type input "0"
click at [1063, 571] on span "[PERSON_NAME] và In" at bounding box center [1088, 580] width 115 height 18
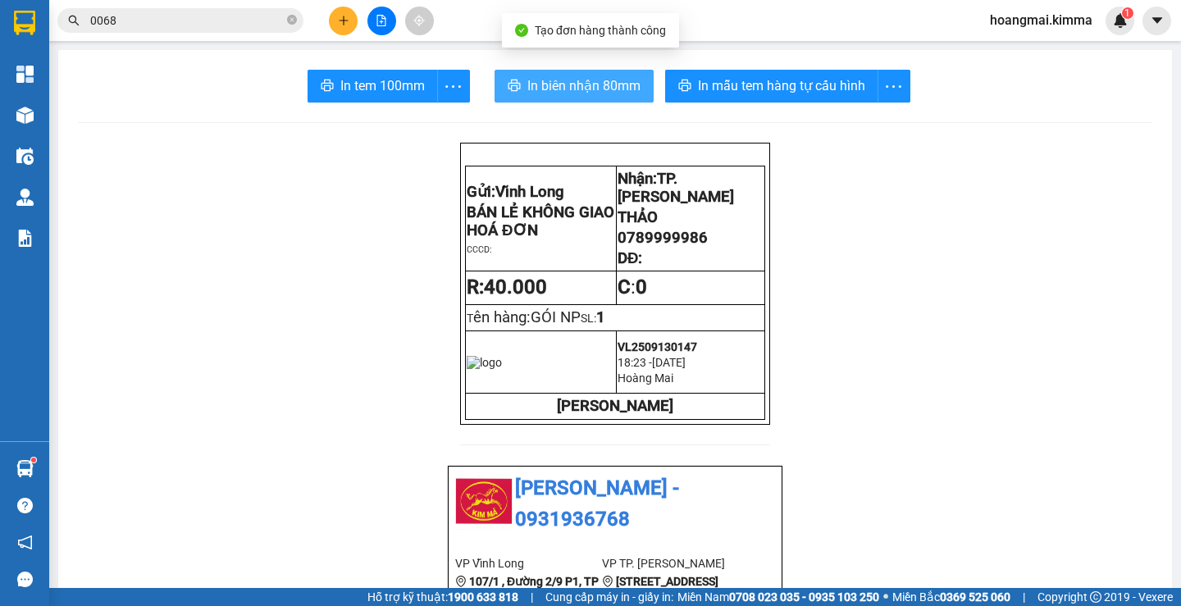
click at [565, 79] on span "In biên nhận 80mm" at bounding box center [584, 85] width 113 height 21
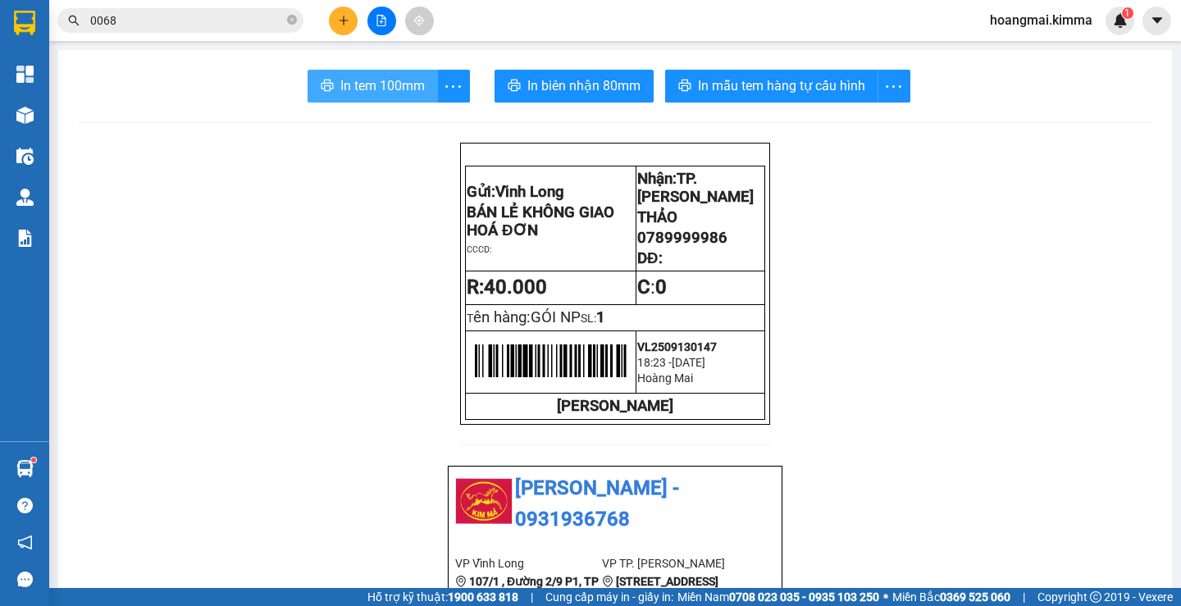
click at [382, 85] on span "In tem 100mm" at bounding box center [382, 85] width 85 height 21
click at [339, 25] on icon "plus" at bounding box center [343, 20] width 11 height 11
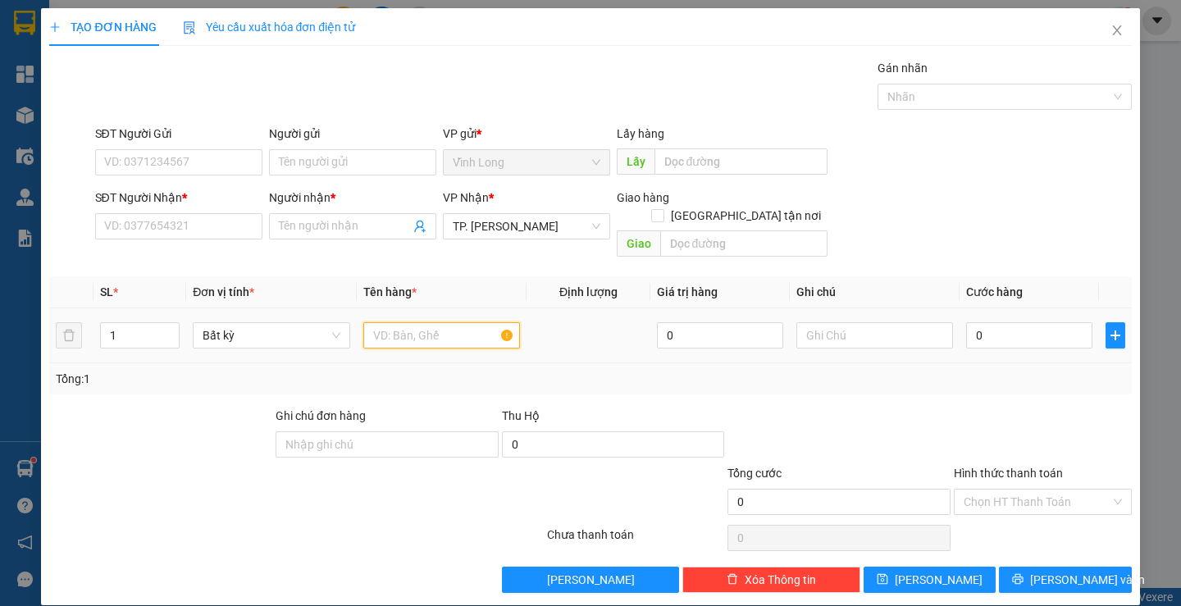
click at [390, 322] on input "text" at bounding box center [441, 335] width 157 height 26
type input "H"
type input "GÓI CARTON"
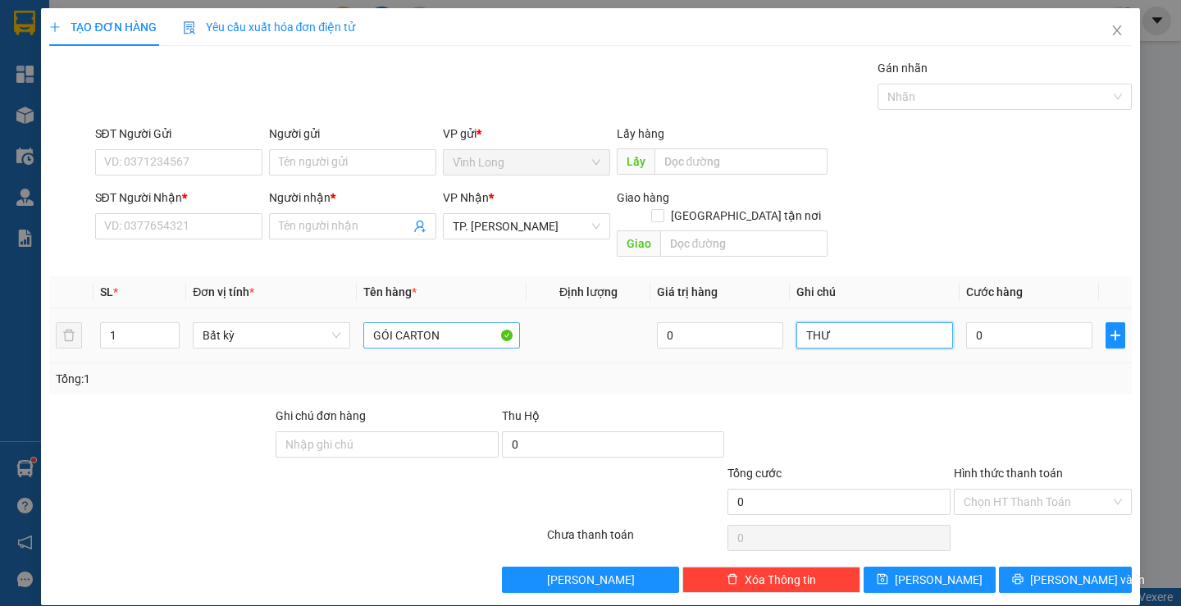
type input "THƯ"
type input "2"
type input "20"
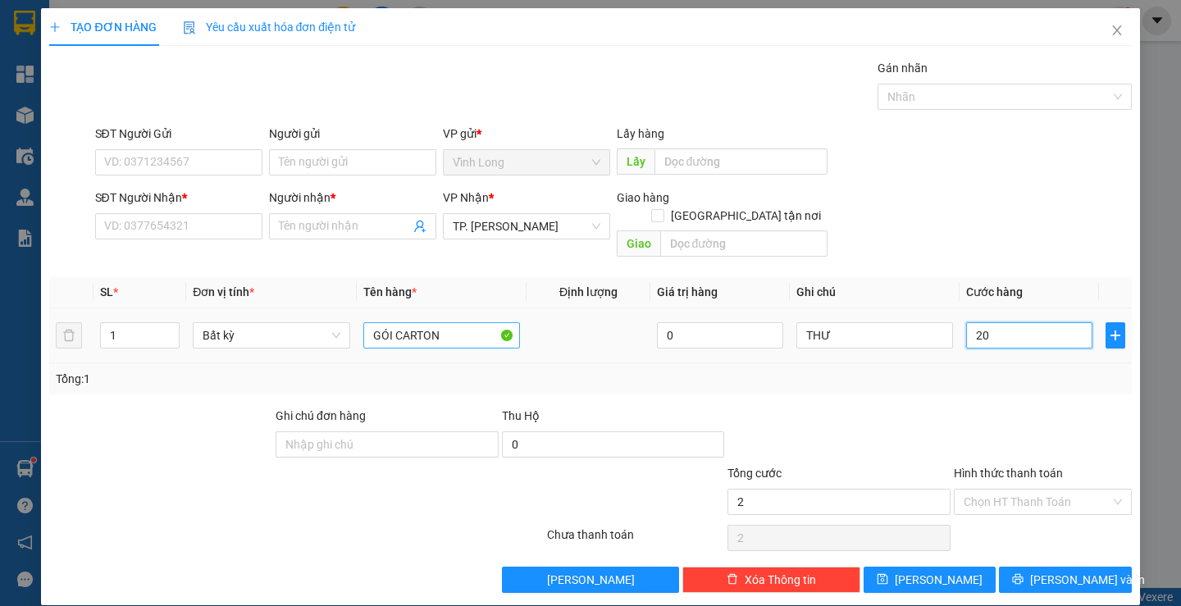
type input "20"
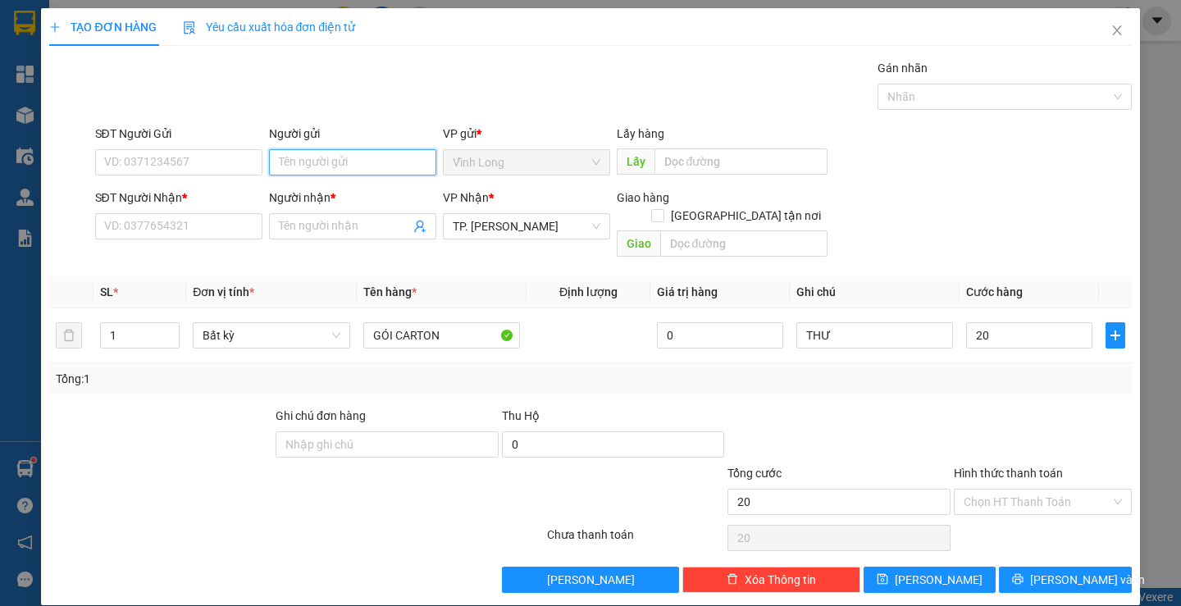
type input "20.000"
click at [327, 171] on input "Người gửi" at bounding box center [352, 162] width 167 height 26
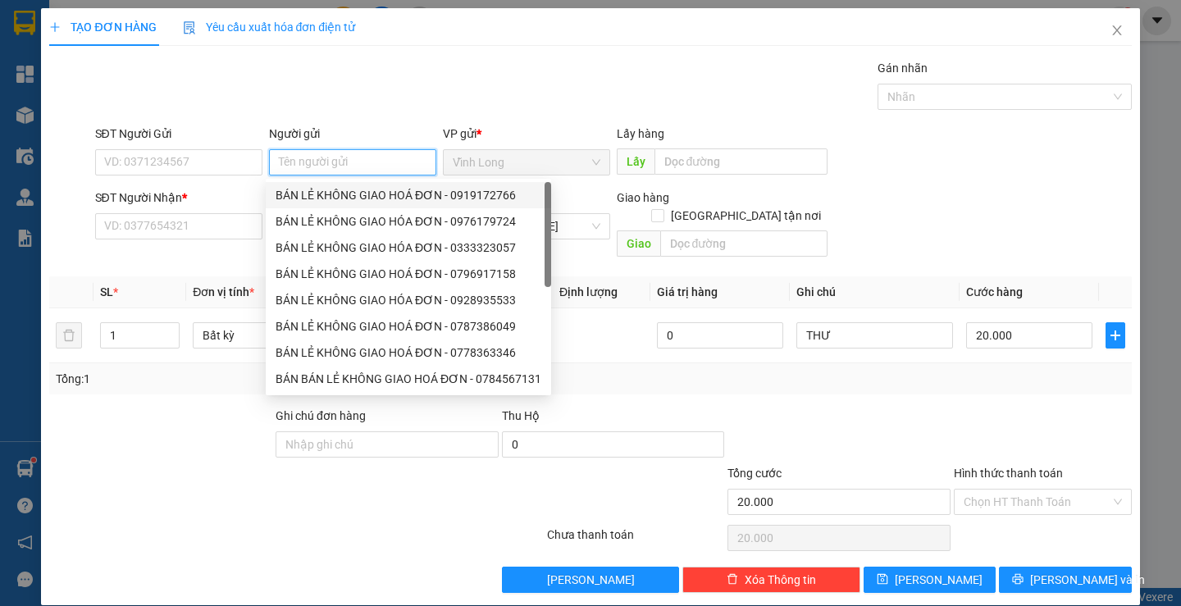
click at [323, 187] on div "BÁN LẺ KHÔNG GIAO HOÁ ĐƠN - 0919172766" at bounding box center [409, 195] width 266 height 18
type input "0919172766"
type input "BÁN LẺ KHÔNG GIAO HOÁ ĐƠN"
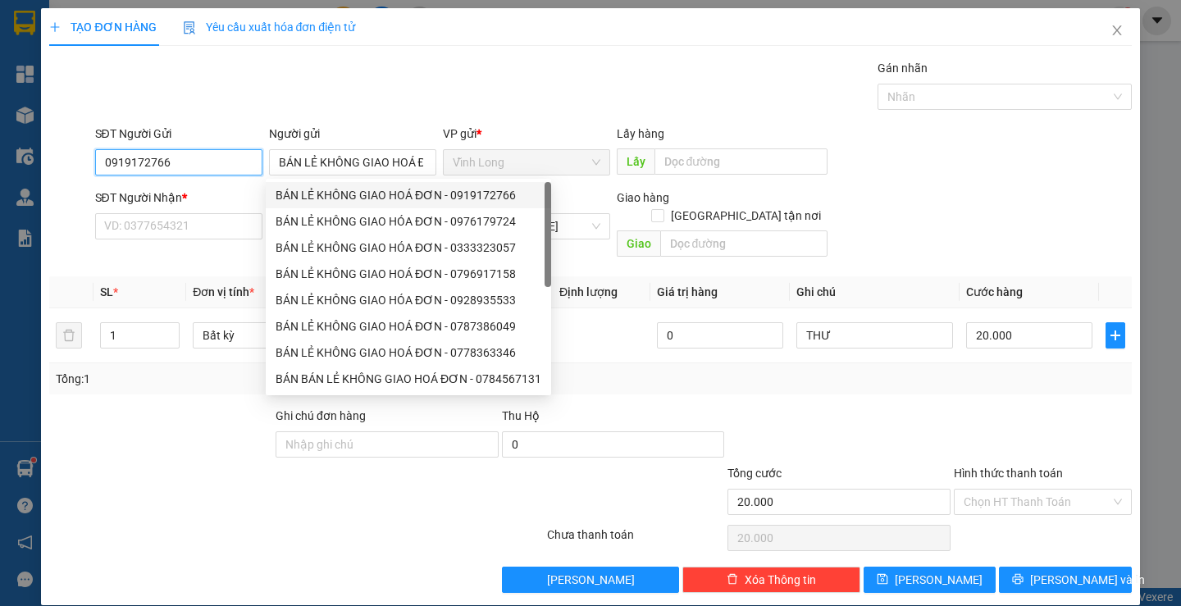
click at [223, 169] on input "0919172766" at bounding box center [178, 162] width 167 height 26
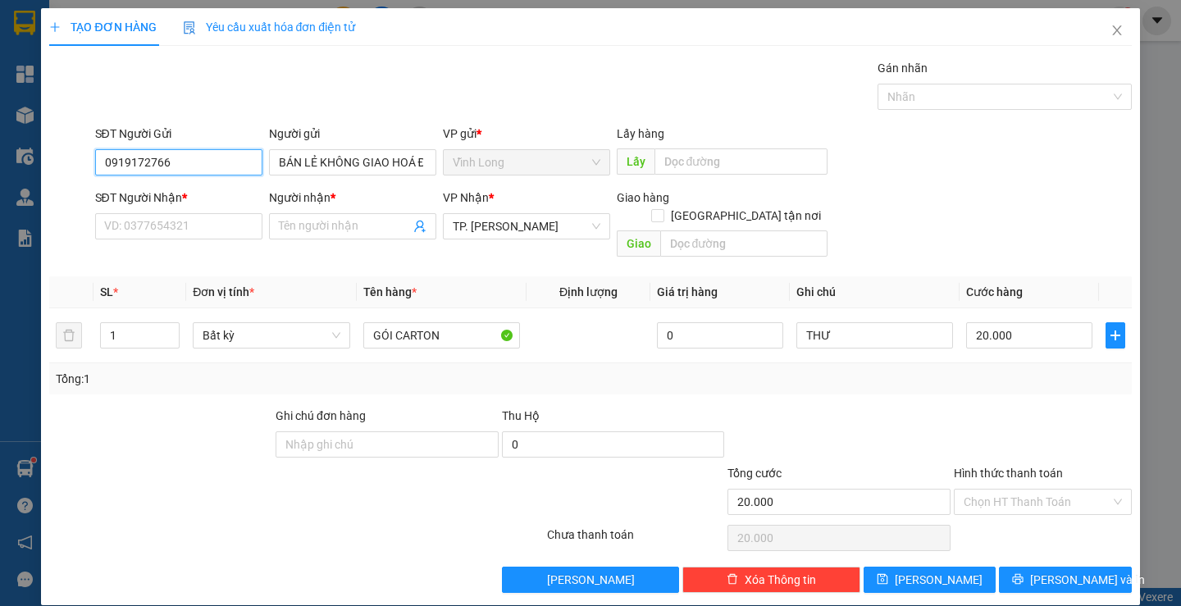
click at [223, 169] on input "0919172766" at bounding box center [178, 162] width 167 height 26
click at [206, 223] on input "SĐT Người Nhận *" at bounding box center [178, 226] width 167 height 26
click at [188, 232] on input "SĐT Người Nhận *" at bounding box center [178, 226] width 167 height 26
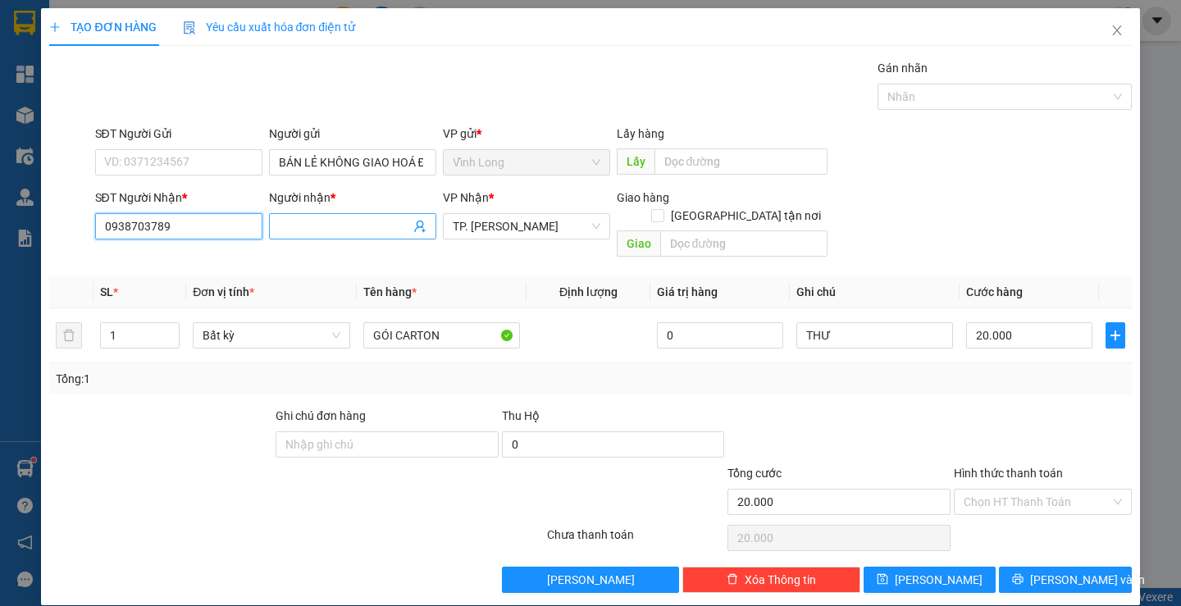
type input "0938703789"
click at [319, 222] on input "Người nhận *" at bounding box center [344, 226] width 131 height 18
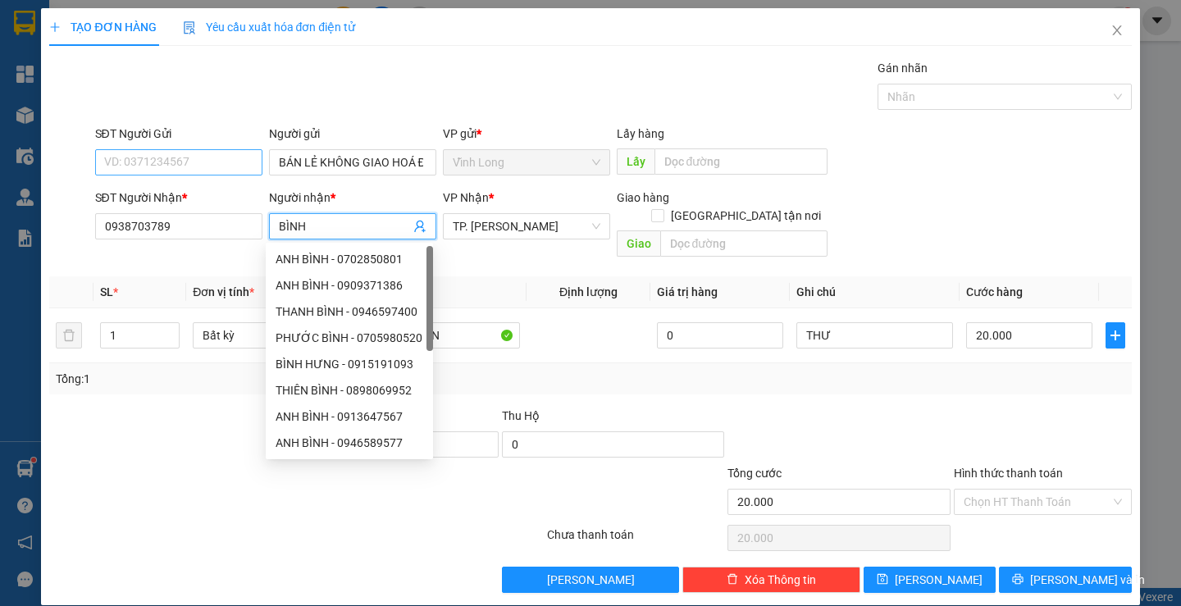
type input "BÌNH"
click at [199, 168] on input "SĐT Người Gửi" at bounding box center [178, 162] width 167 height 26
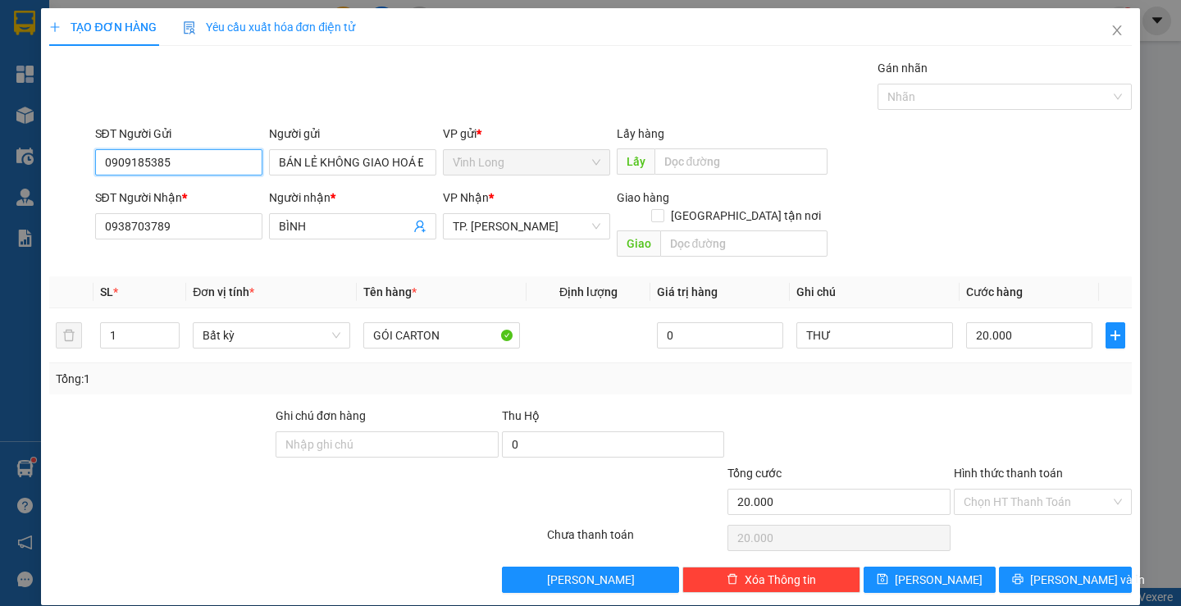
type input "0909185385"
click at [1072, 410] on div at bounding box center [1043, 435] width 181 height 57
click at [1020, 490] on input "Hình thức thanh toán" at bounding box center [1037, 502] width 147 height 25
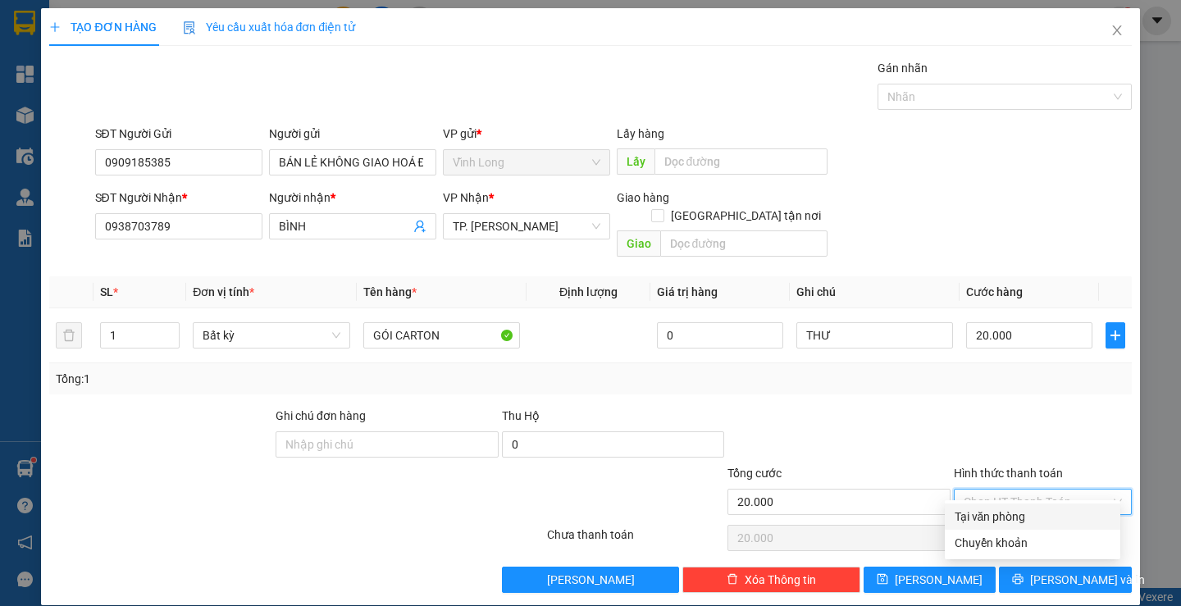
click at [1004, 510] on div "Tại văn phòng" at bounding box center [1033, 517] width 156 height 18
type input "0"
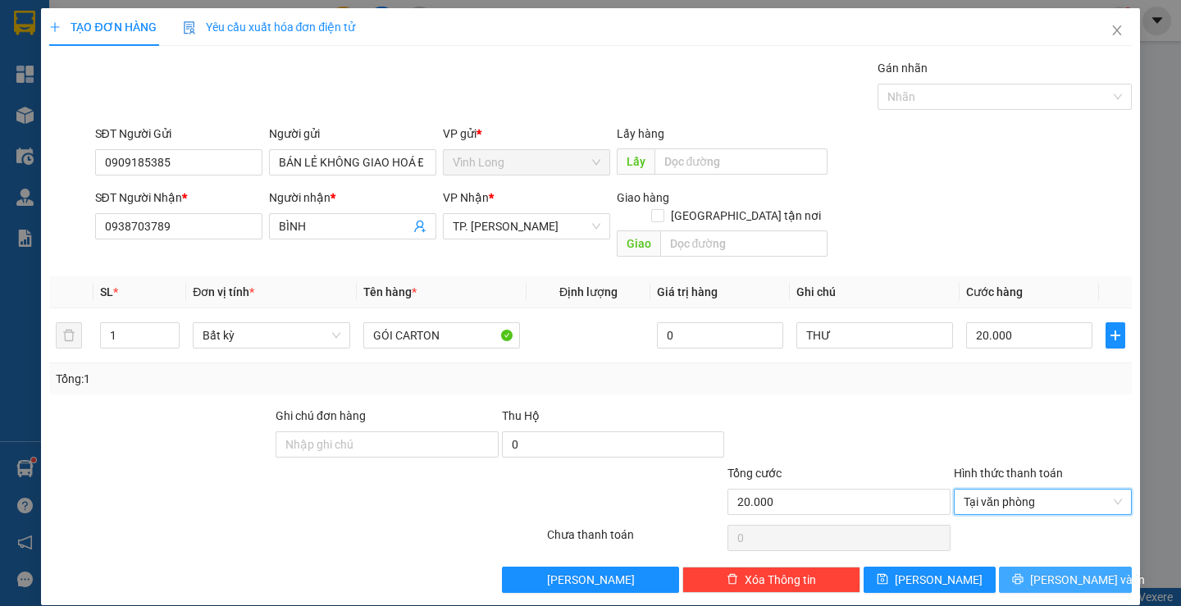
click at [1049, 571] on span "[PERSON_NAME] và In" at bounding box center [1088, 580] width 115 height 18
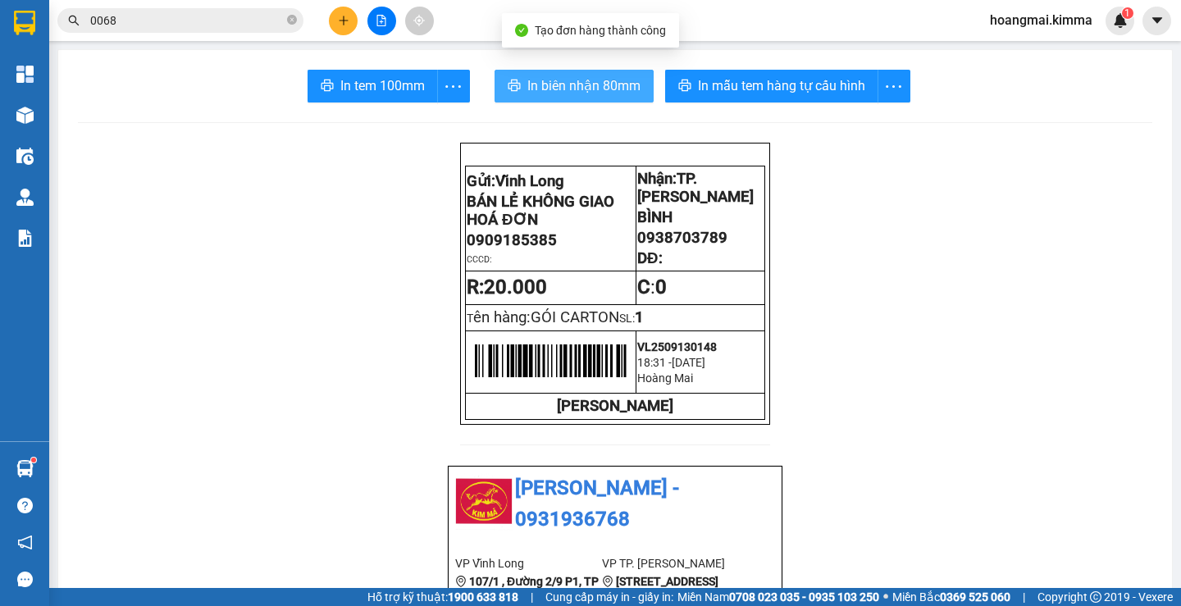
click at [601, 100] on button "In biên nhận 80mm" at bounding box center [574, 86] width 159 height 33
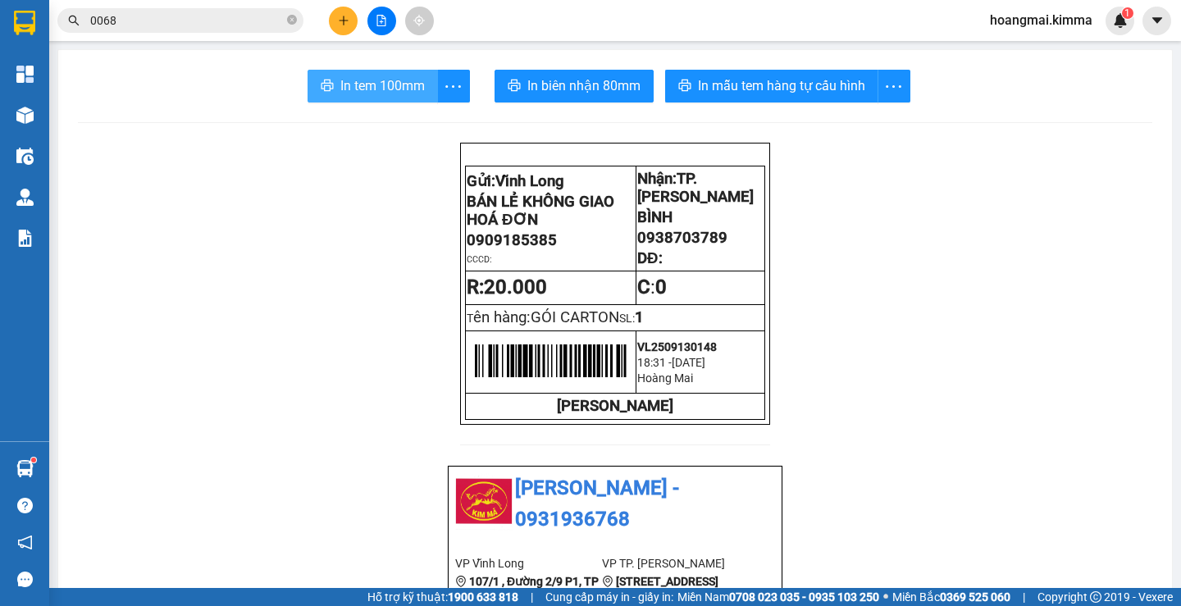
click at [347, 92] on span "In tem 100mm" at bounding box center [382, 85] width 85 height 21
click at [349, 25] on icon "plus" at bounding box center [343, 20] width 11 height 11
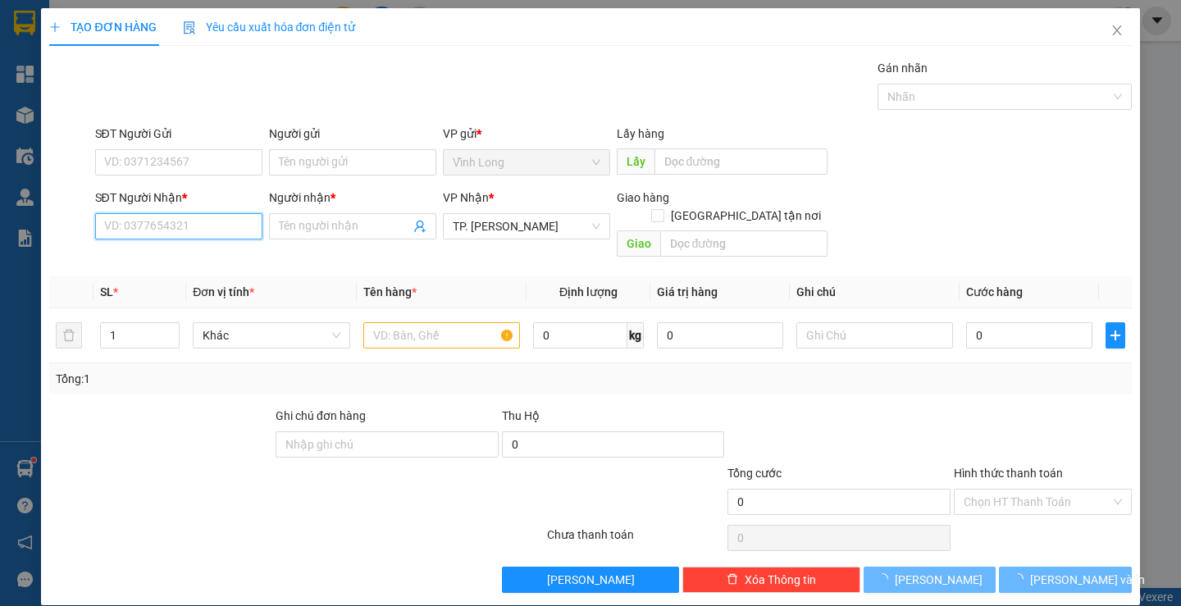
click at [222, 219] on input "SĐT Người Nhận *" at bounding box center [178, 226] width 167 height 26
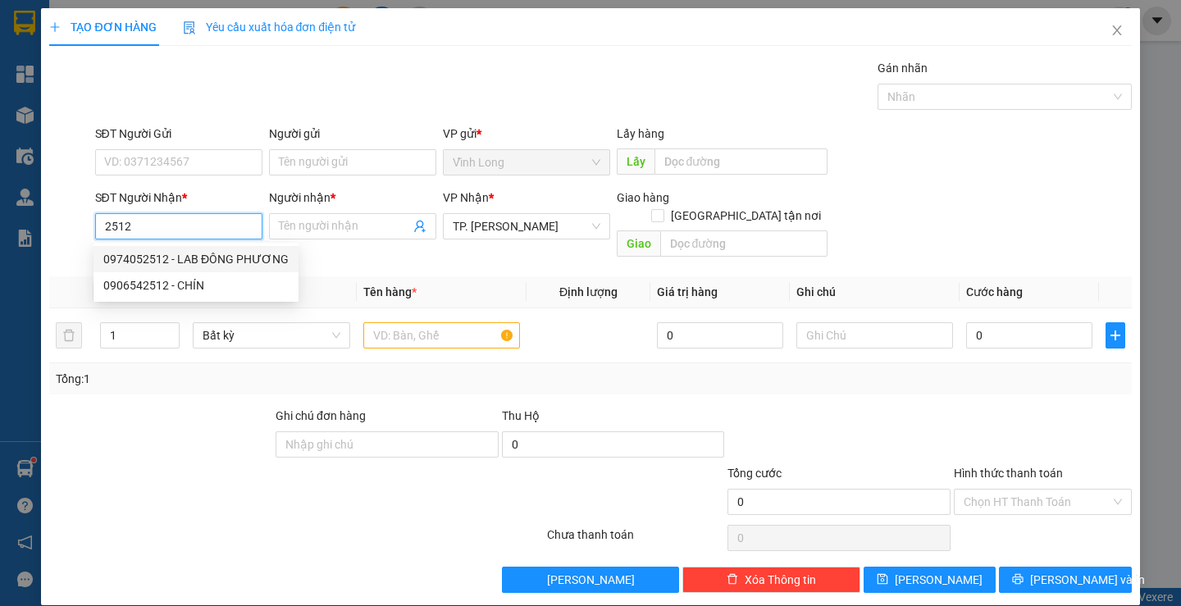
click at [246, 252] on div "0974052512 - LAB ĐÔNG PHƯƠNG" at bounding box center [195, 259] width 185 height 18
type input "0974052512"
type input "LAB ĐÔNG PHƯƠNG"
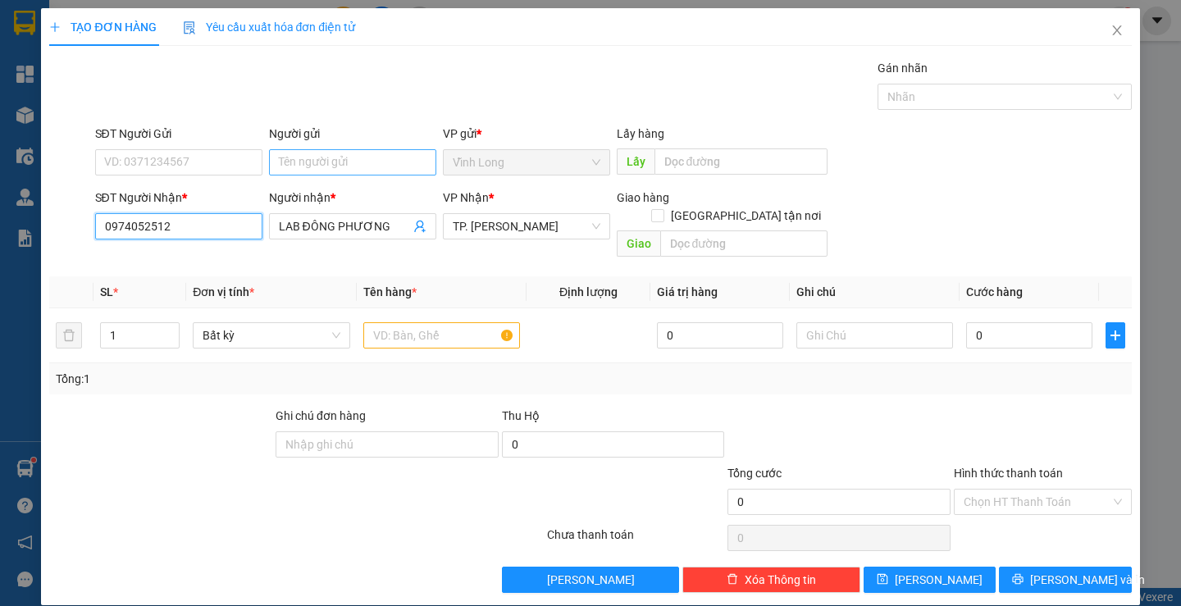
type input "0974052512"
click at [306, 174] on input "Người gửi" at bounding box center [352, 162] width 167 height 26
type input "BÁN"
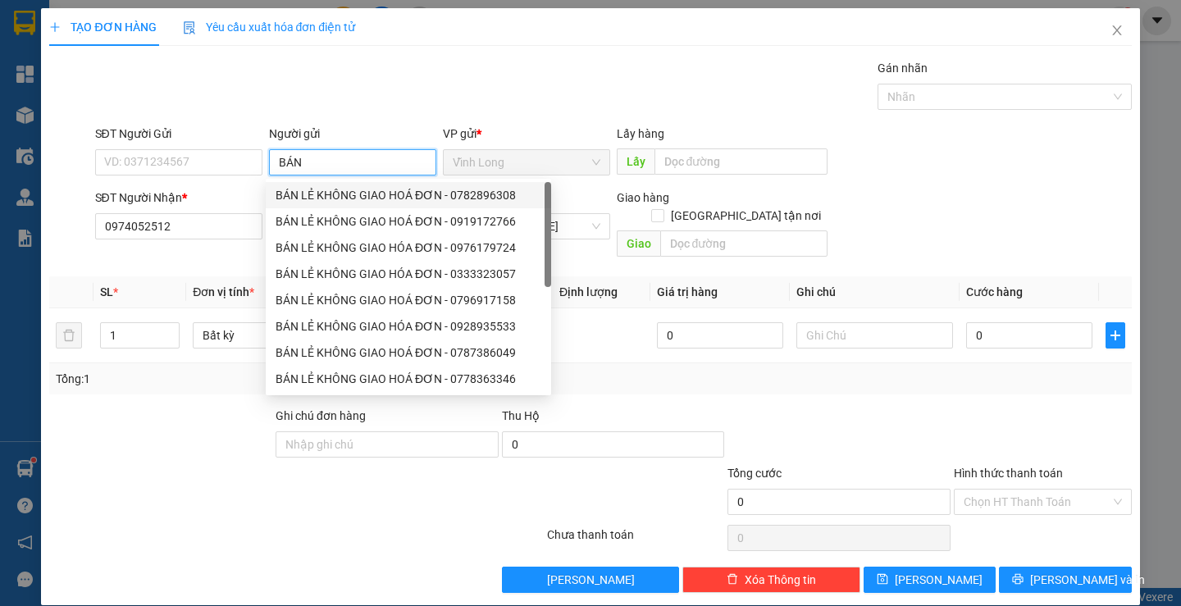
click at [318, 196] on div "BÁN LẺ KHÔNG GIAO HOÁ ĐƠN - 0782896308" at bounding box center [409, 195] width 266 height 18
type input "0782896308"
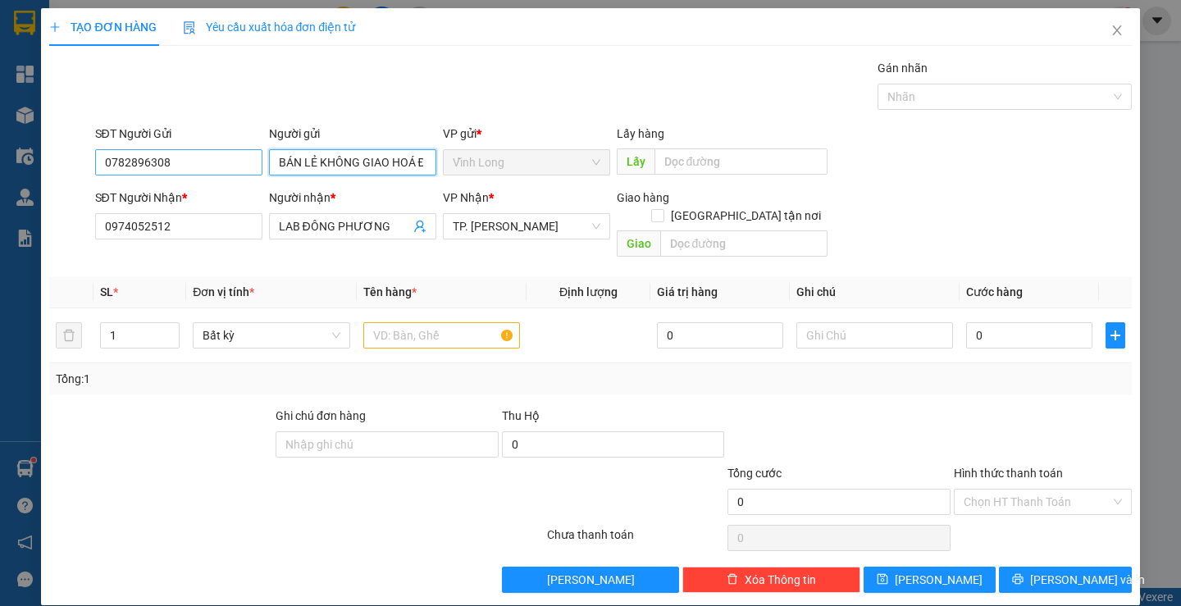
type input "BÁN LẺ KHÔNG GIAO HOÁ ĐƠN"
click at [208, 171] on input "0782896308" at bounding box center [178, 162] width 167 height 26
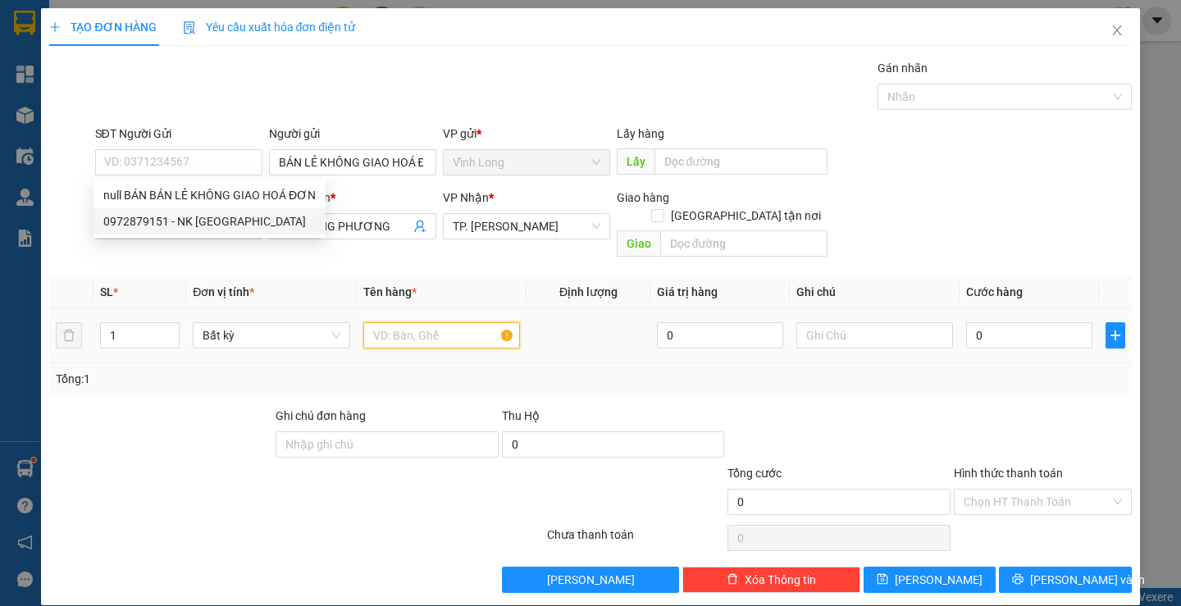
click at [419, 322] on input "text" at bounding box center [441, 335] width 157 height 26
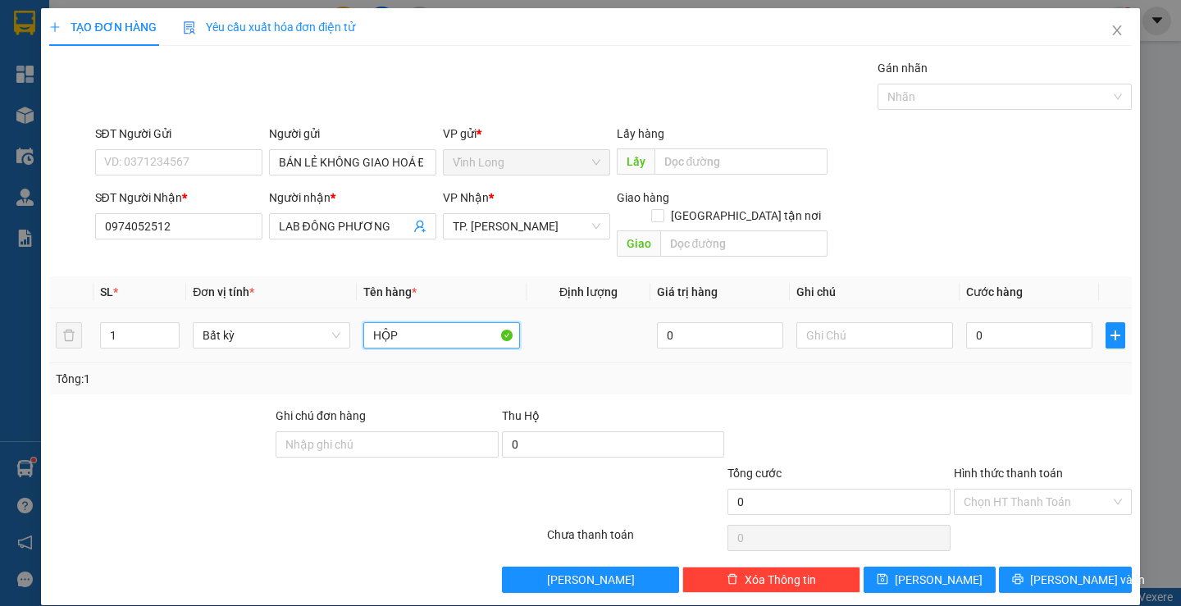
type input "HỘP"
type input "THƯ"
type input "2"
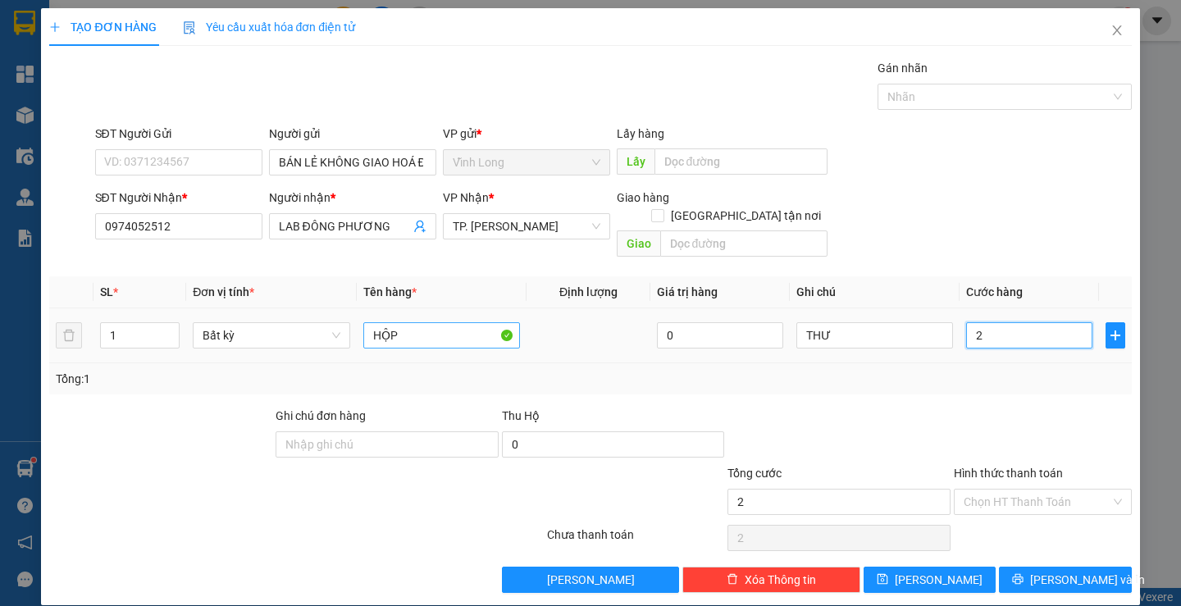
type input "20"
type input "20.000"
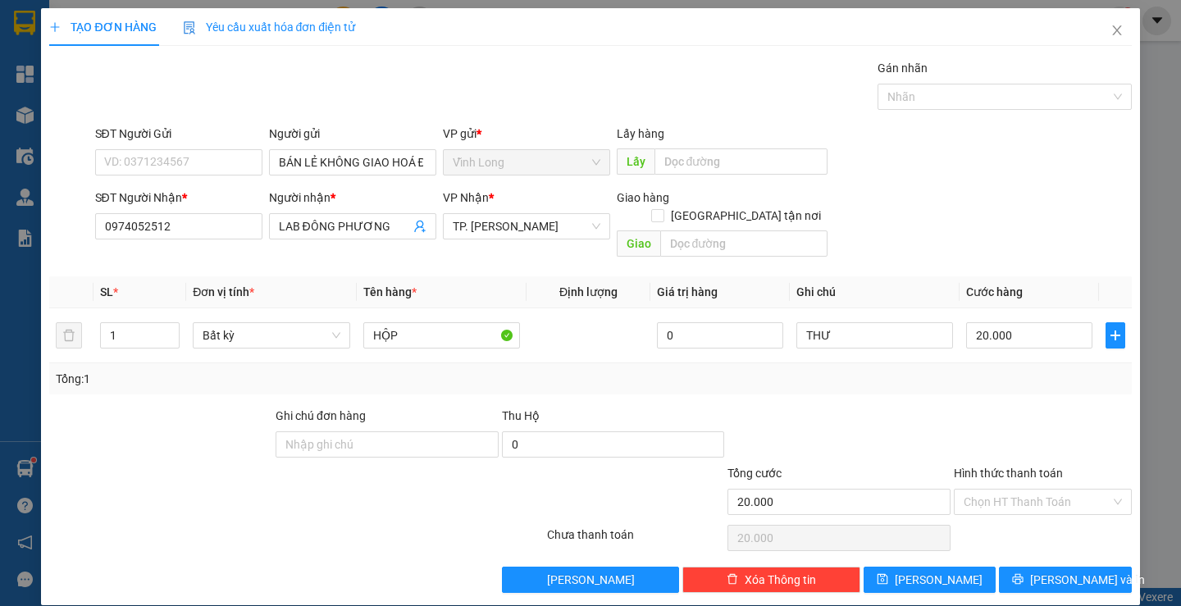
click at [935, 382] on div "Transit Pickup Surcharge Ids Transit Deliver Surcharge Ids Transit Deliver Surc…" at bounding box center [590, 326] width 1082 height 534
click at [991, 490] on input "Hình thức thanh toán" at bounding box center [1037, 502] width 147 height 25
click at [1028, 515] on div "Tại văn phòng" at bounding box center [1033, 517] width 156 height 18
type input "0"
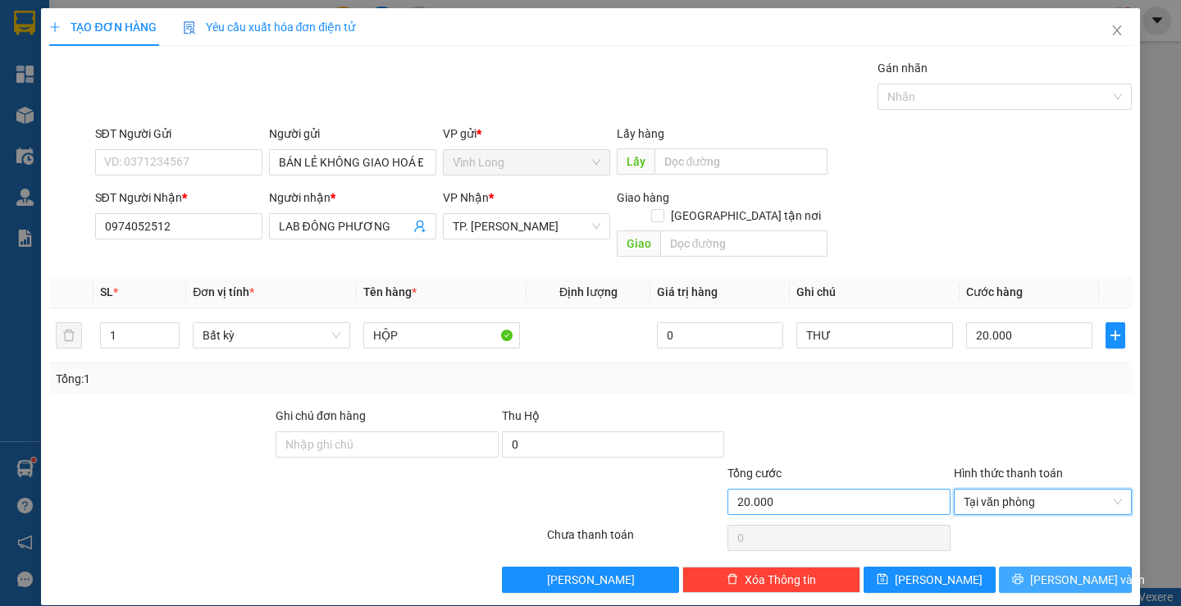
drag, startPoint x: 1049, startPoint y: 571, endPoint x: 916, endPoint y: 486, distance: 158.6
click at [1043, 567] on button "[PERSON_NAME] và In" at bounding box center [1065, 580] width 132 height 26
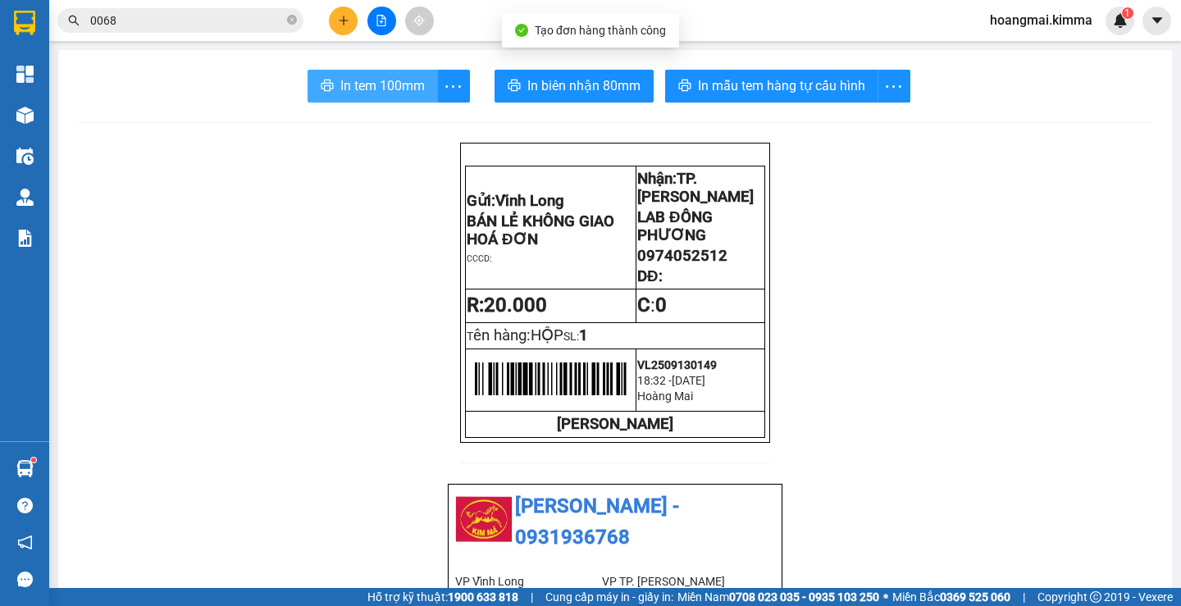
click at [358, 80] on span "In tem 100mm" at bounding box center [382, 85] width 85 height 21
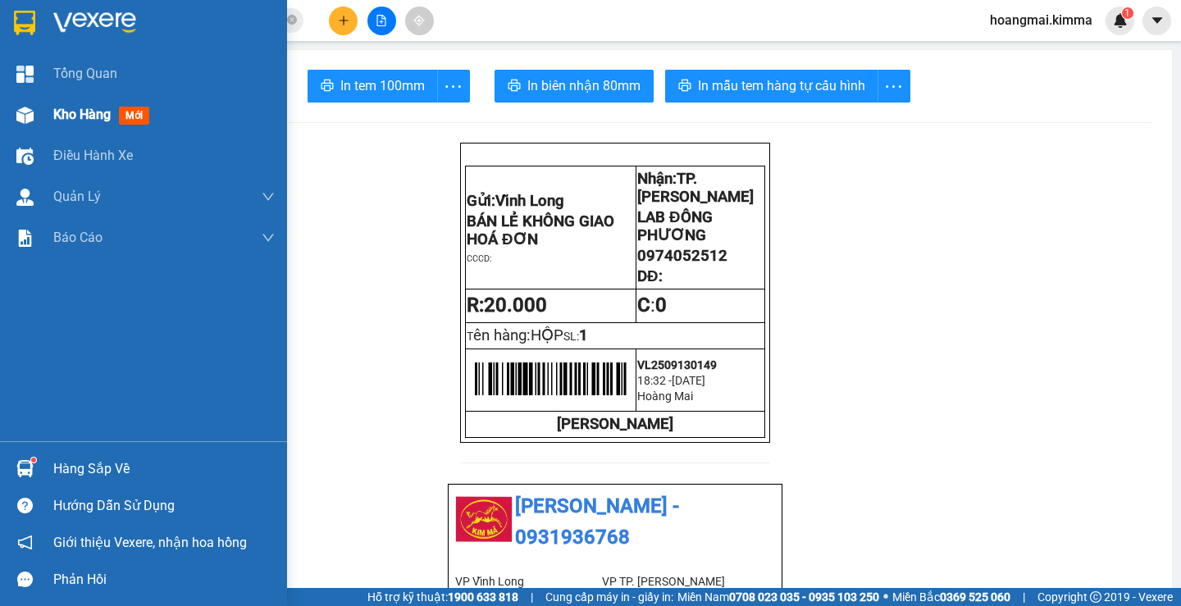
click at [66, 104] on div "Kho hàng mới" at bounding box center [104, 114] width 103 height 21
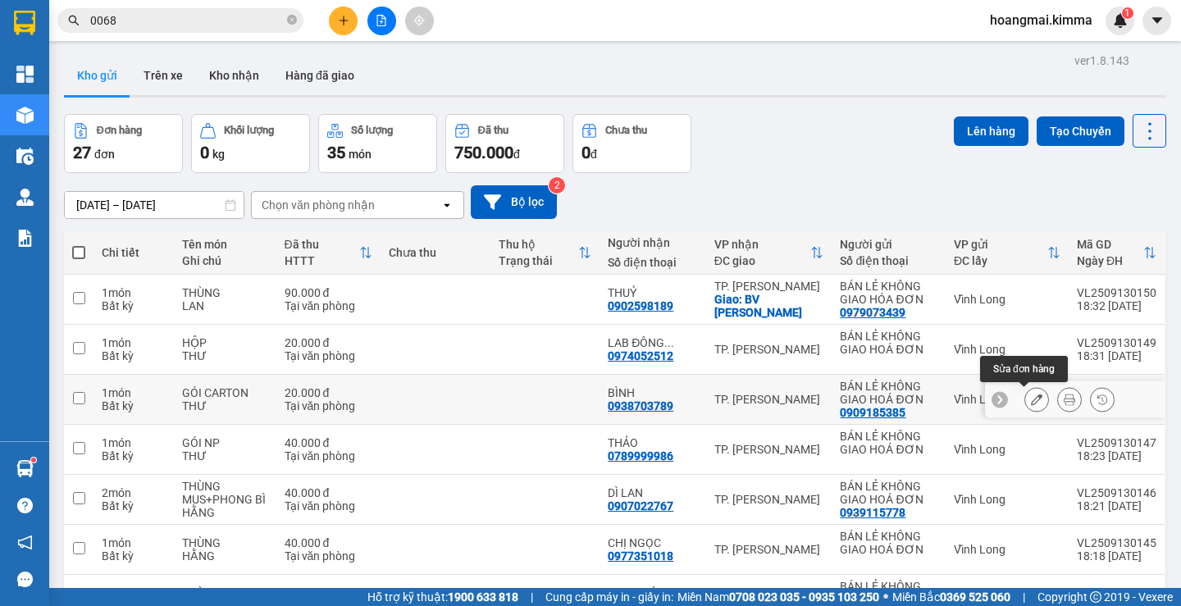
click at [1031, 396] on icon at bounding box center [1036, 399] width 11 height 11
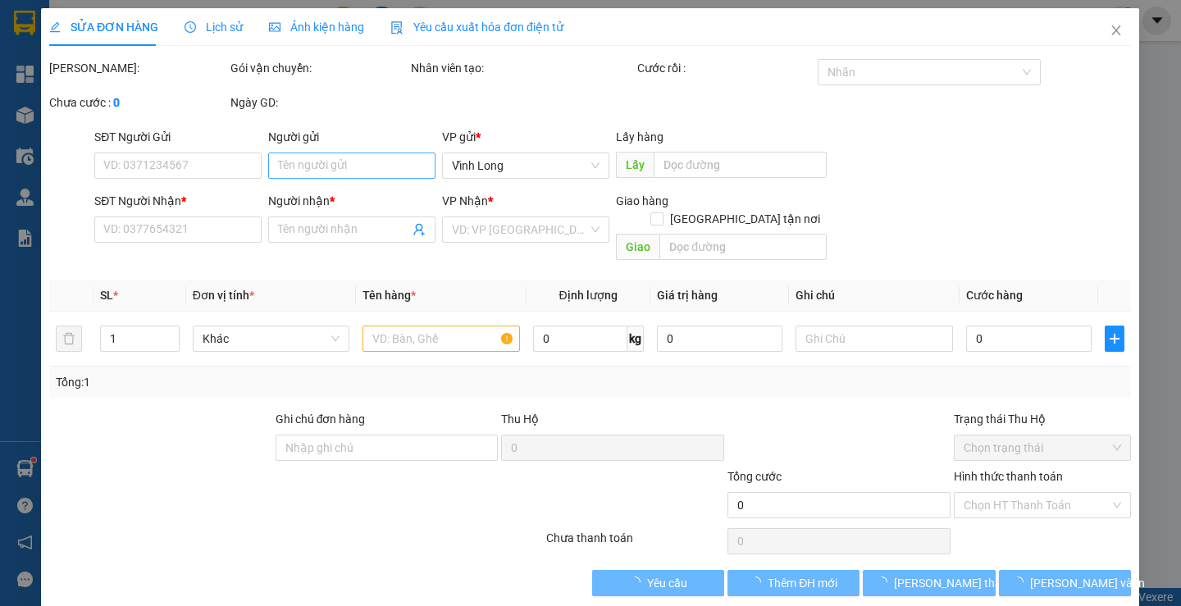
type input "0909185385"
type input "BÁN LẺ KHÔNG GIAO HOÁ ĐƠN"
type input "0938703789"
type input "BÌNH"
type input "20.000"
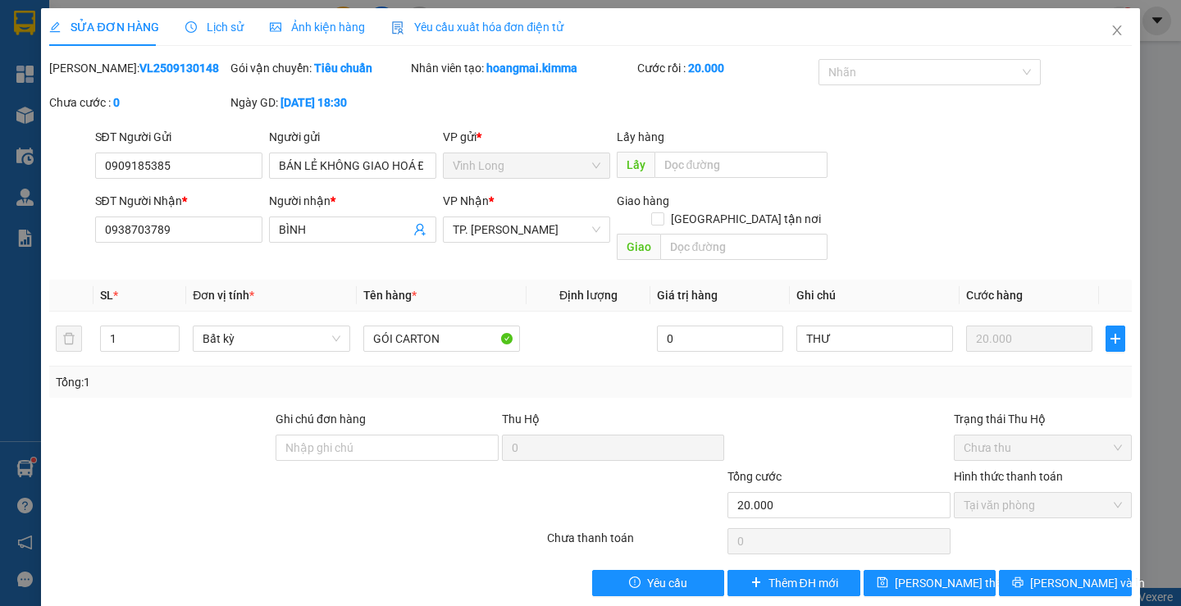
click at [331, 525] on div at bounding box center [296, 541] width 497 height 33
click at [1111, 37] on icon "close" at bounding box center [1117, 30] width 13 height 13
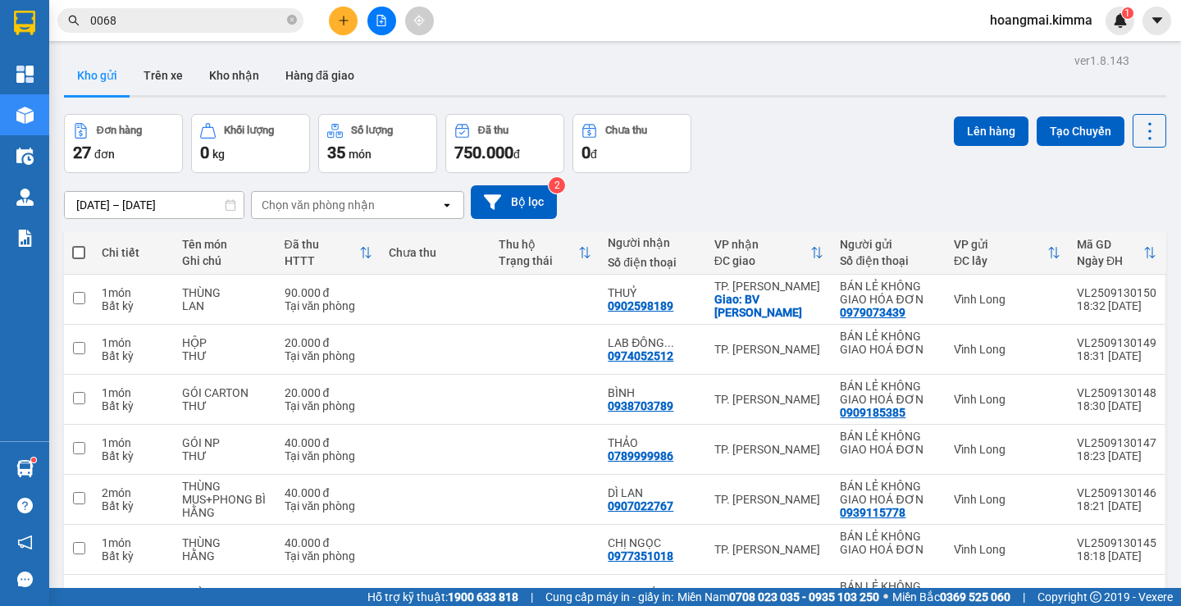
click at [340, 27] on button at bounding box center [343, 21] width 29 height 29
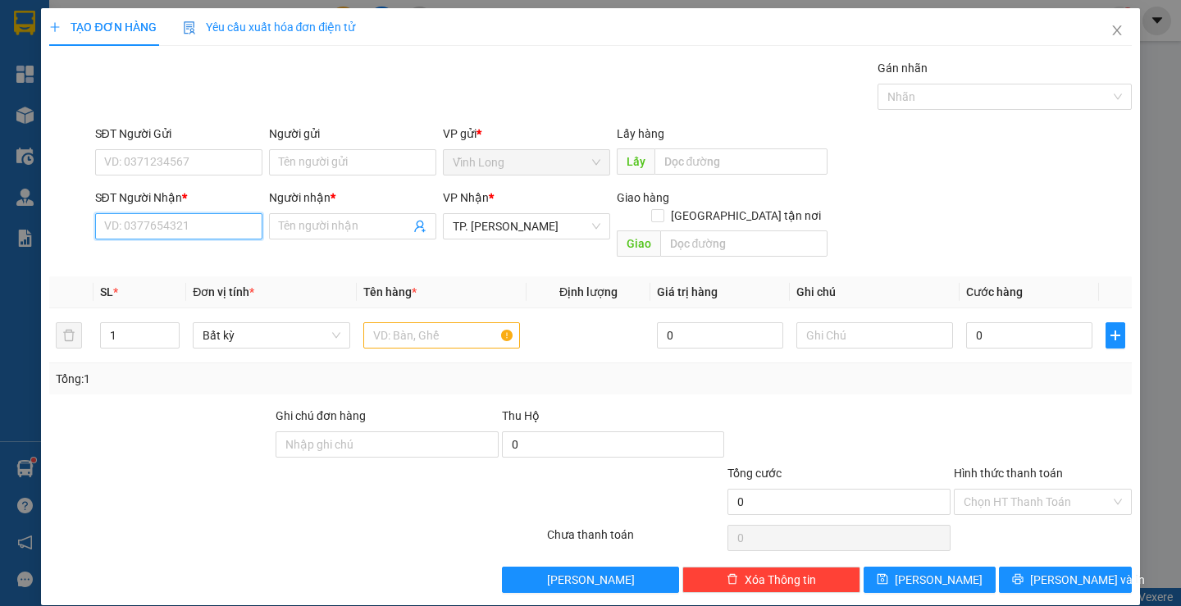
click at [174, 231] on input "SĐT Người Nhận *" at bounding box center [178, 226] width 167 height 26
click at [176, 257] on div "0854453878 - MEDILAD" at bounding box center [176, 259] width 146 height 18
type input "0854453878"
type input "MEDILAD"
type input "0854453878"
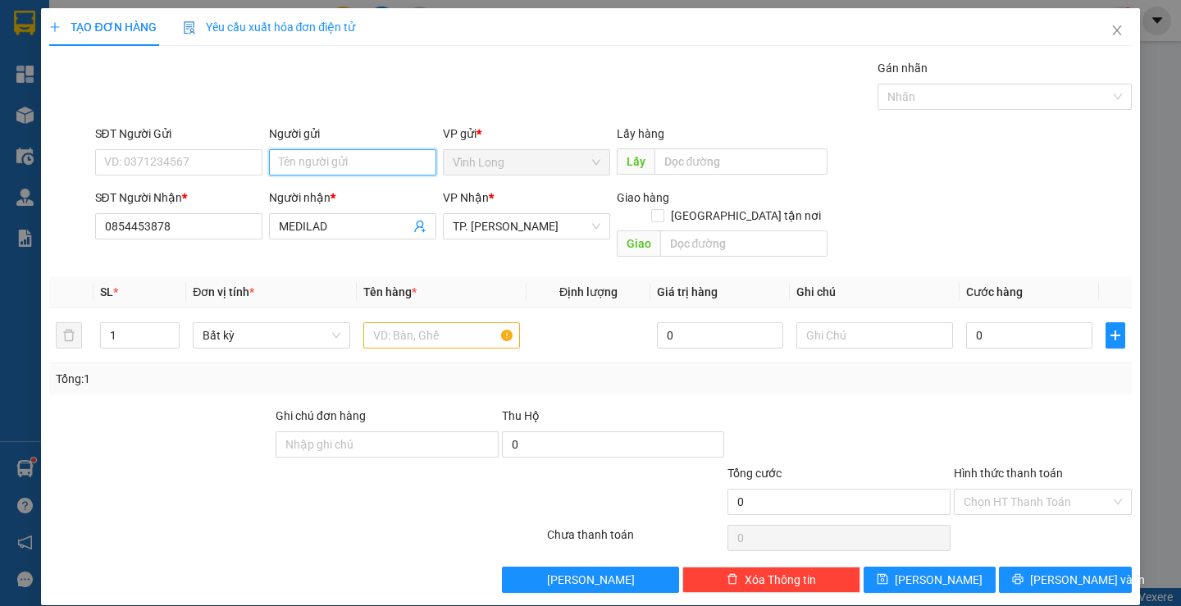
drag, startPoint x: 323, startPoint y: 158, endPoint x: 341, endPoint y: 189, distance: 35.3
click at [323, 162] on input "Người gửi" at bounding box center [352, 162] width 167 height 26
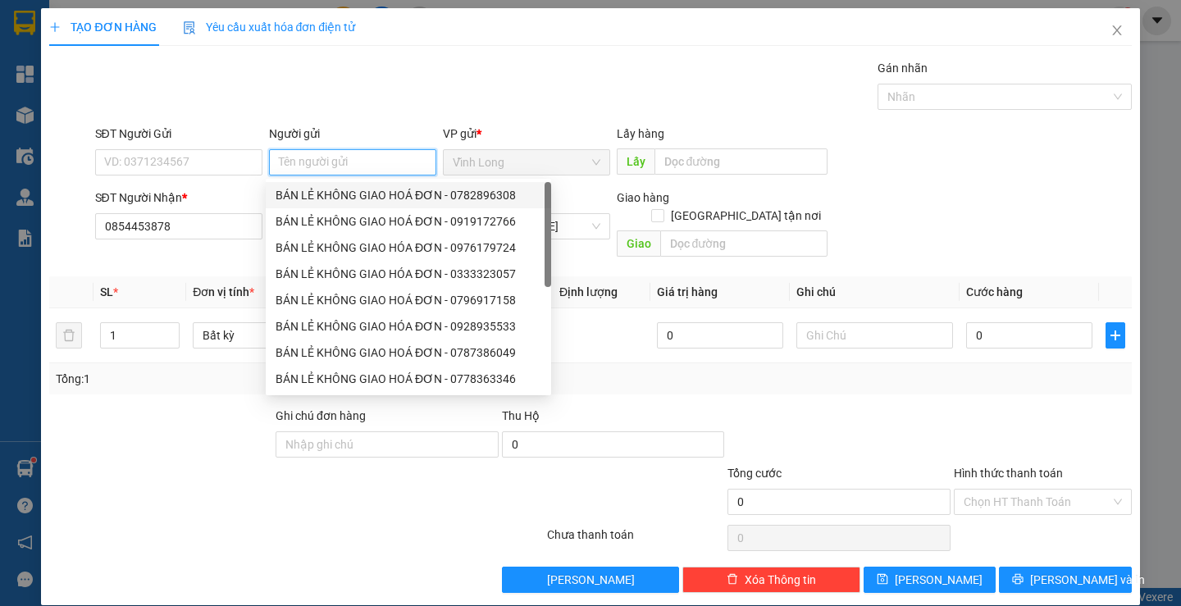
click at [345, 194] on div "BÁN LẺ KHÔNG GIAO HOÁ ĐƠN - 0782896308" at bounding box center [409, 195] width 266 height 18
type input "0782896308"
type input "BÁN LẺ KHÔNG GIAO HOÁ ĐƠN"
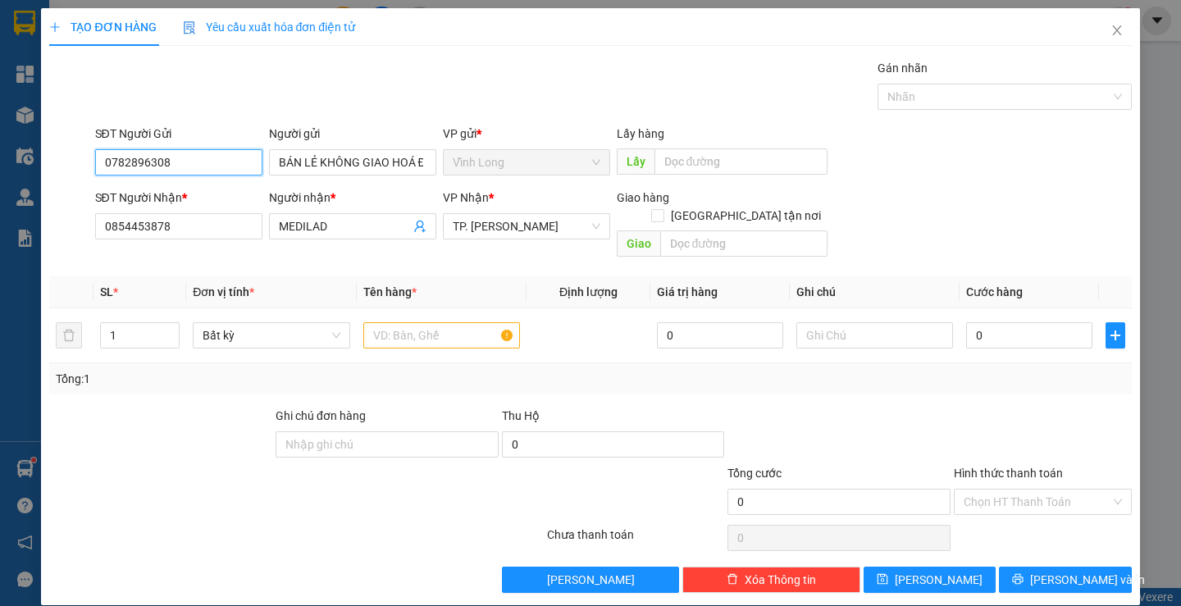
click at [228, 157] on input "0782896308" at bounding box center [178, 162] width 167 height 26
click at [373, 322] on input "text" at bounding box center [441, 335] width 157 height 26
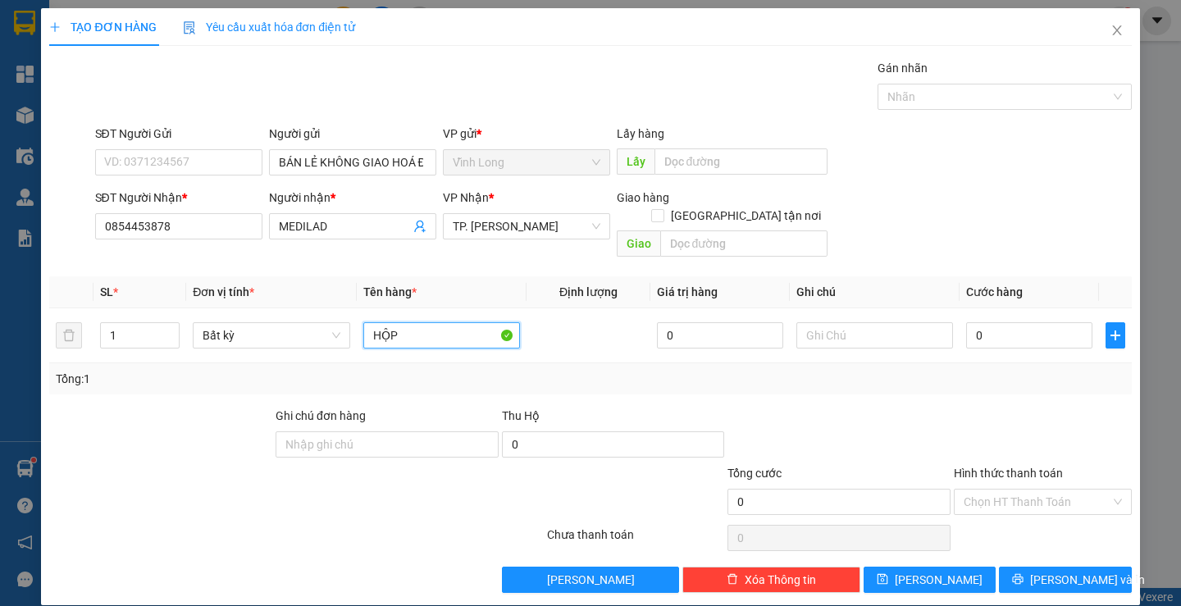
type input "HỘP"
type input "THƯ"
type input "2"
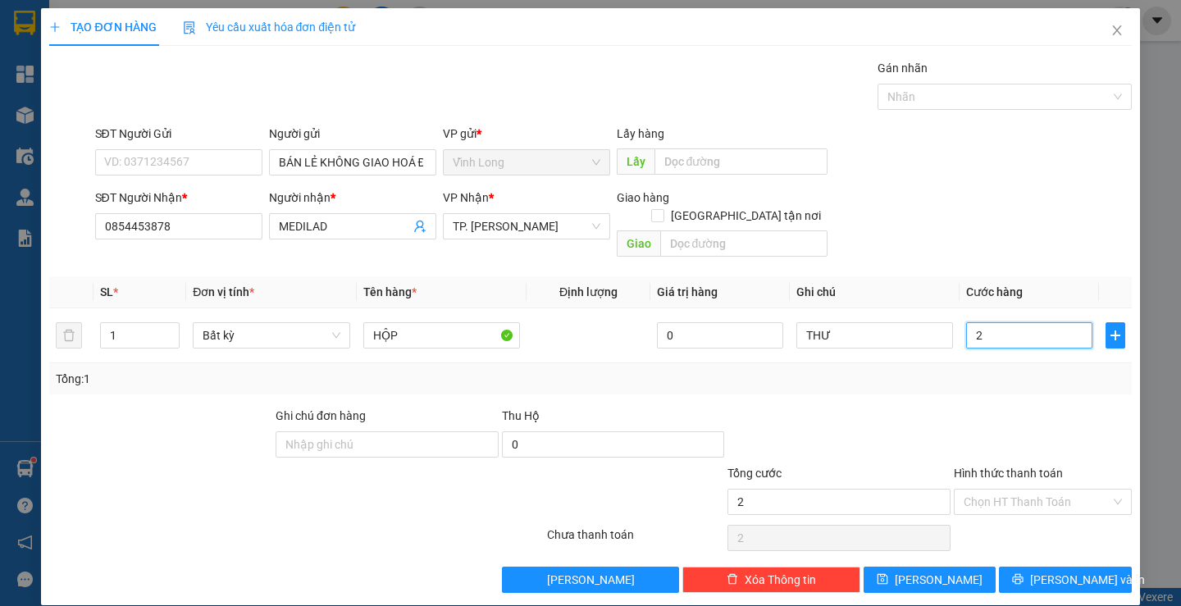
type input "20"
type input "20.000"
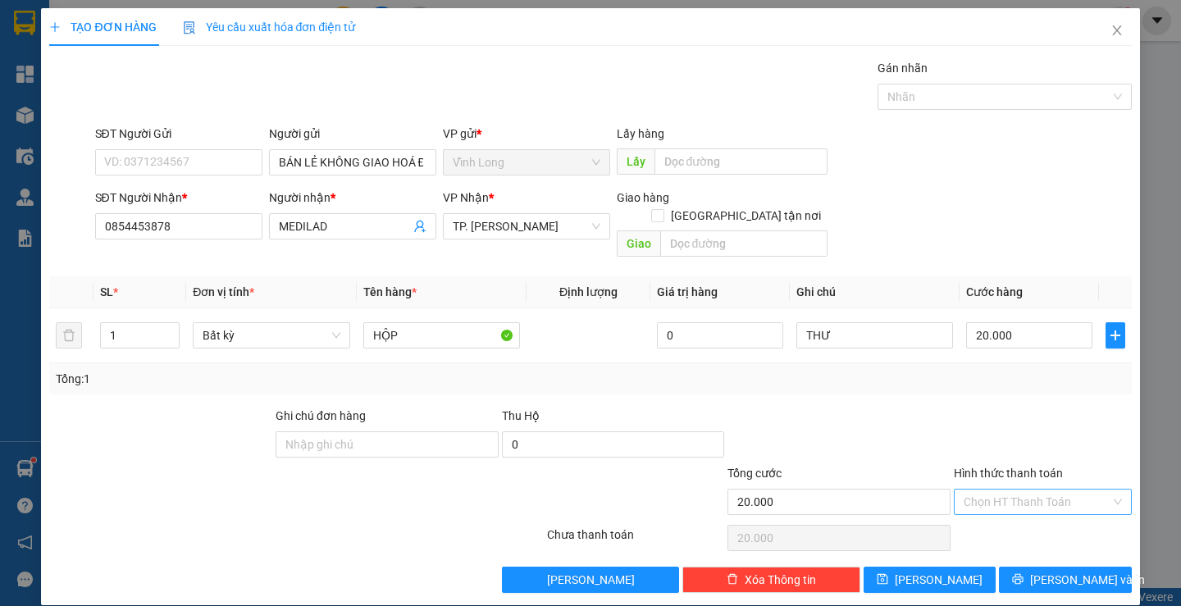
click at [1081, 490] on input "Hình thức thanh toán" at bounding box center [1037, 502] width 147 height 25
drag, startPoint x: 1044, startPoint y: 510, endPoint x: 1054, endPoint y: 543, distance: 35.3
click at [1042, 512] on div "Tại văn phòng" at bounding box center [1033, 517] width 156 height 18
type input "0"
click at [1058, 571] on span "[PERSON_NAME] và In" at bounding box center [1088, 580] width 115 height 18
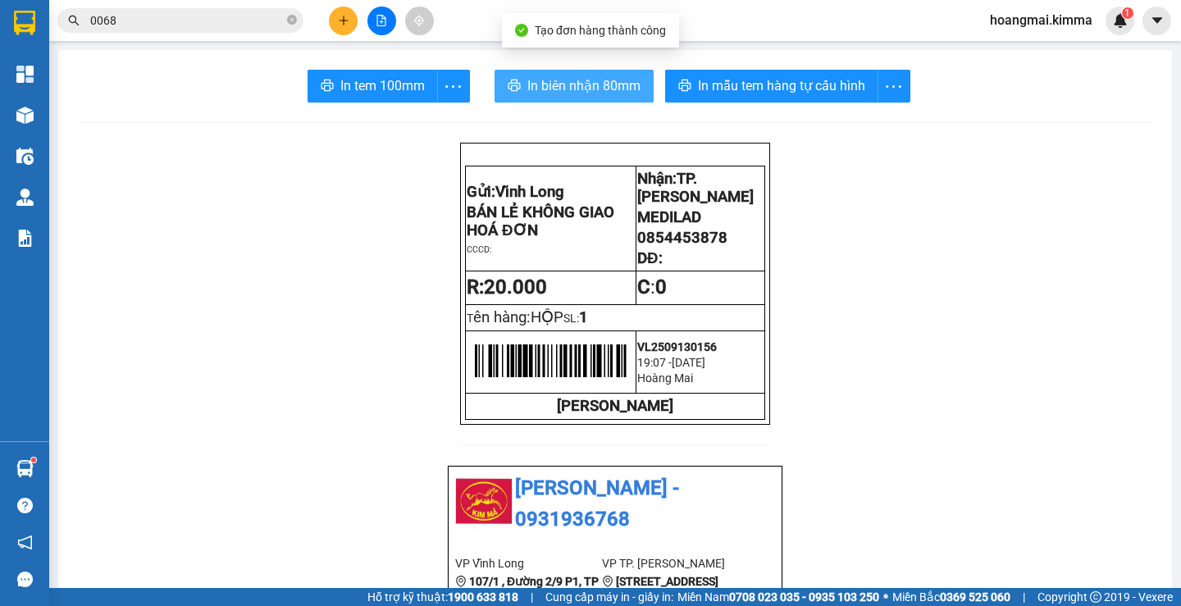
drag, startPoint x: 551, startPoint y: 78, endPoint x: 545, endPoint y: 85, distance: 9.9
click at [550, 80] on span "In biên nhận 80mm" at bounding box center [584, 85] width 113 height 21
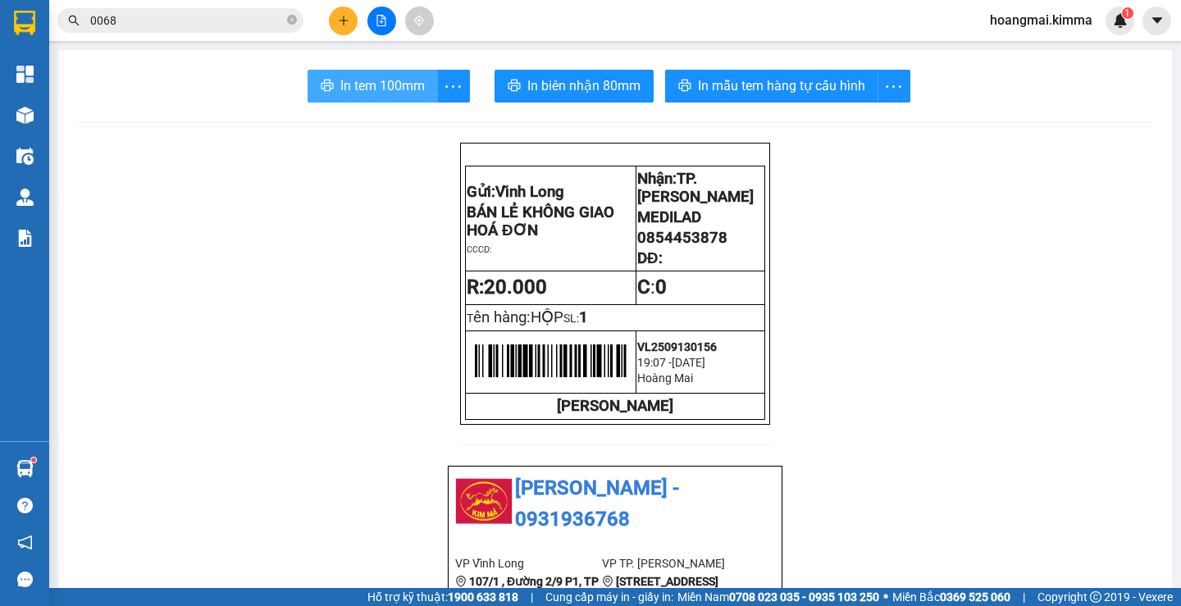
drag, startPoint x: 318, startPoint y: 89, endPoint x: 769, endPoint y: 127, distance: 452.9
click at [337, 95] on button "In tem 100mm" at bounding box center [373, 86] width 130 height 33
click at [335, 16] on button at bounding box center [343, 21] width 29 height 29
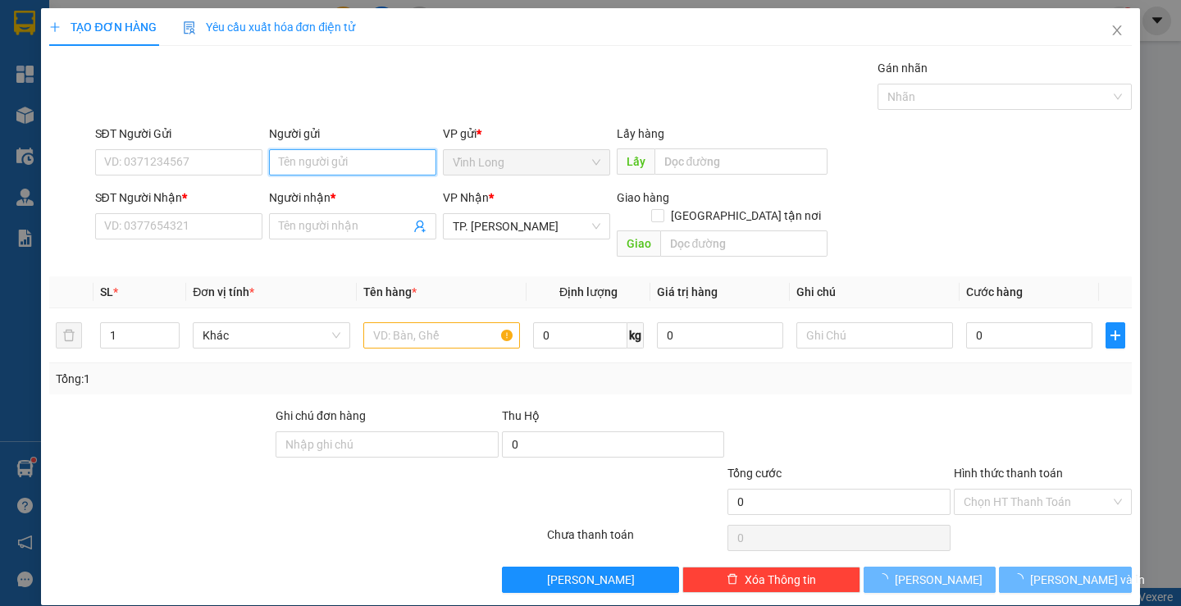
click at [326, 153] on input "Người gửi" at bounding box center [352, 162] width 167 height 26
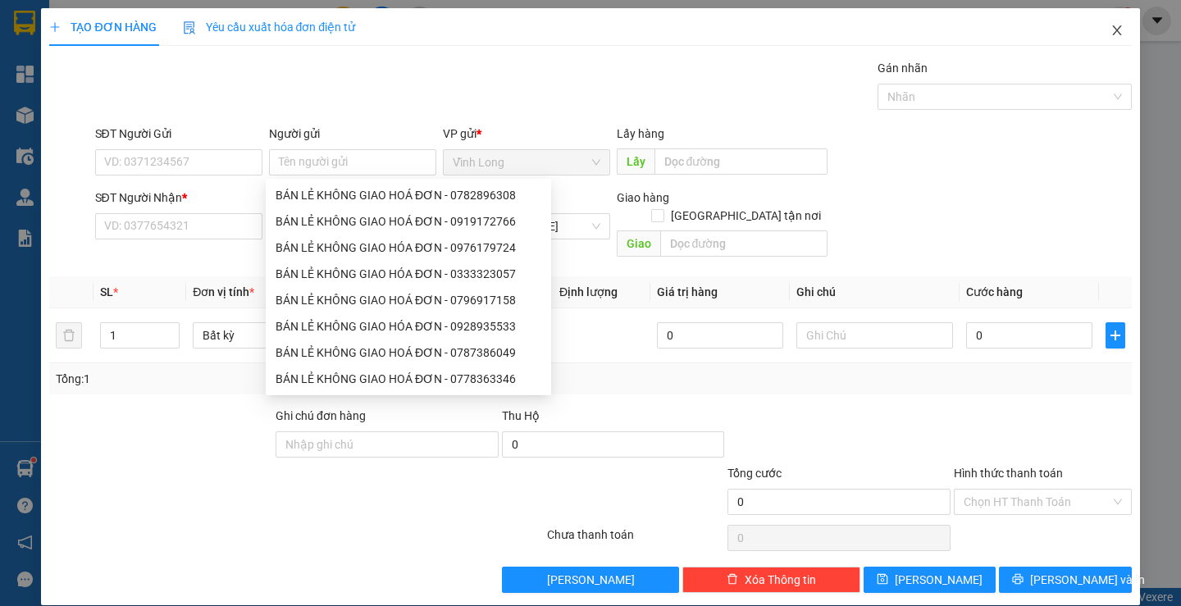
click at [1111, 26] on icon "close" at bounding box center [1117, 30] width 13 height 13
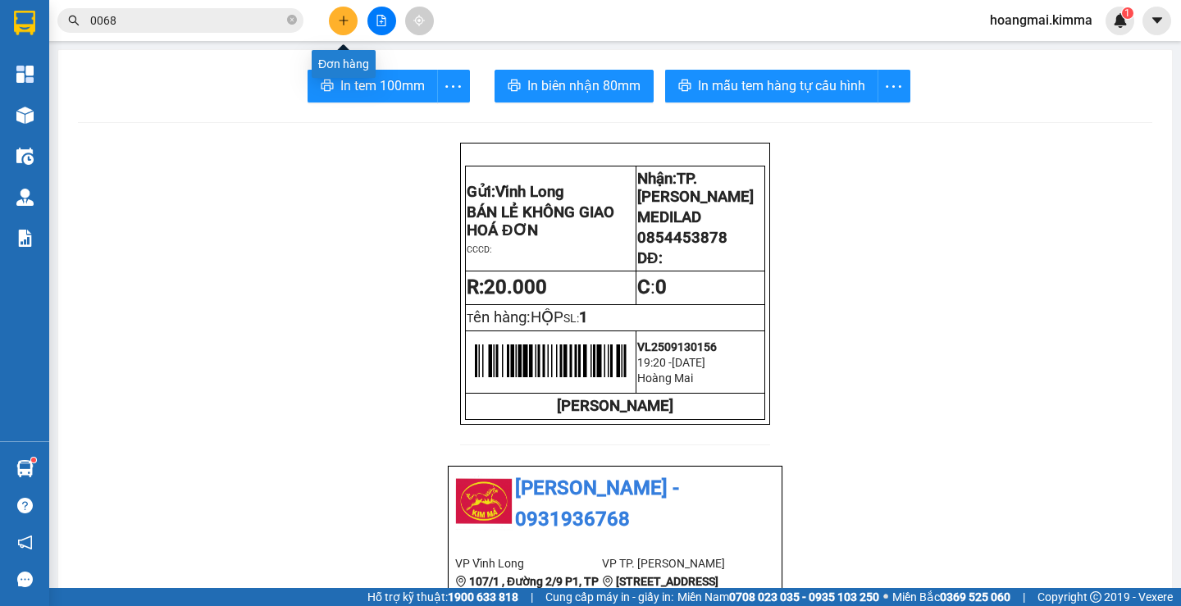
click at [347, 22] on icon "plus" at bounding box center [343, 20] width 11 height 11
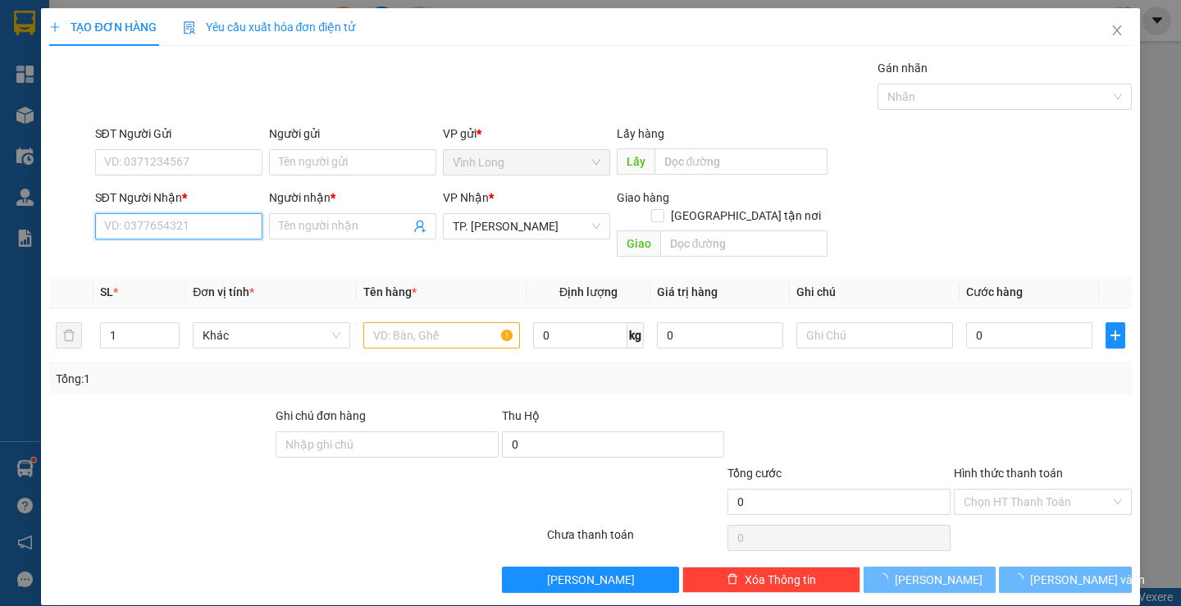
click at [194, 218] on input "SĐT Người Nhận *" at bounding box center [178, 226] width 167 height 26
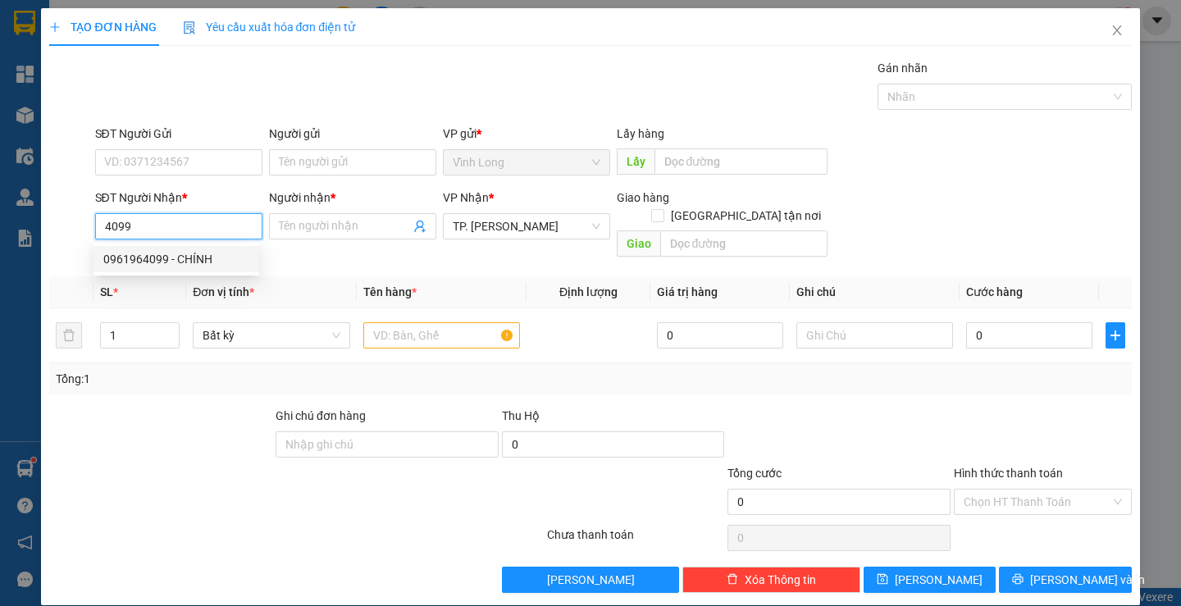
click at [204, 258] on div "0961964099 - CHÍNH" at bounding box center [176, 259] width 146 height 18
type input "0961964099"
type input "CHÍNH"
type input "0961964099"
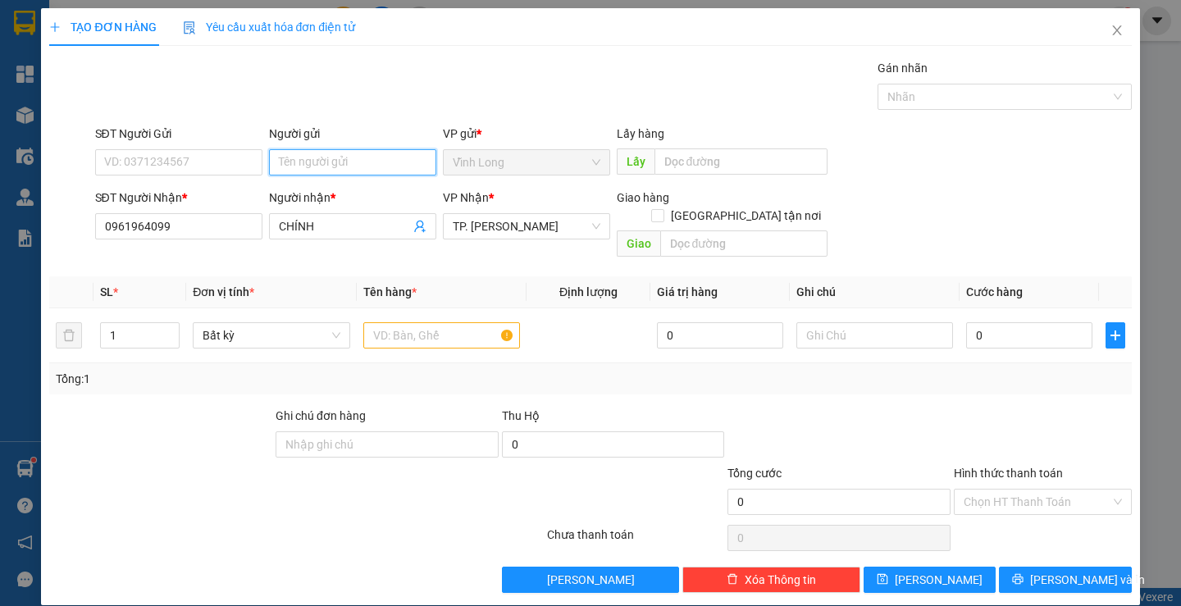
click at [309, 158] on input "Người gửi" at bounding box center [352, 162] width 167 height 26
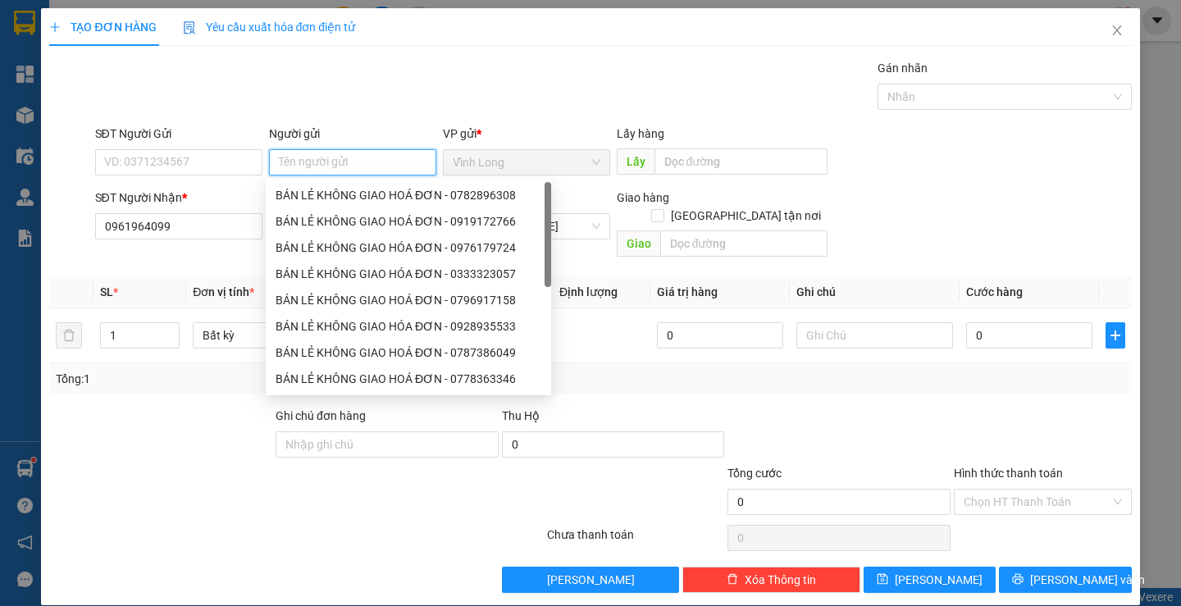
type input "B"
click at [335, 205] on div "BÁN LẺ KHÔNG GIAO HOÁ ĐƠN - 0782896308" at bounding box center [409, 195] width 286 height 26
type input "0782896308"
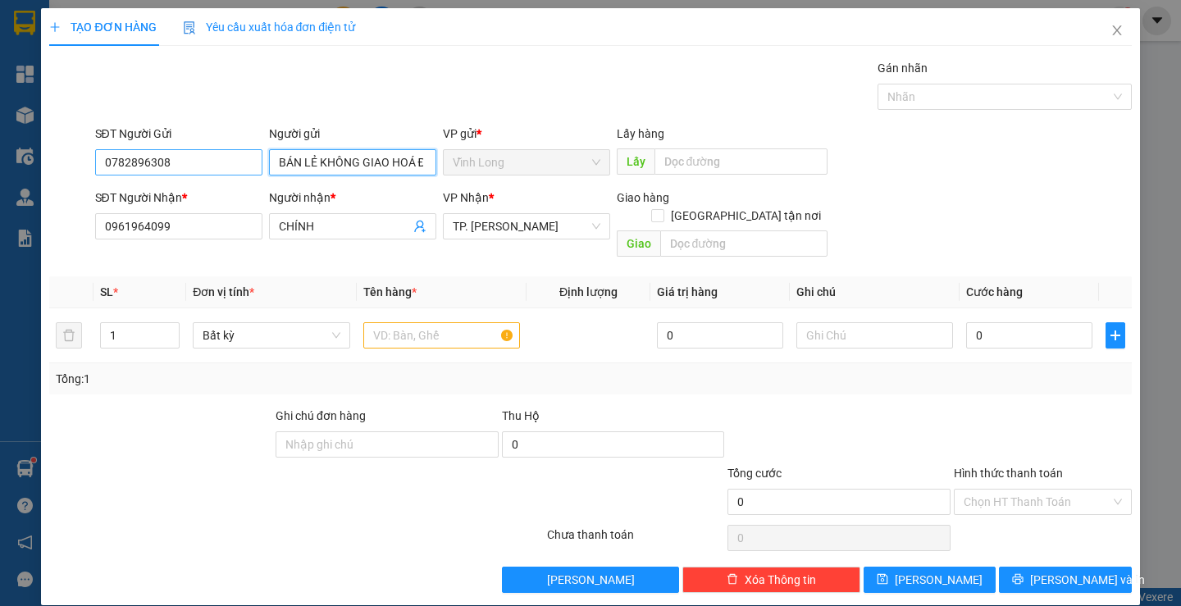
type input "BÁN LẺ KHÔNG GIAO HOÁ ĐƠN"
click at [206, 171] on input "0782896308" at bounding box center [178, 162] width 167 height 26
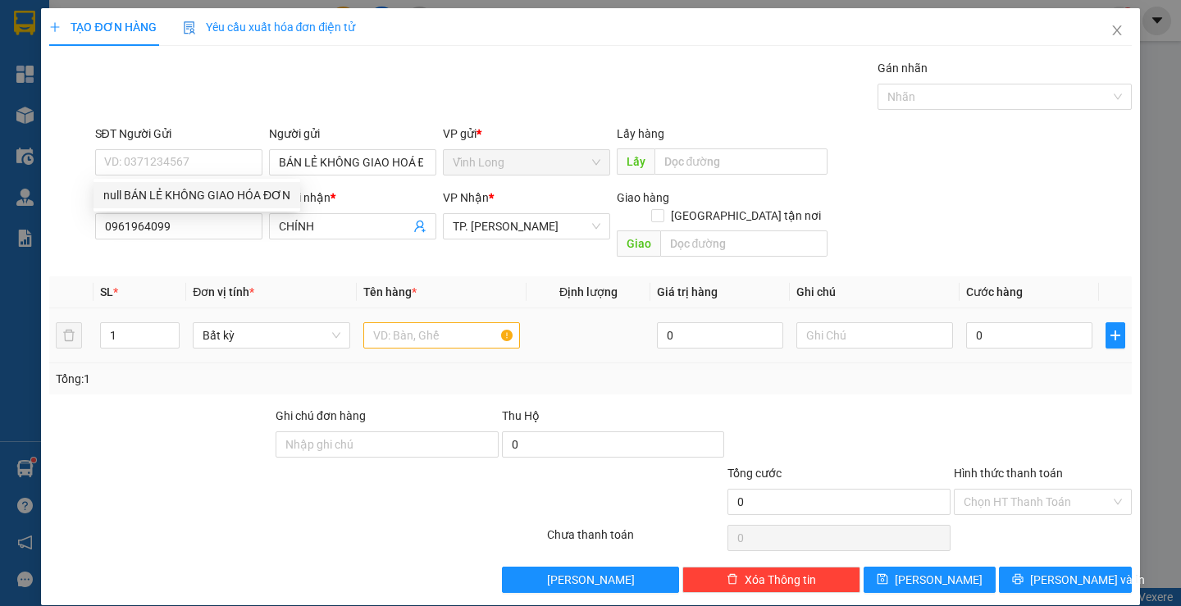
click at [382, 331] on div at bounding box center [441, 335] width 157 height 33
click at [391, 326] on input "text" at bounding box center [441, 335] width 157 height 26
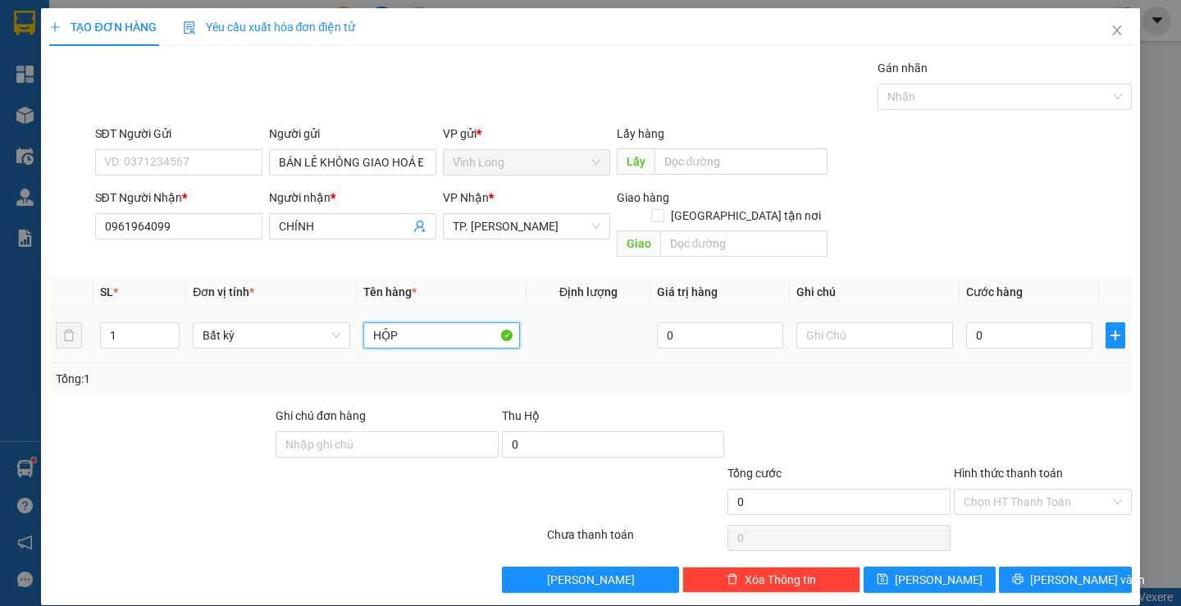
type input "HỘP"
type input "THƯ"
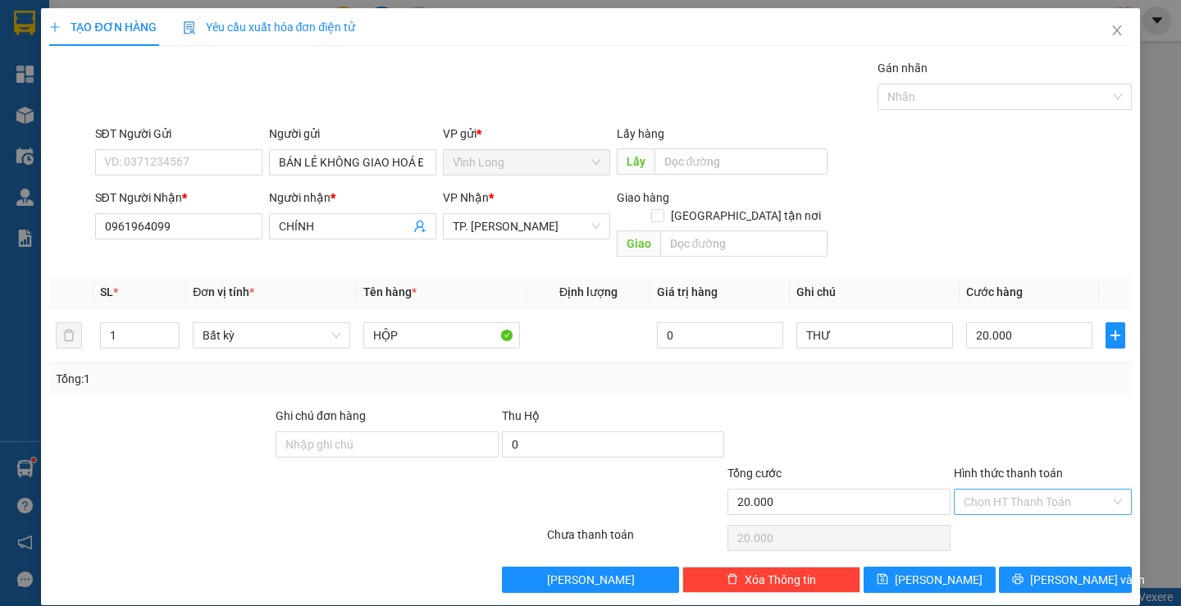
click at [989, 490] on input "Hình thức thanh toán" at bounding box center [1037, 502] width 147 height 25
click at [1041, 517] on div "Tại văn phòng" at bounding box center [1033, 517] width 156 height 18
click at [1064, 571] on span "[PERSON_NAME] và In" at bounding box center [1088, 580] width 115 height 18
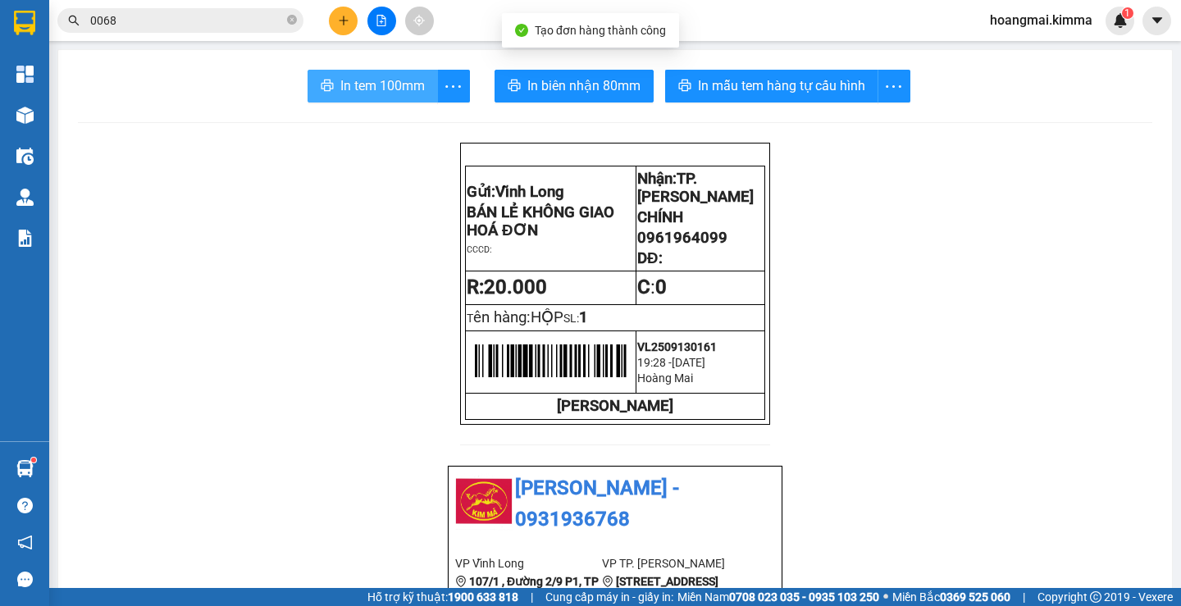
click at [387, 84] on span "In tem 100mm" at bounding box center [382, 85] width 85 height 21
